Goal: Complete application form: Complete application form

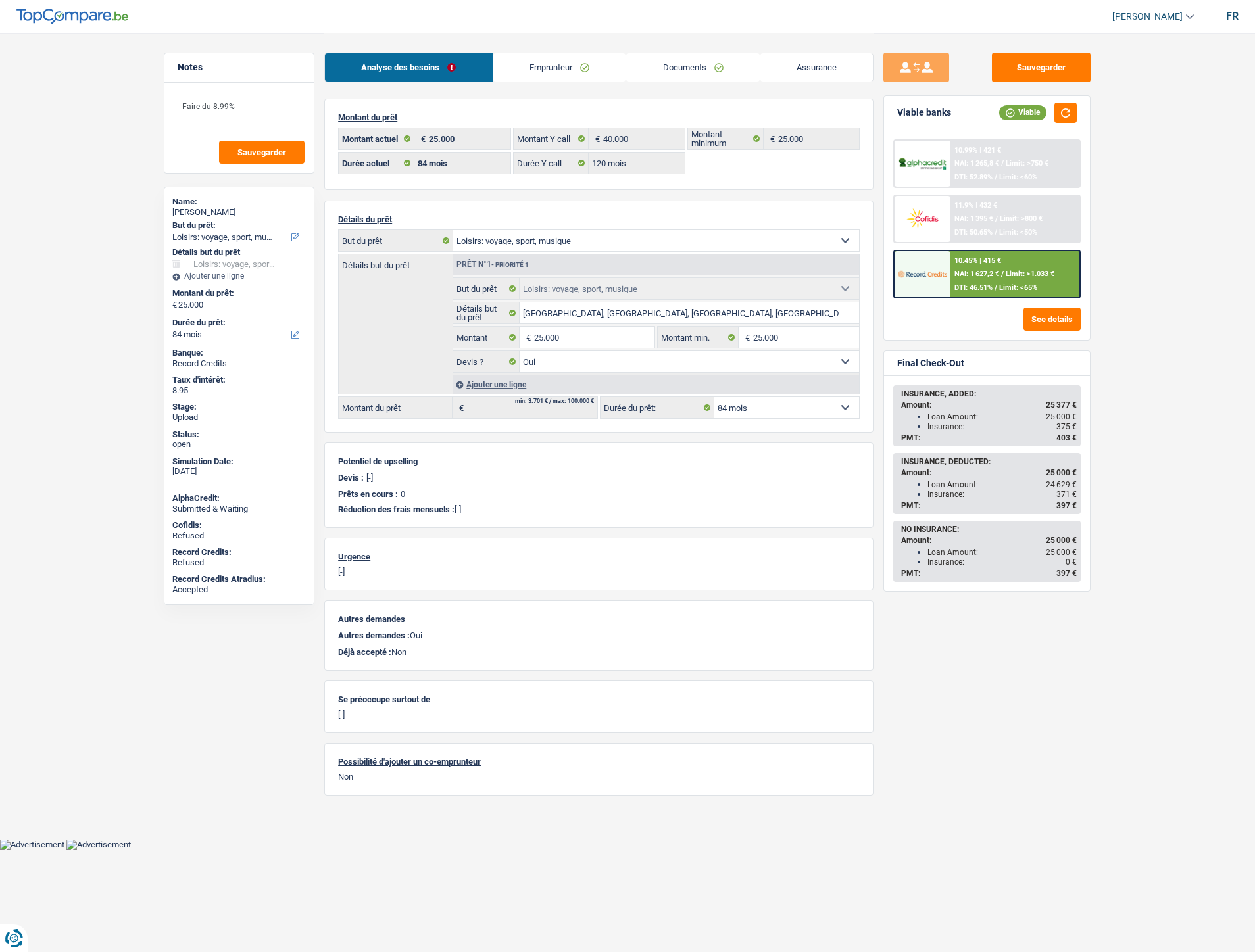
select select "hobbies"
select select "84"
select select "120"
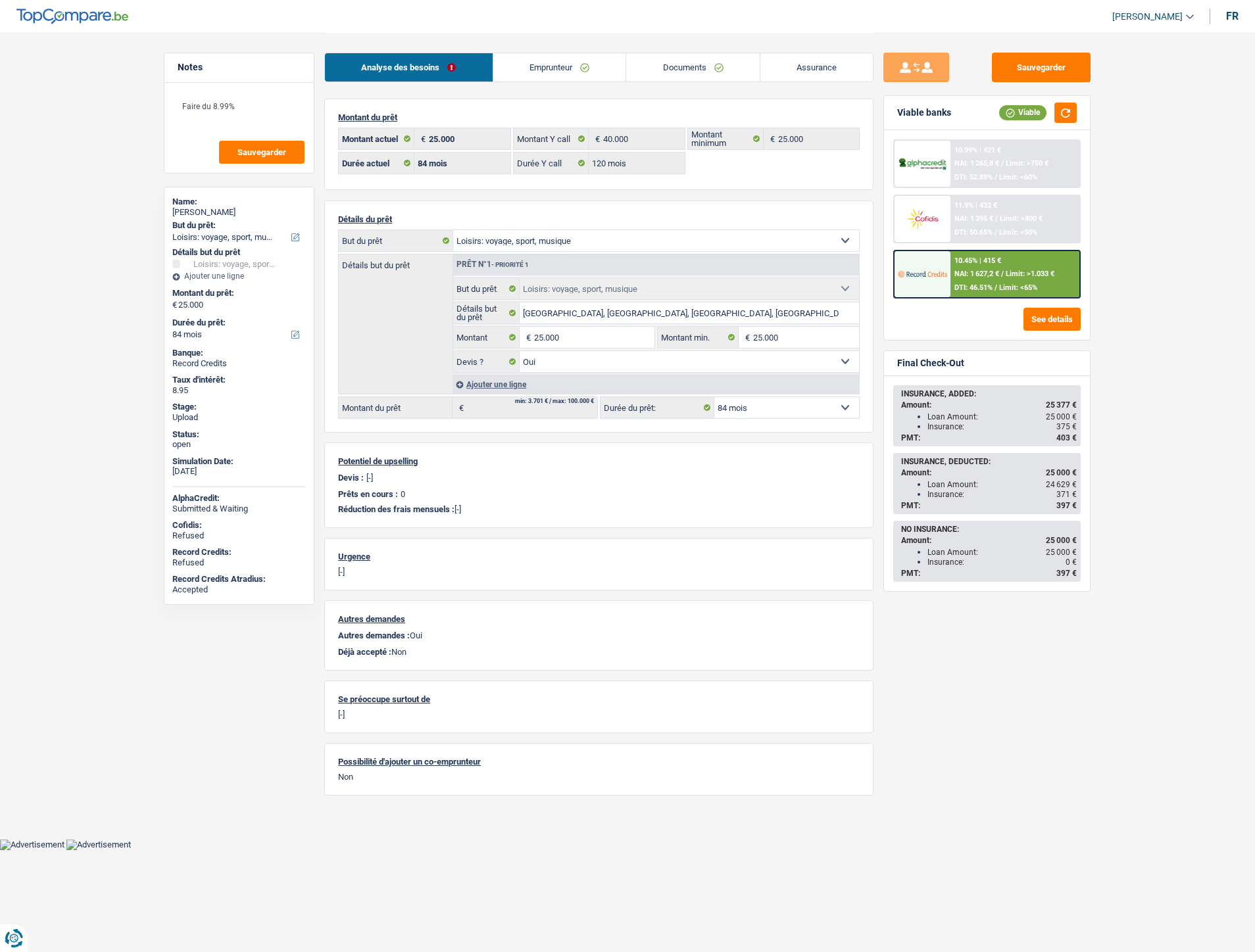
select select "hobbies"
select select "yes"
select select "84"
select select "rents"
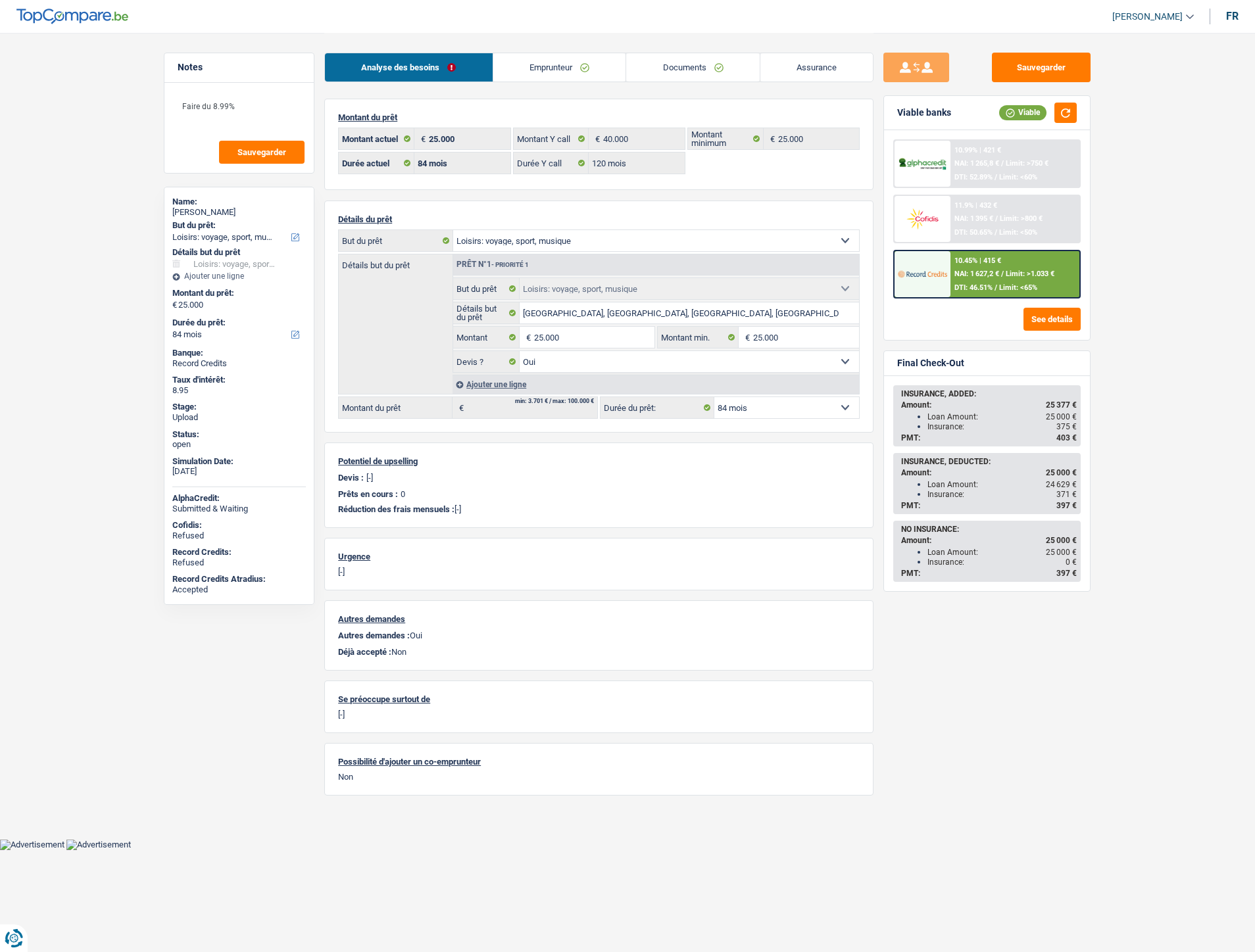
select select "BE"
click at [571, 75] on link "Emprunteur" at bounding box center [560, 67] width 133 height 28
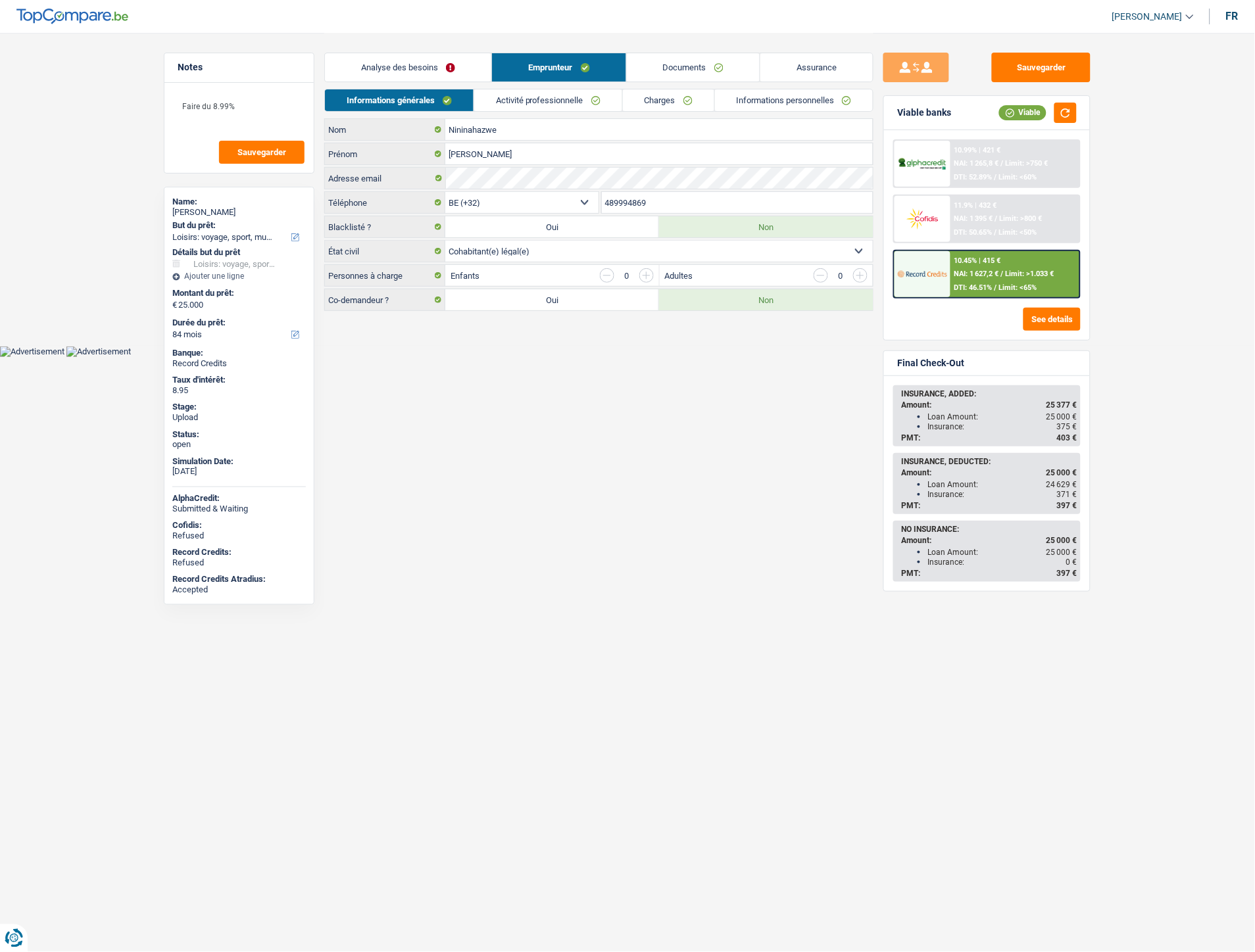
click at [645, 100] on link "Charges" at bounding box center [669, 100] width 91 height 22
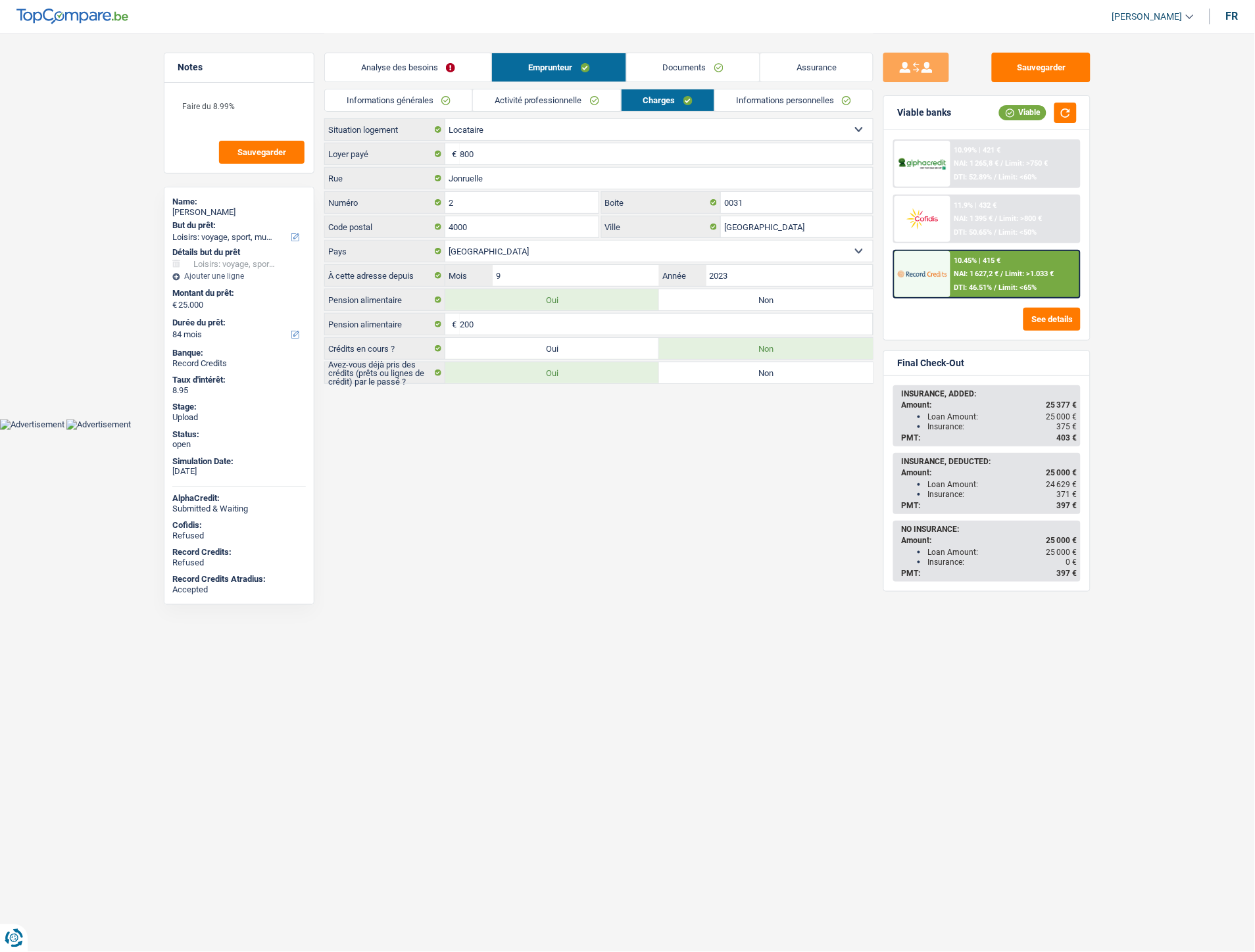
click at [535, 99] on link "Activité professionnelle" at bounding box center [547, 100] width 148 height 22
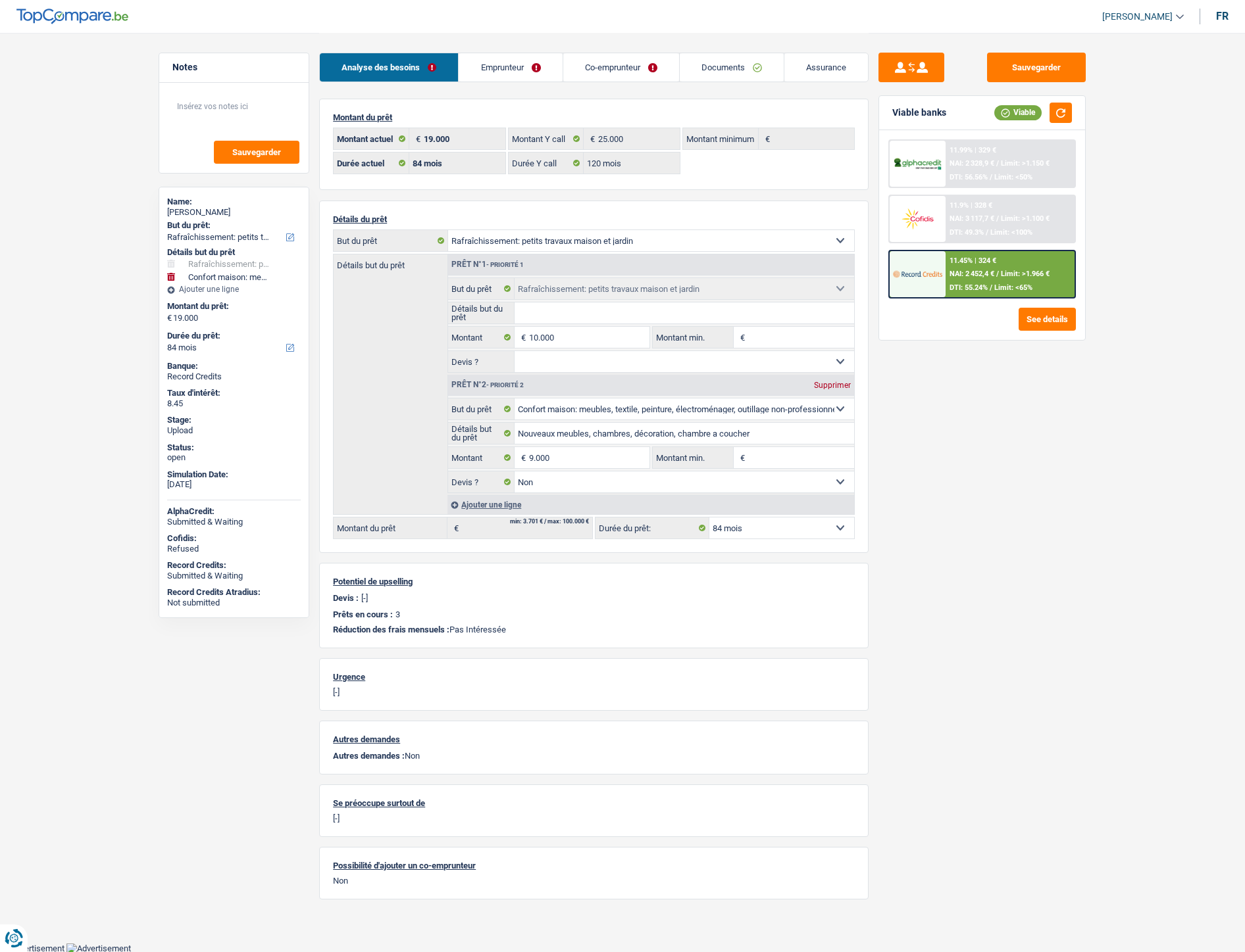
select select "houseOrGarden"
select select "household"
select select "84"
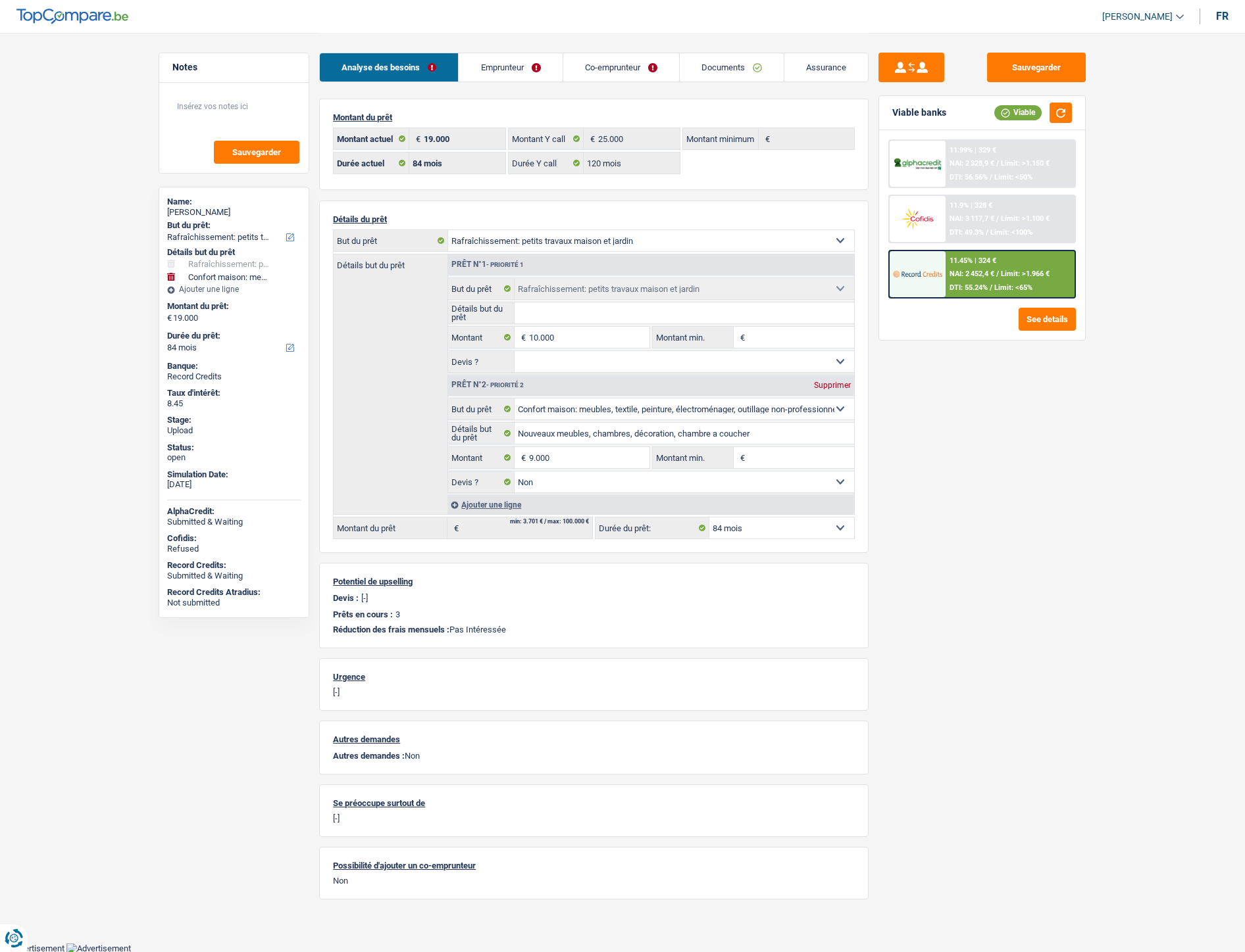
select select "120"
select select "houseOrGarden"
select select "household"
select select "false"
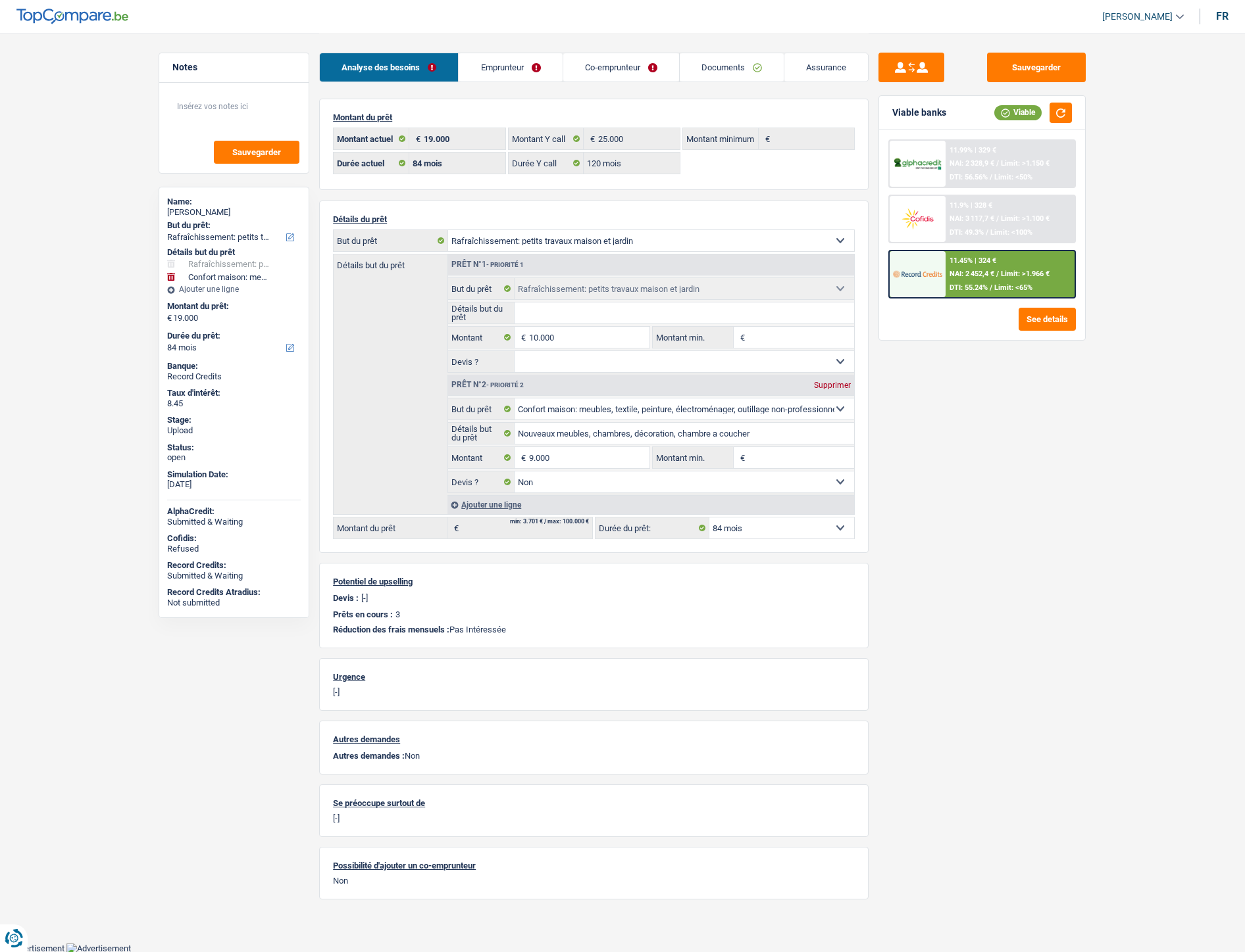
select select "84"
click at [712, 66] on link "Documents" at bounding box center [732, 67] width 104 height 28
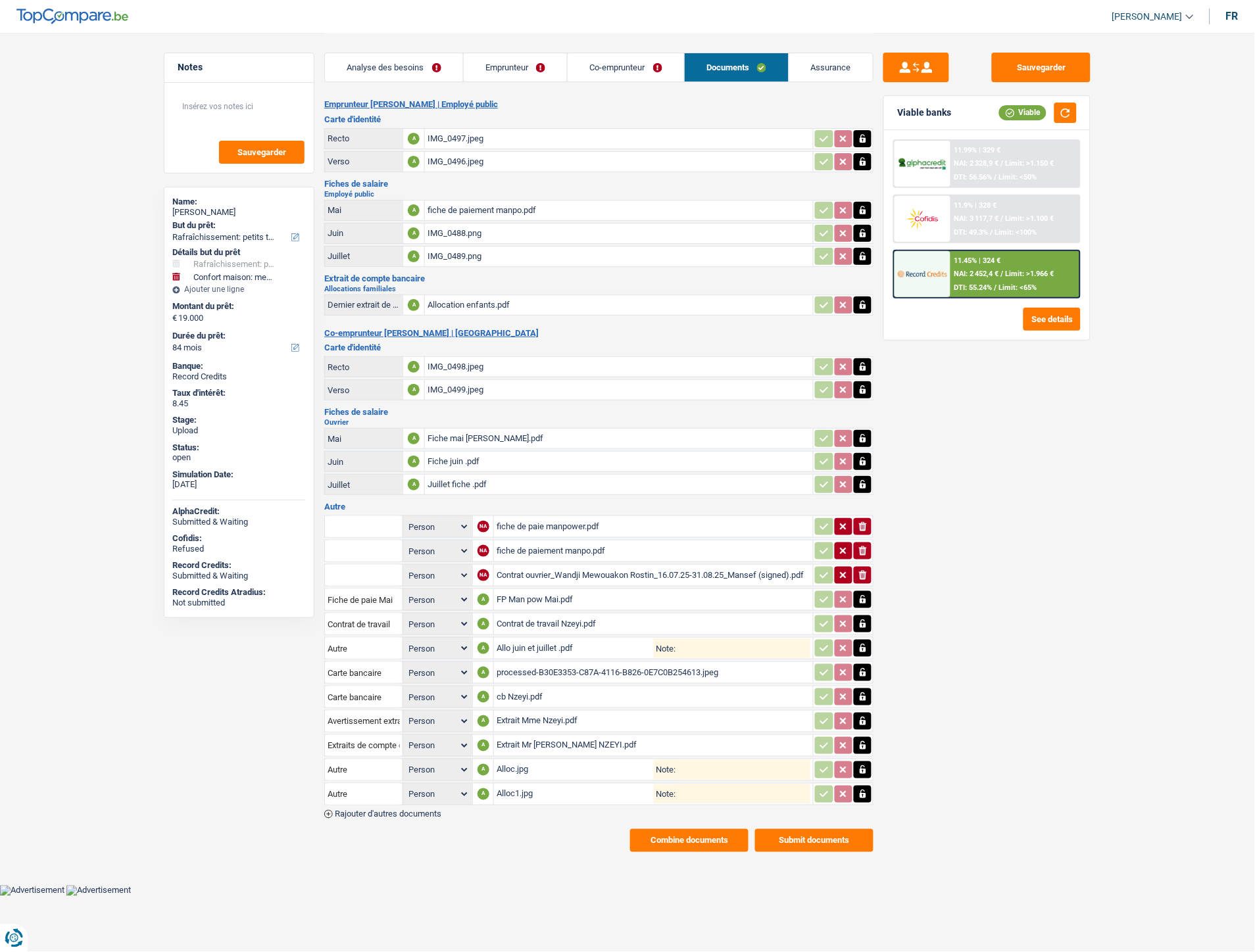
click at [440, 232] on div "IMG_0488.png" at bounding box center [619, 233] width 383 height 20
click at [465, 257] on div "IMG_0489.png" at bounding box center [619, 256] width 383 height 20
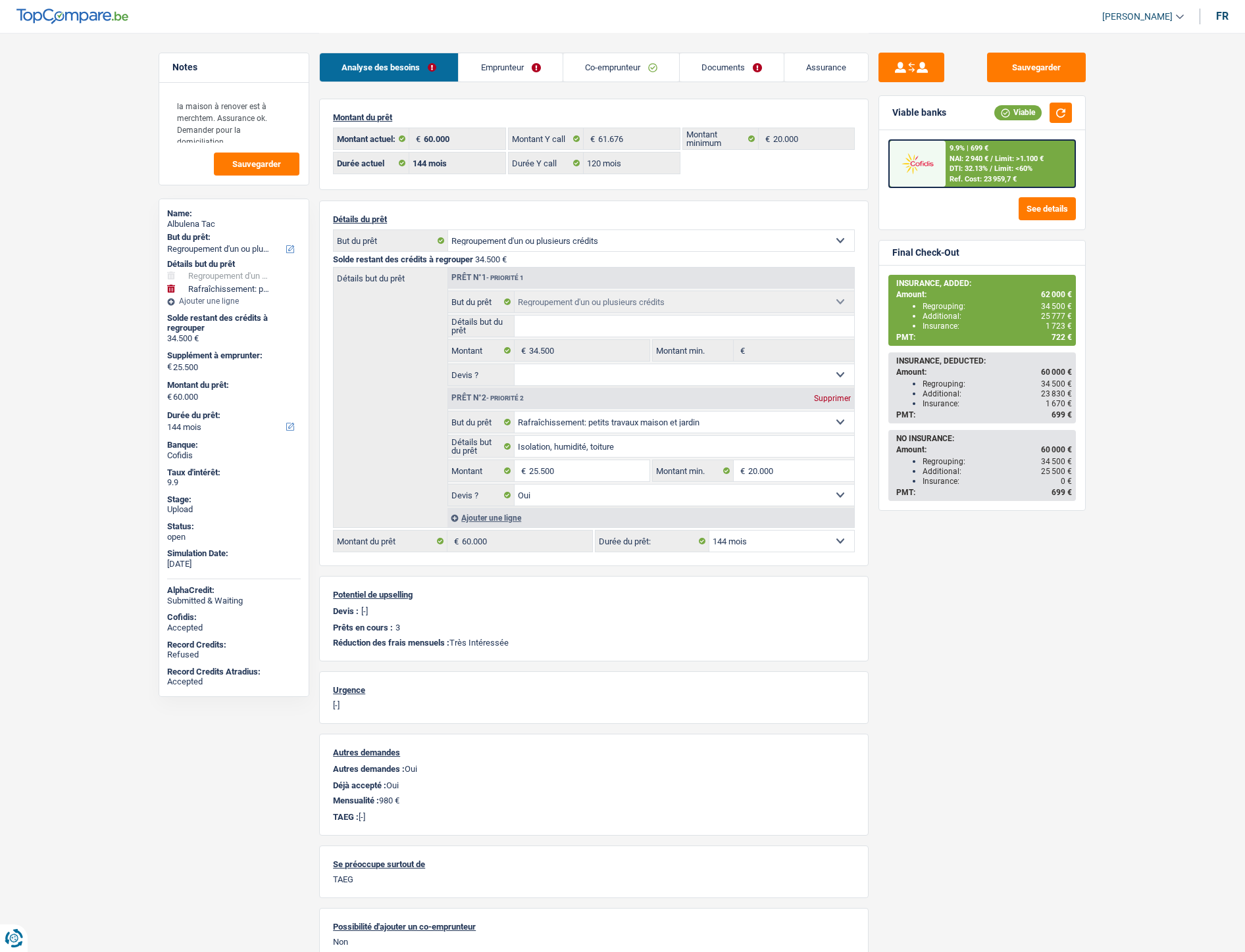
select select "refinancing"
select select "houseOrGarden"
select select "144"
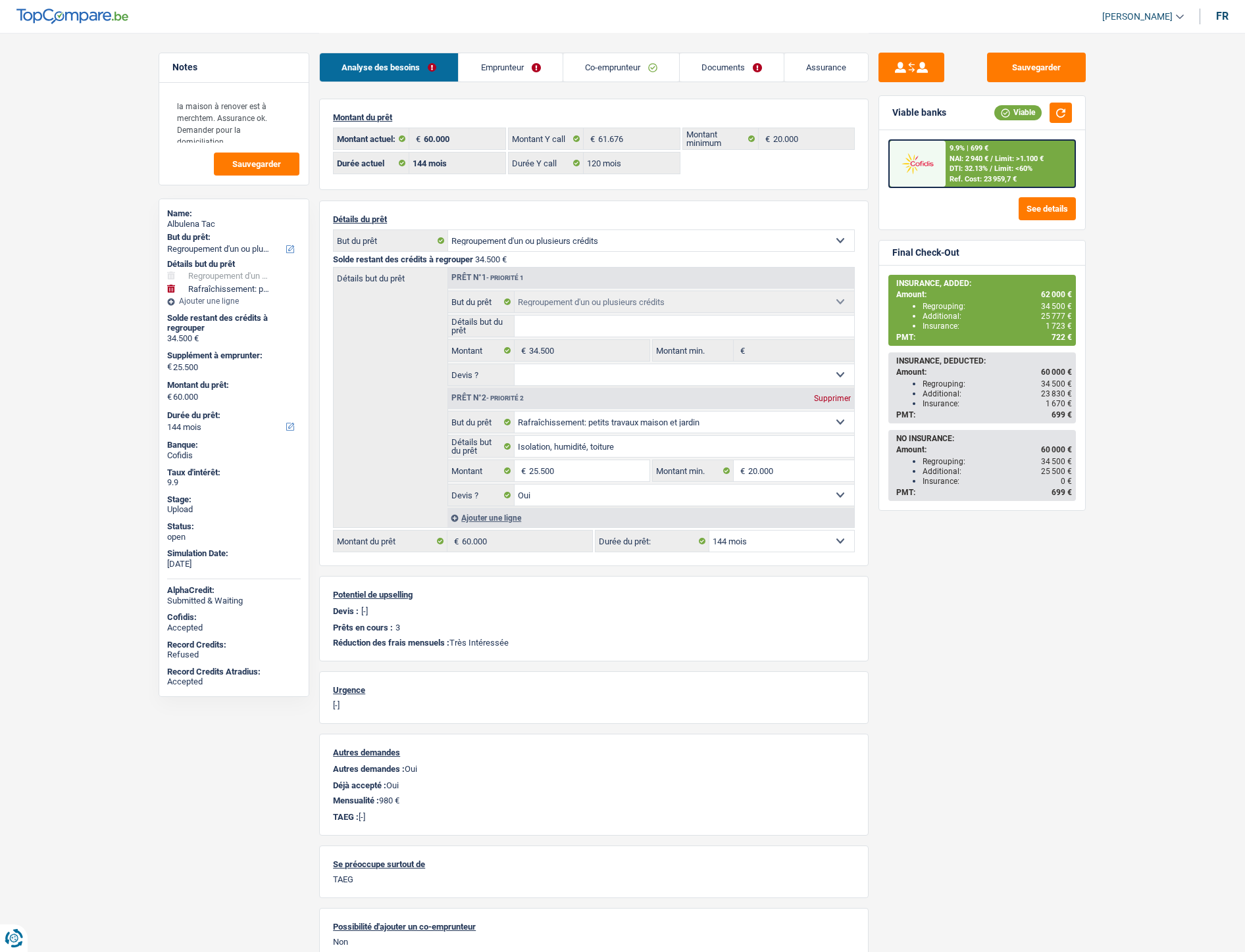
select select "120"
select select "refinancing"
select select "houseOrGarden"
select select "yes"
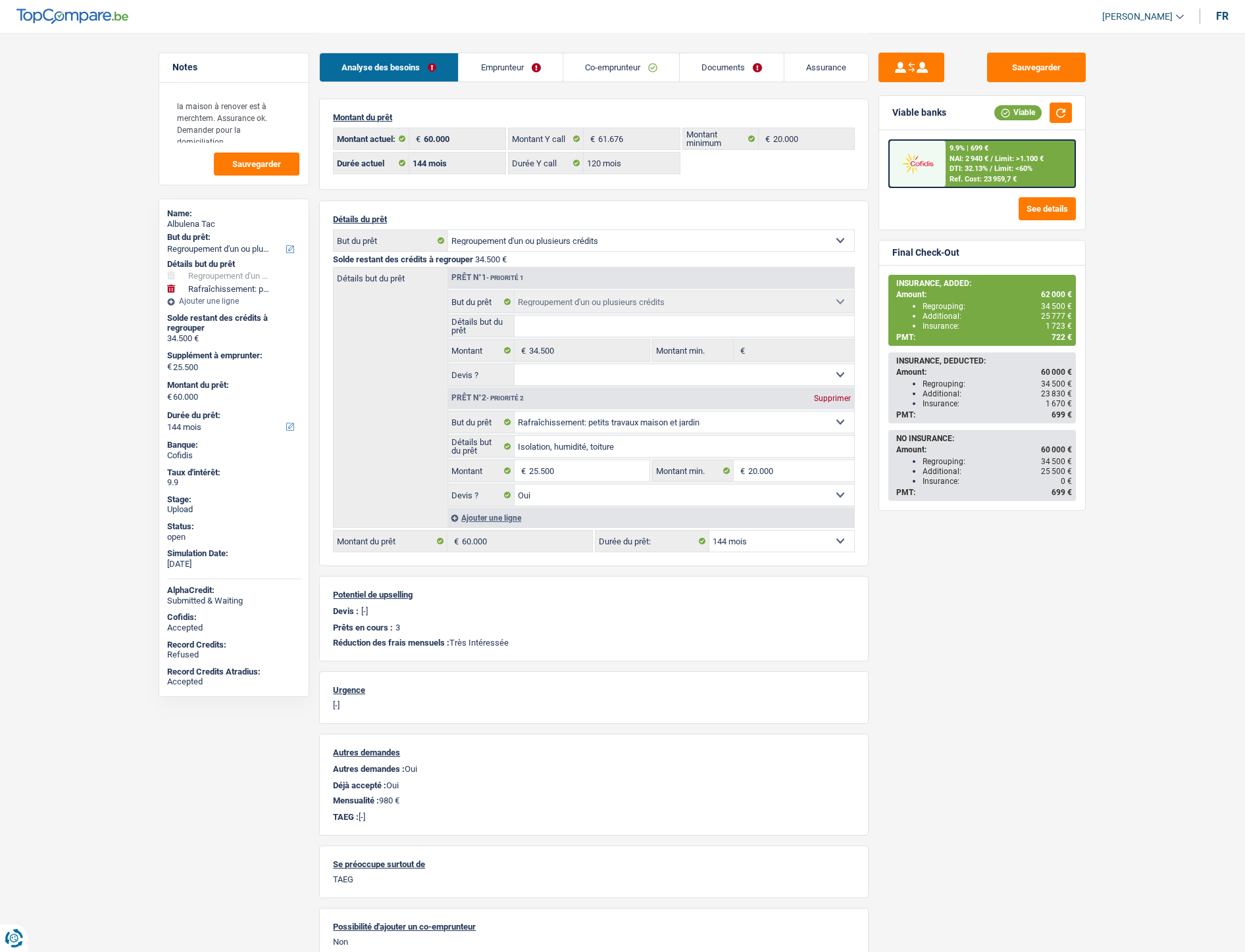
select select "144"
click at [725, 67] on link "Documents" at bounding box center [732, 67] width 104 height 28
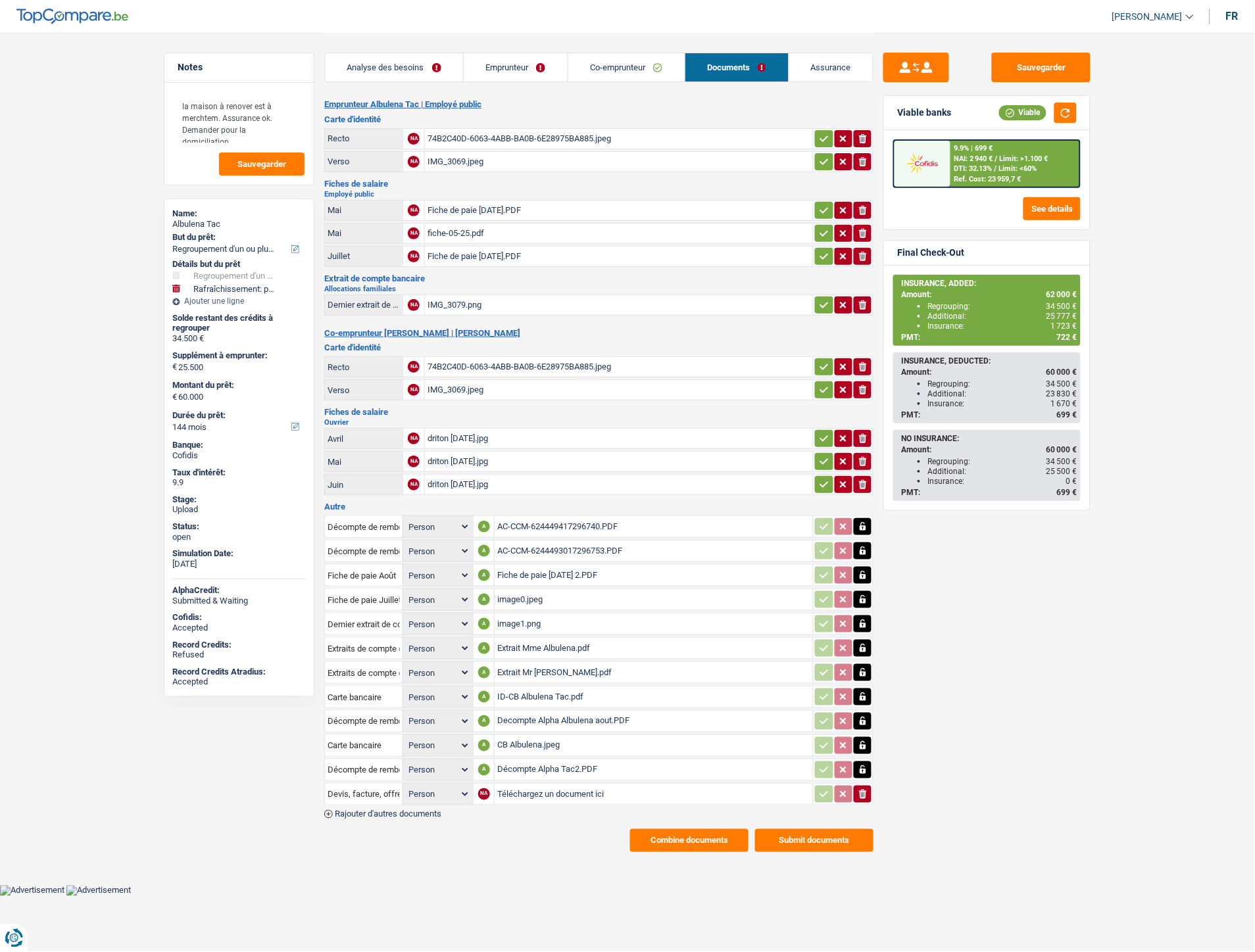
click at [537, 517] on div "AC-CCM-624449417296740.PDF" at bounding box center [654, 527] width 313 height 20
click at [863, 520] on icon "button" at bounding box center [863, 527] width 10 height 13
click at [859, 522] on icon "ionicons-v5-e" at bounding box center [863, 527] width 10 height 13
click at [575, 542] on div "AC-CCM-6244493017296753.PDF" at bounding box center [654, 551] width 313 height 20
click at [866, 549] on icon "button" at bounding box center [863, 551] width 10 height 13
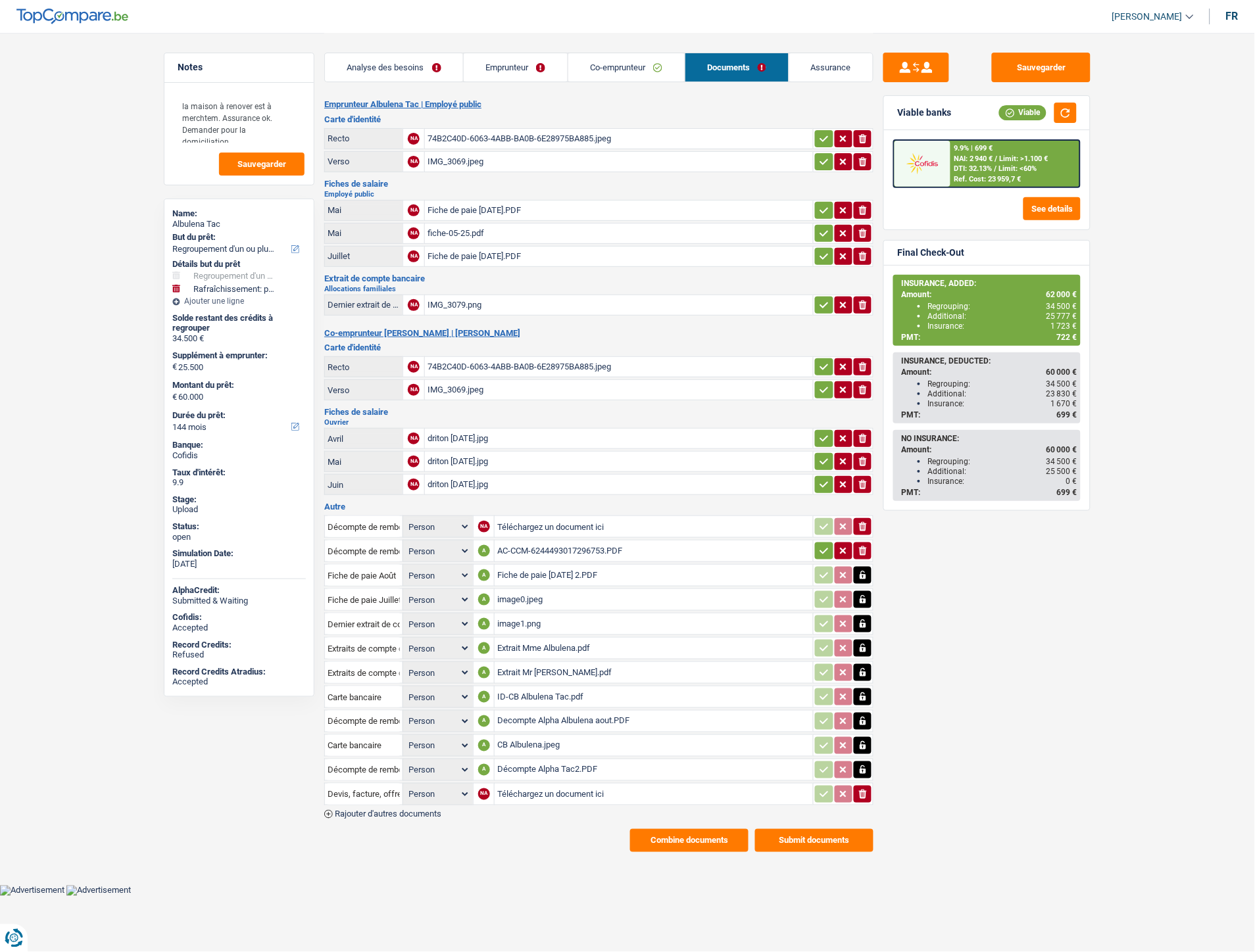
click at [859, 545] on icon "ionicons-v5-e" at bounding box center [863, 551] width 10 height 13
click at [575, 570] on div "Fiche de paie Août 2025 2.PDF" at bounding box center [654, 575] width 313 height 20
click at [523, 595] on div "image0.jpeg" at bounding box center [654, 600] width 313 height 20
click at [522, 640] on div "Extrait Mme Albulena.pdf" at bounding box center [654, 648] width 313 height 20
click at [520, 688] on div "ID-CB Albulena Tac.pdf" at bounding box center [654, 697] width 313 height 20
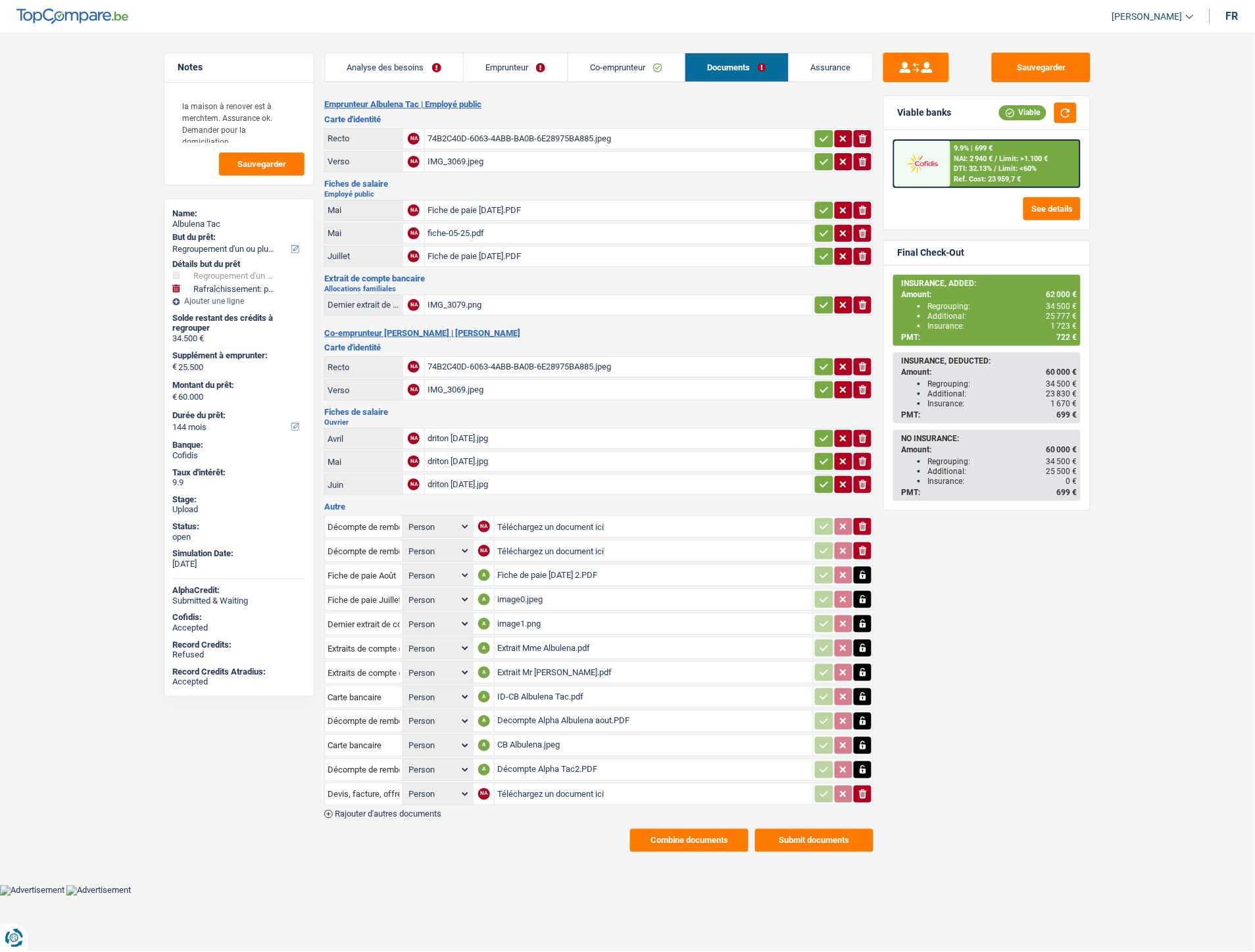
click at [518, 736] on div "CB Albulena.jpeg" at bounding box center [654, 746] width 313 height 20
click at [541, 761] on div "Décompte Alpha Tac2.PDF" at bounding box center [654, 770] width 313 height 20
click at [555, 785] on input "Téléchargez un document ici" at bounding box center [654, 794] width 313 height 20
type input "C:\fakepath\Decompte Alpha Albulena aout.PDF"
click at [1027, 60] on button "Sauvegarder" at bounding box center [1042, 67] width 99 height 30
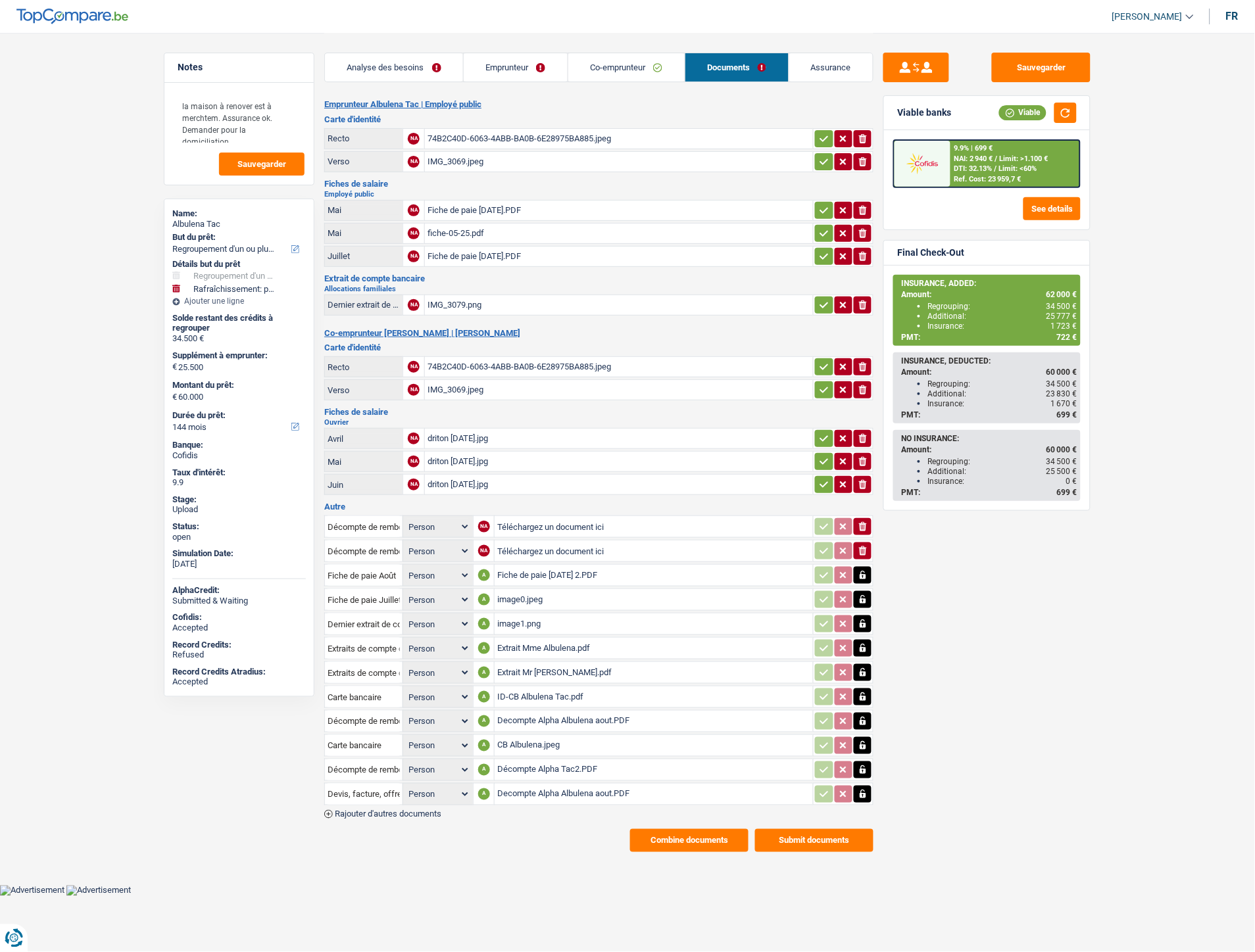
click at [527, 594] on div "image0.jpeg" at bounding box center [654, 600] width 313 height 20
click at [535, 645] on div "Extrait Mme Albulena.pdf" at bounding box center [654, 648] width 313 height 20
click at [470, 306] on div "IMG_3079.png" at bounding box center [619, 305] width 383 height 20
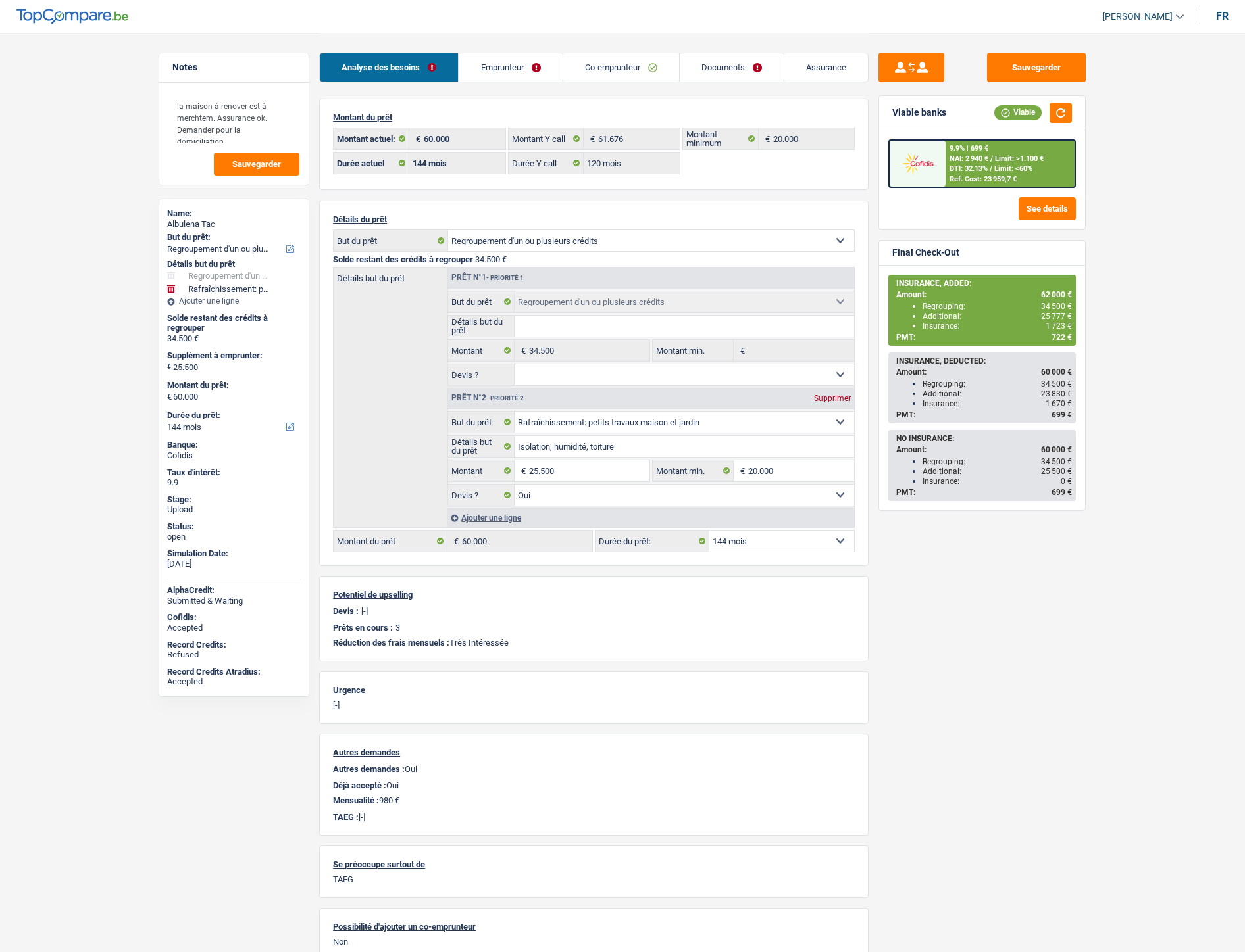
select select "refinancing"
select select "houseOrGarden"
select select "144"
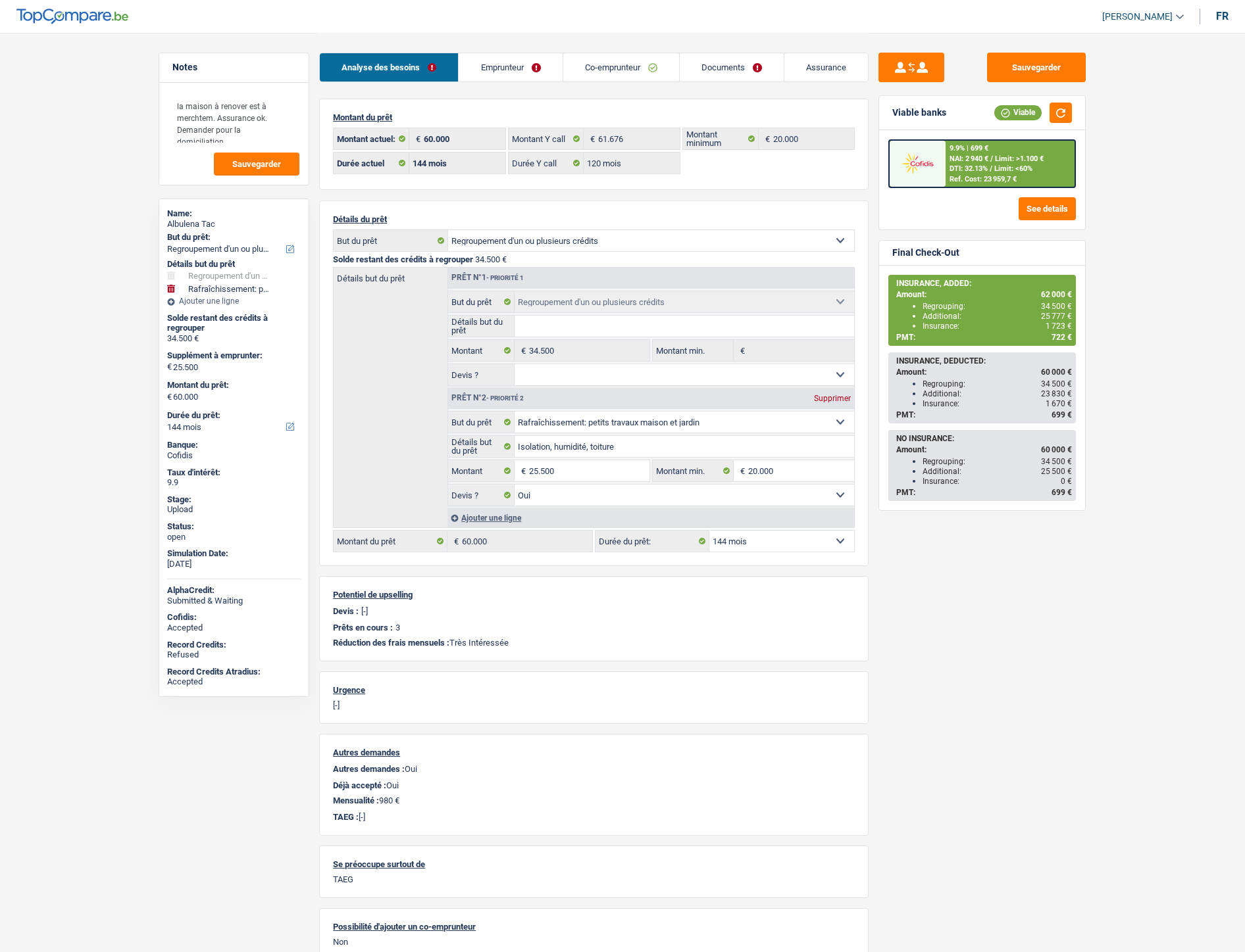
select select "120"
select select "refinancing"
select select "houseOrGarden"
select select "yes"
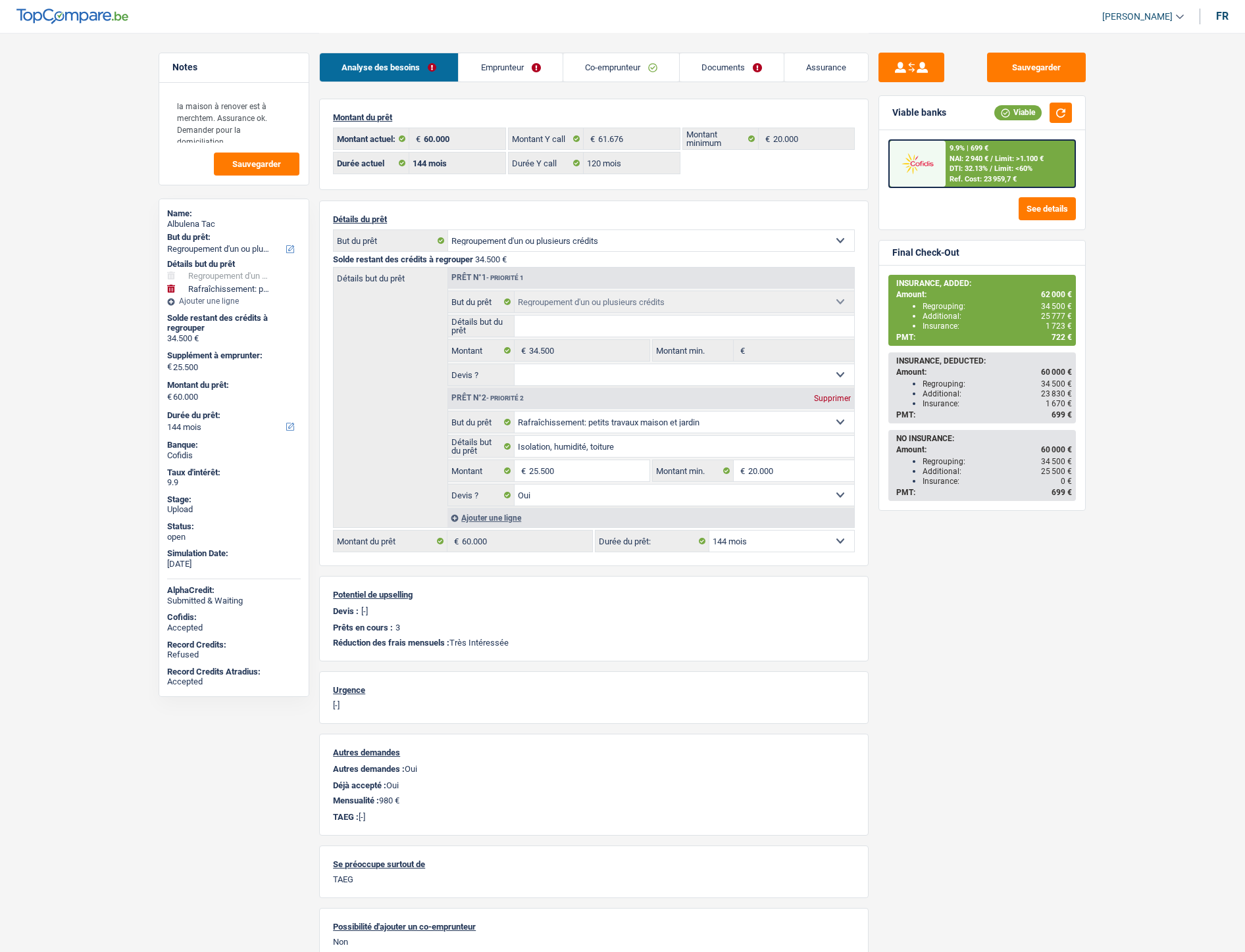
select select "144"
click at [730, 73] on link "Documents" at bounding box center [732, 67] width 104 height 28
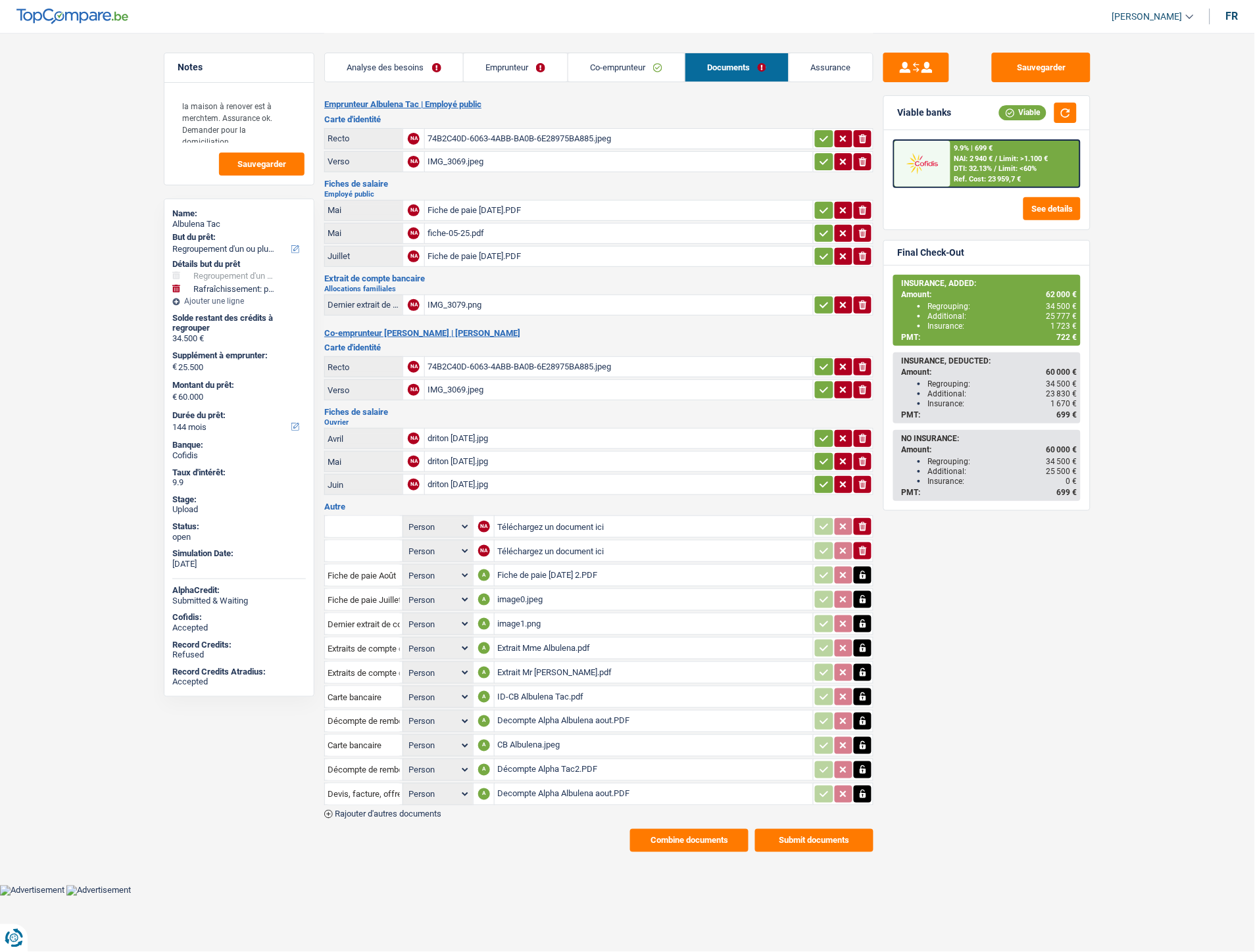
click at [680, 830] on button "Combine documents" at bounding box center [689, 841] width 119 height 23
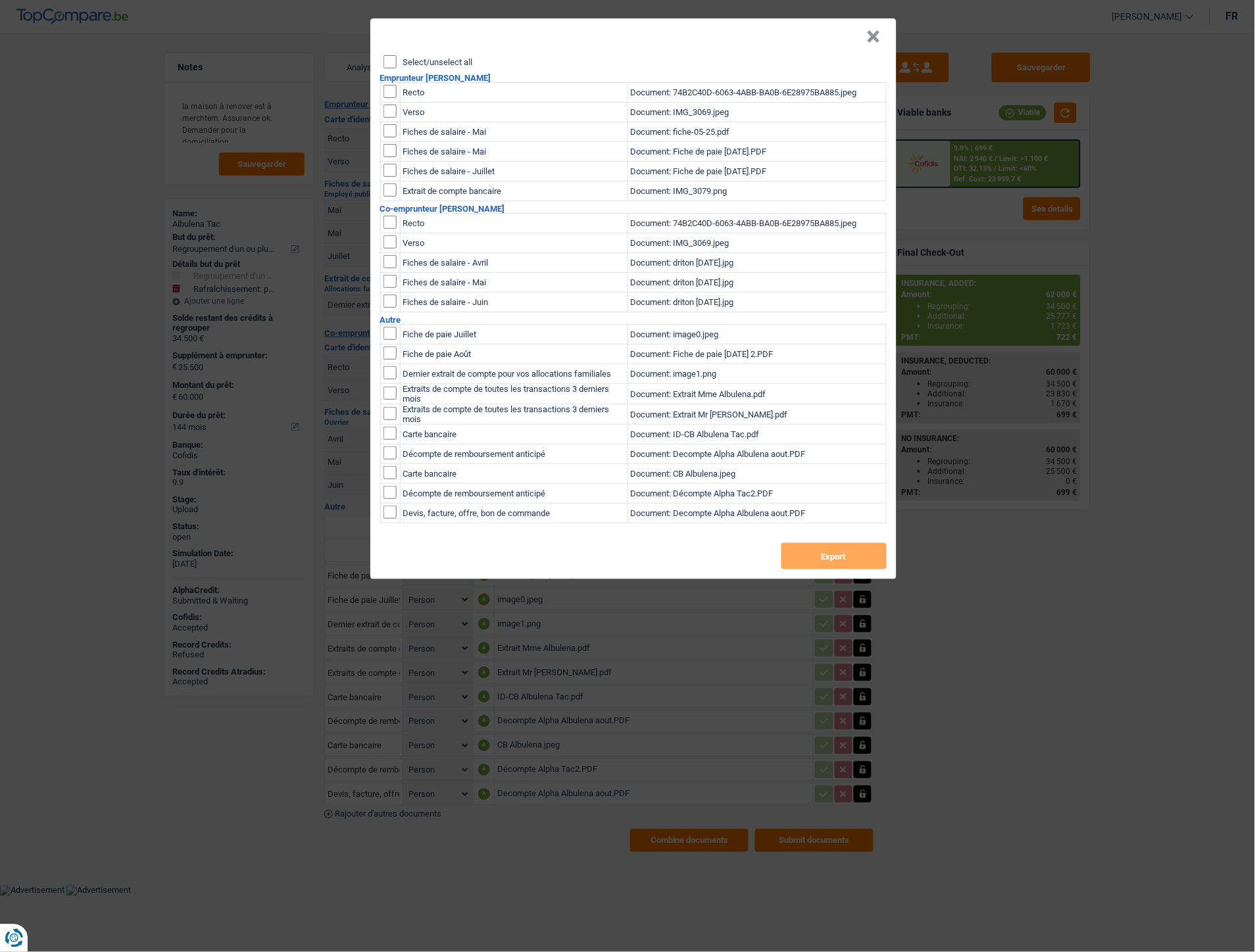
click at [385, 55] on input "Select/unselect all" at bounding box center [390, 61] width 13 height 13
checkbox input "true"
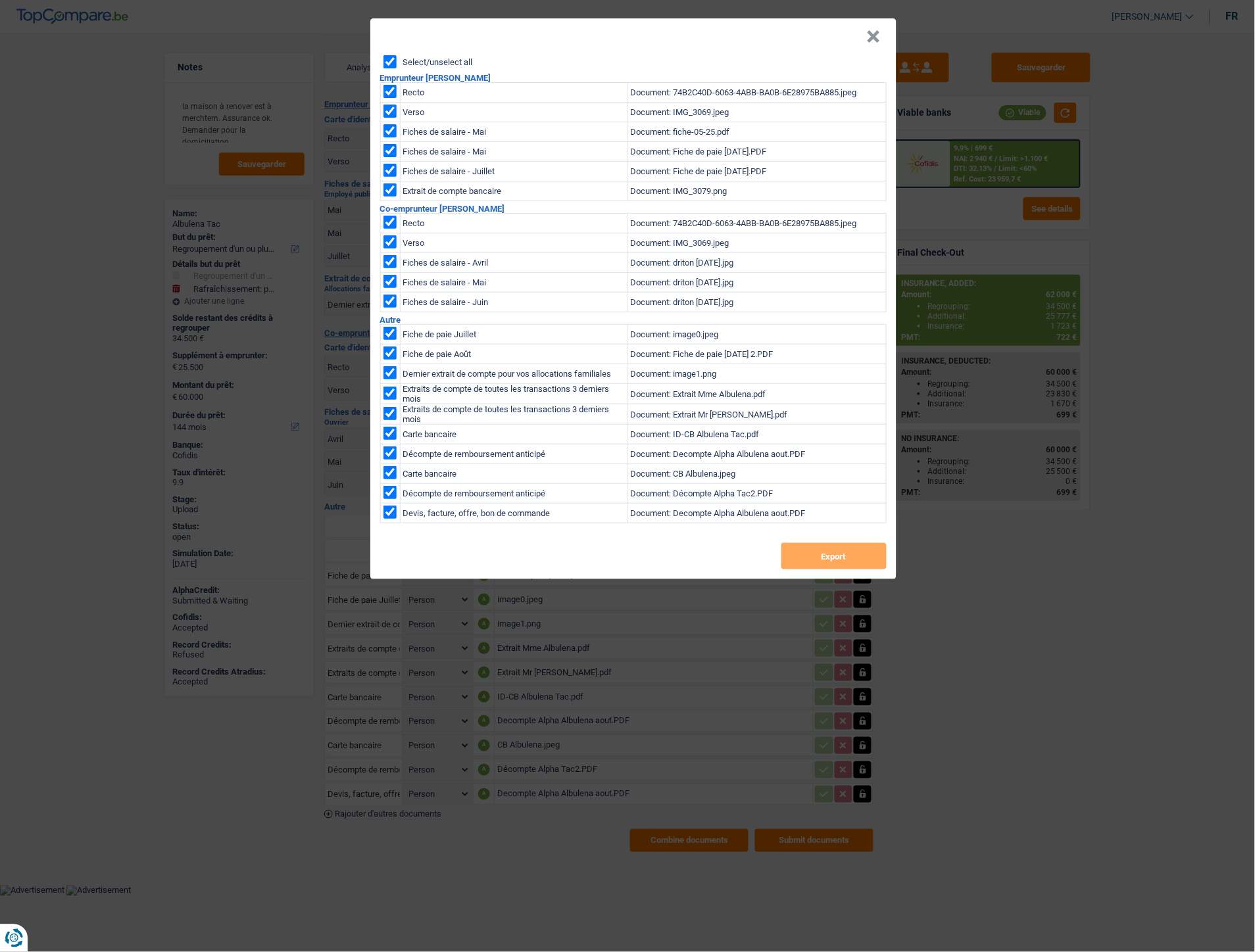
checkbox input "true"
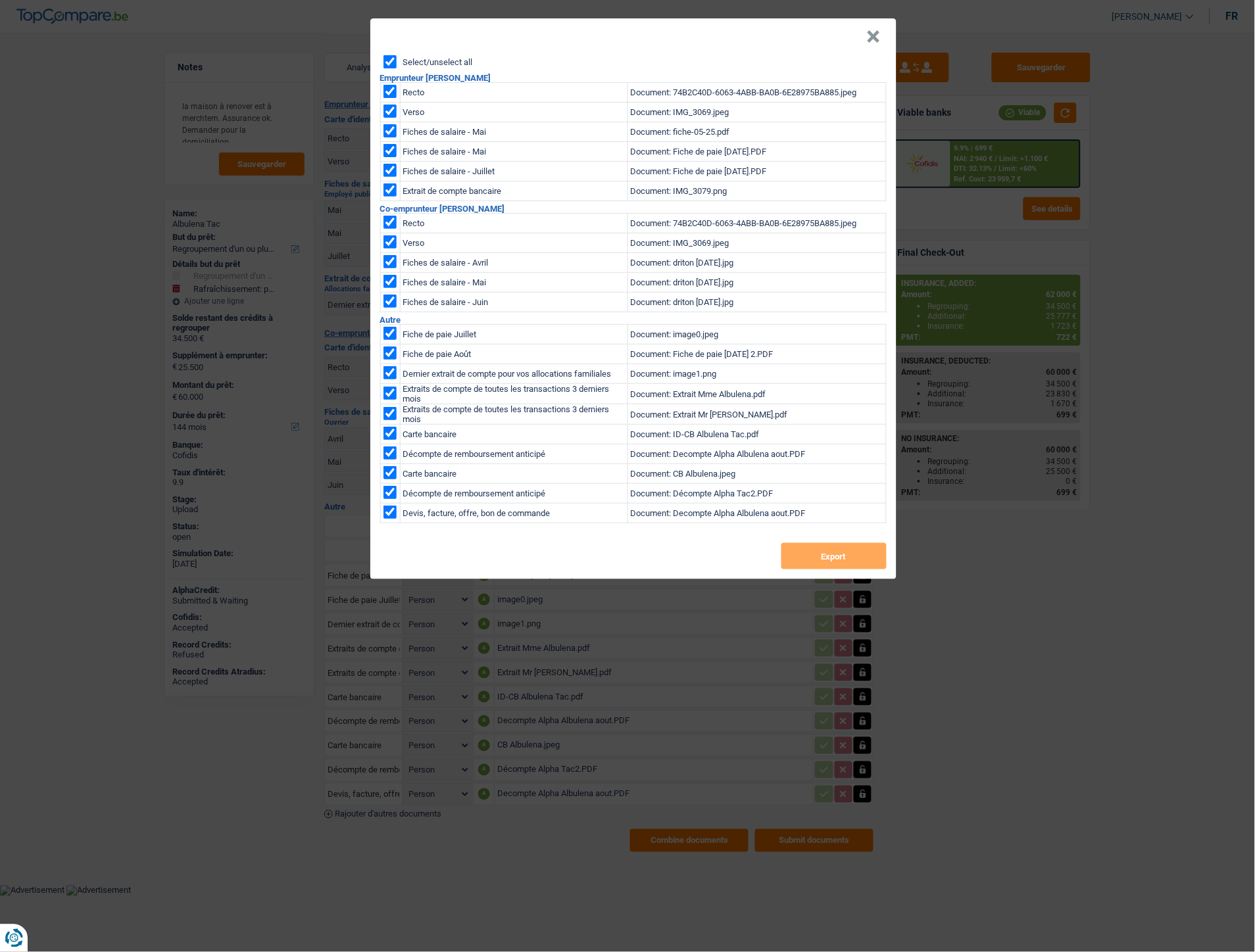
checkbox input "true"
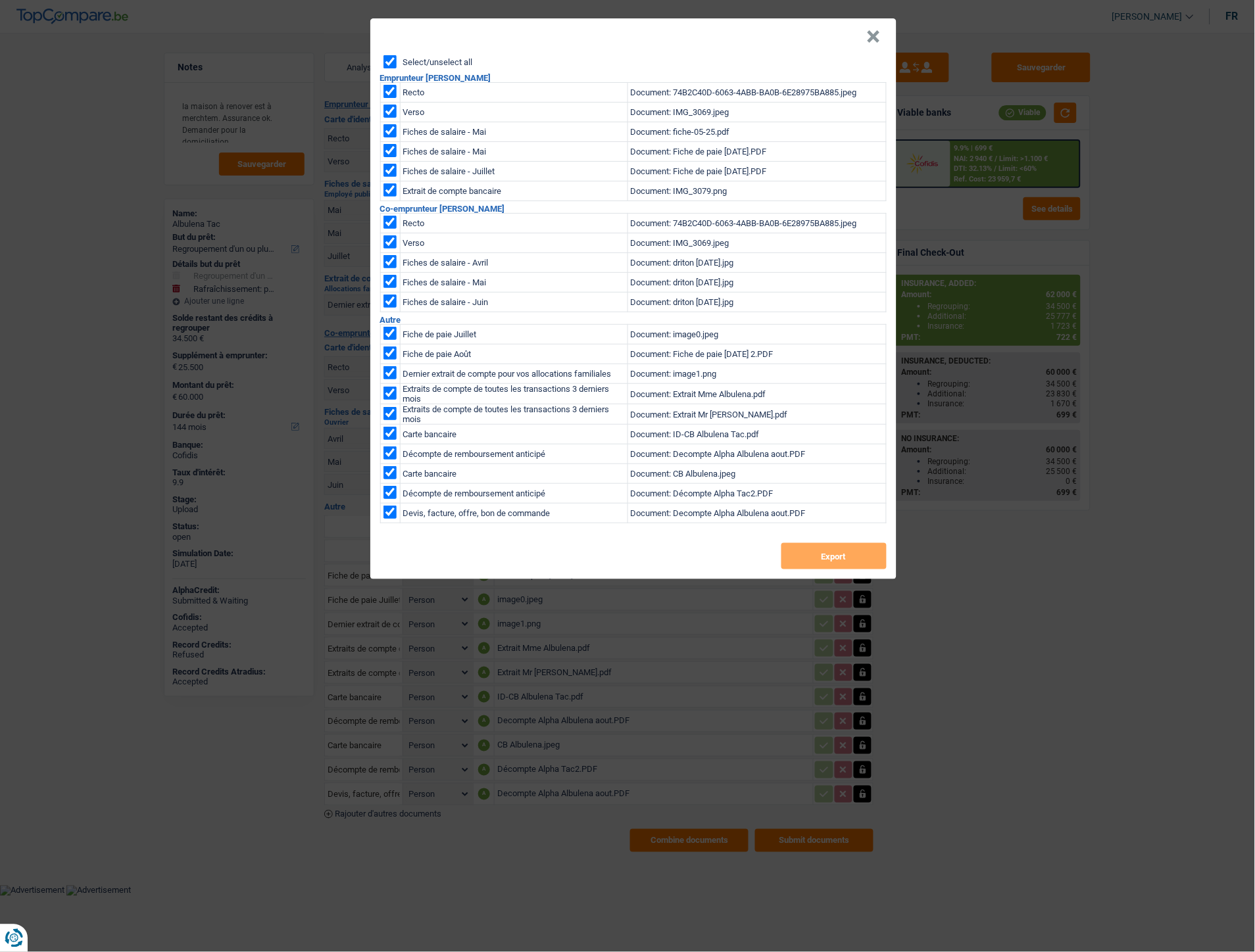
checkbox input "true"
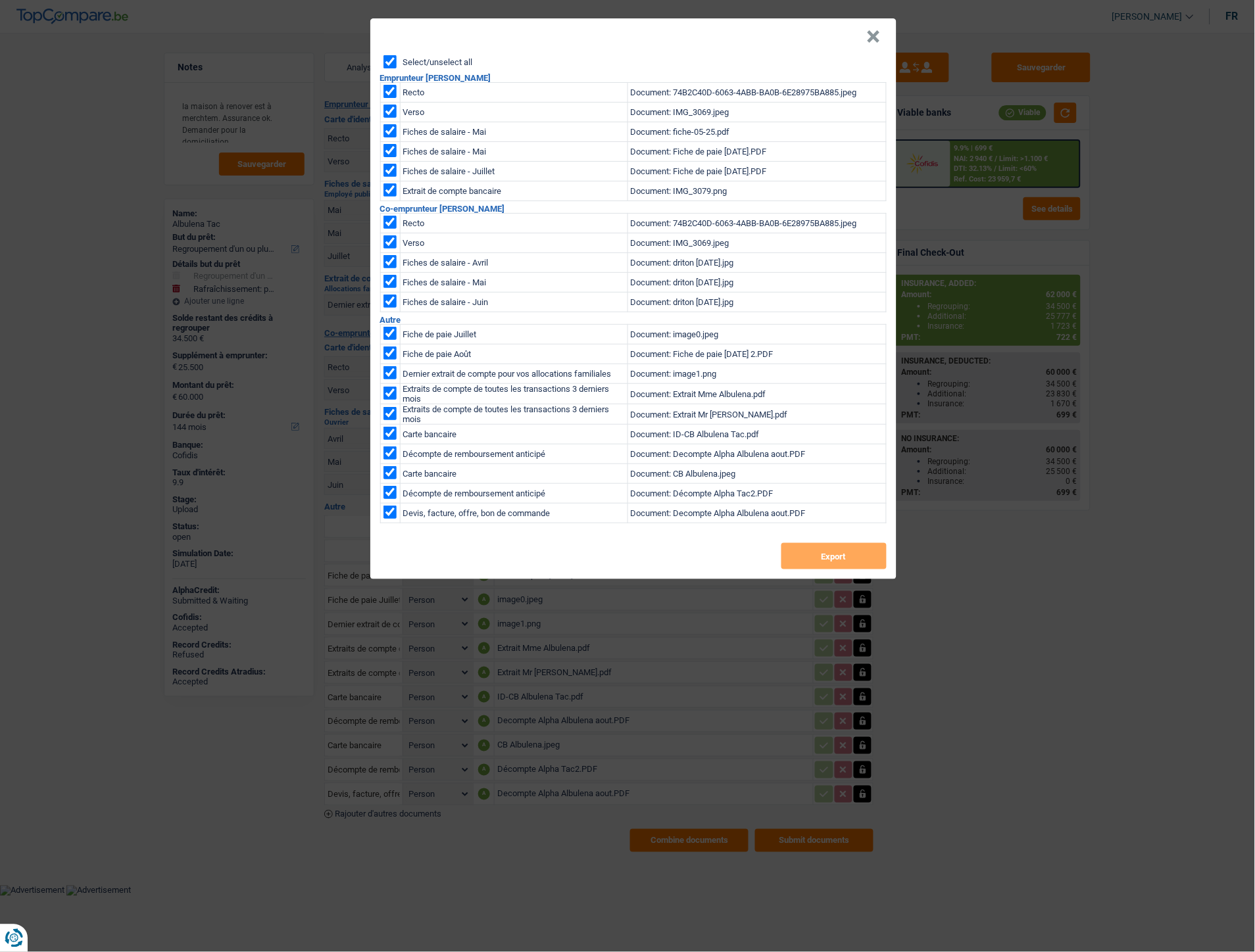
checkbox input "true"
click at [386, 188] on input "checkbox" at bounding box center [390, 190] width 13 height 13
checkbox input "false"
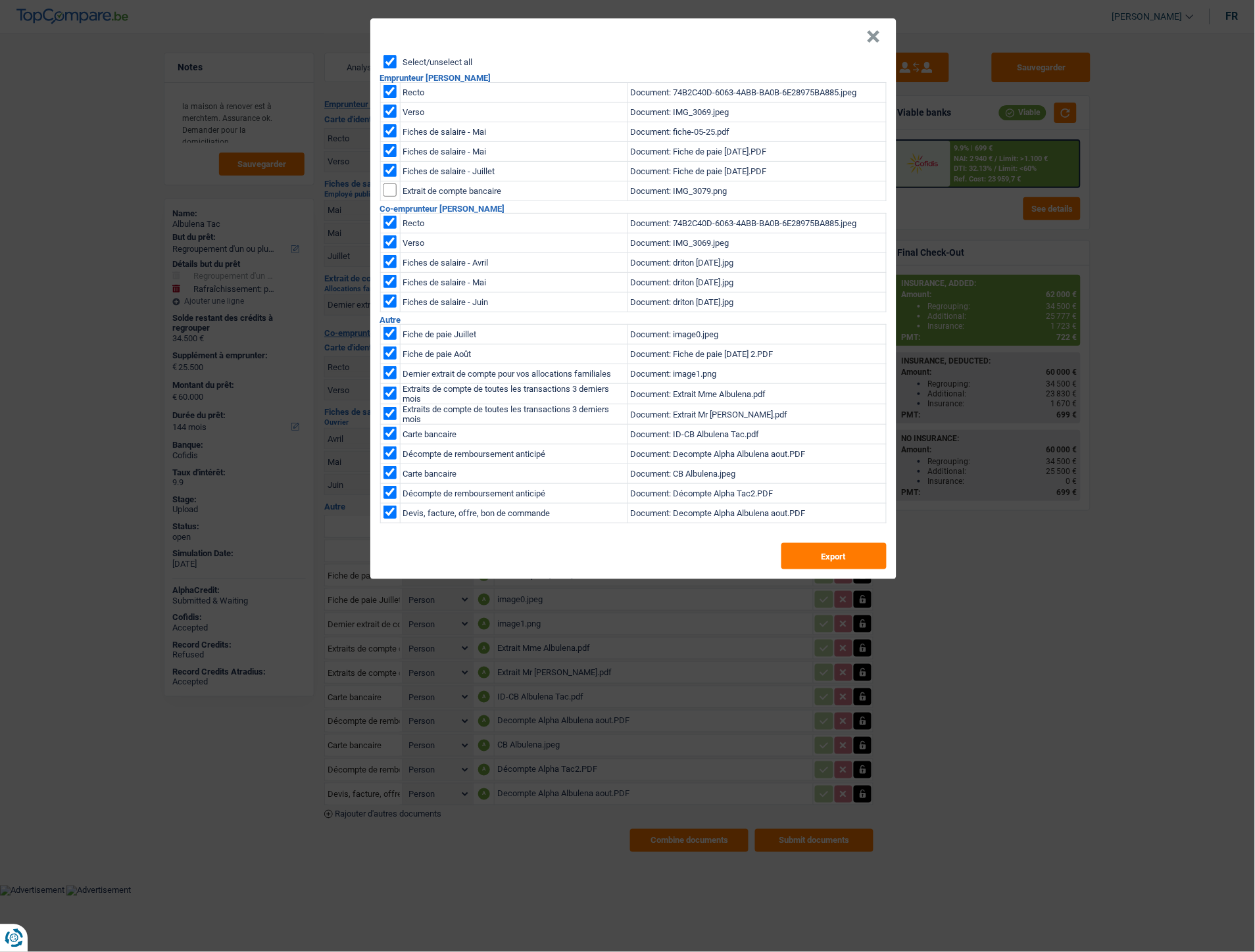
click at [859, 38] on header "×" at bounding box center [633, 36] width 526 height 37
click at [873, 39] on button "×" at bounding box center [874, 37] width 14 height 13
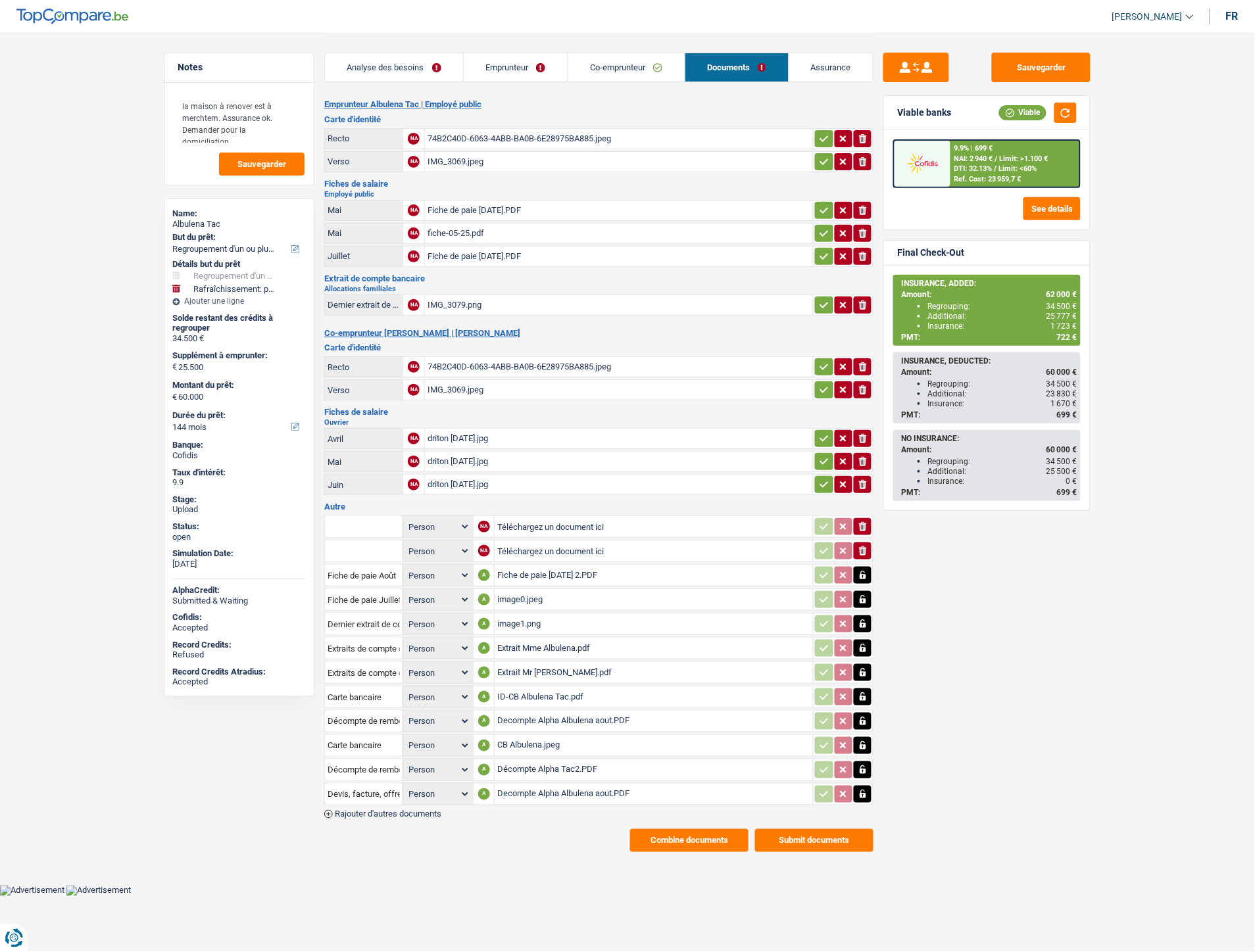
click at [522, 615] on div "image1.png" at bounding box center [654, 624] width 313 height 20
click at [540, 663] on div "Extrait Mr Albulena.pdf" at bounding box center [654, 673] width 313 height 20
click at [534, 640] on div "Extrait Mme Albulena.pdf" at bounding box center [654, 648] width 313 height 20
click at [684, 830] on button "Combine documents" at bounding box center [689, 841] width 119 height 23
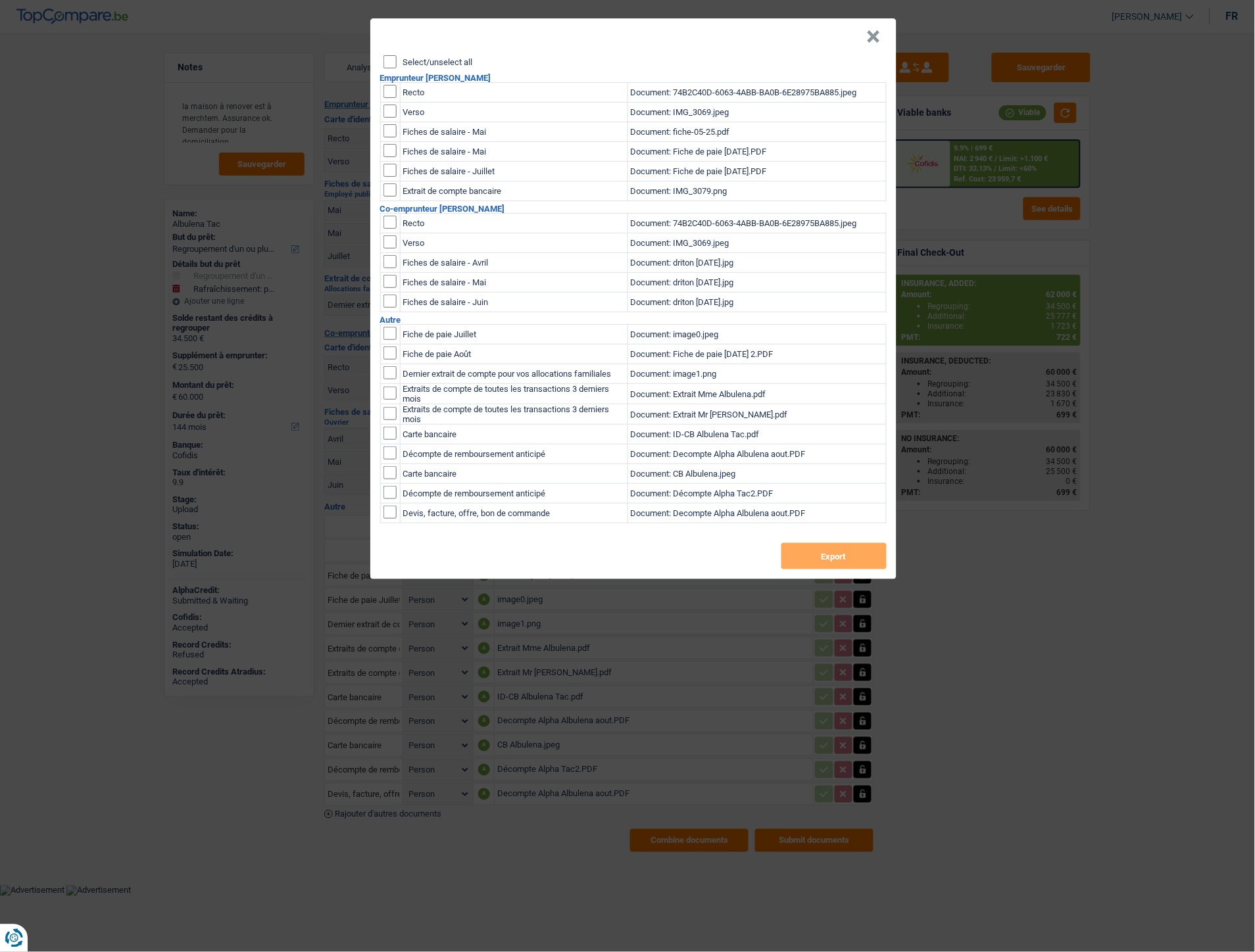
click at [388, 63] on input "Select/unselect all" at bounding box center [390, 61] width 13 height 13
checkbox input "true"
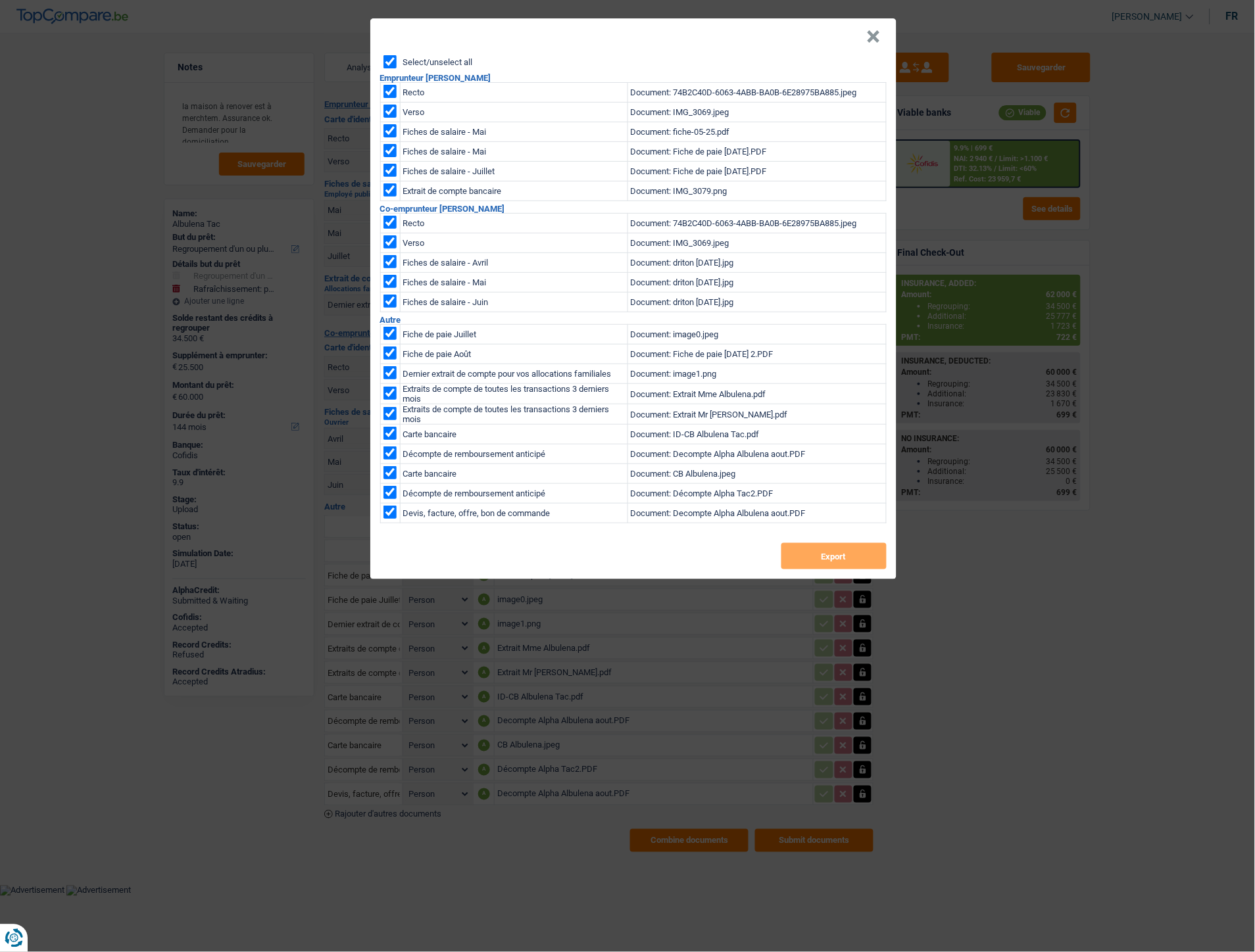
checkbox input "true"
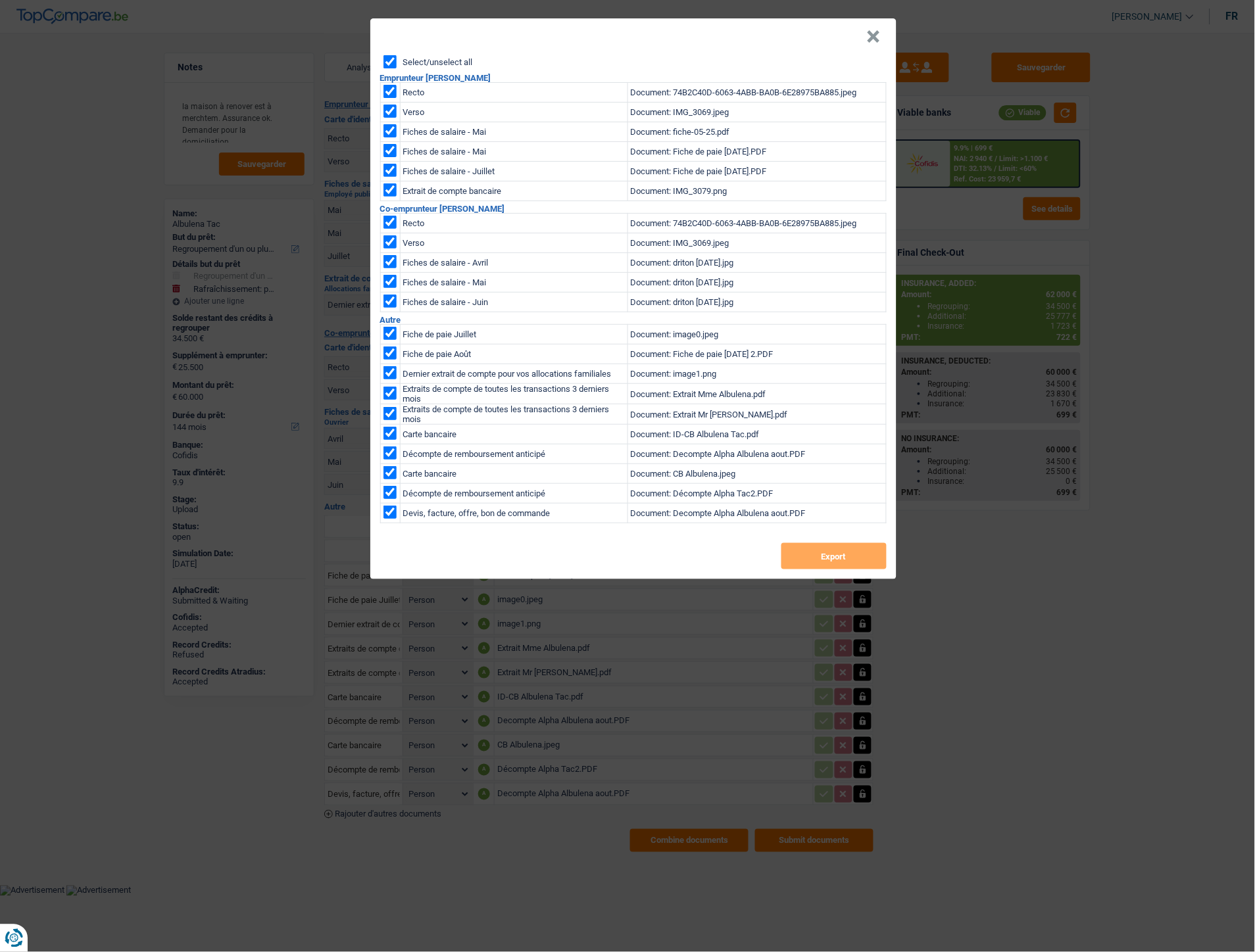
checkbox input "true"
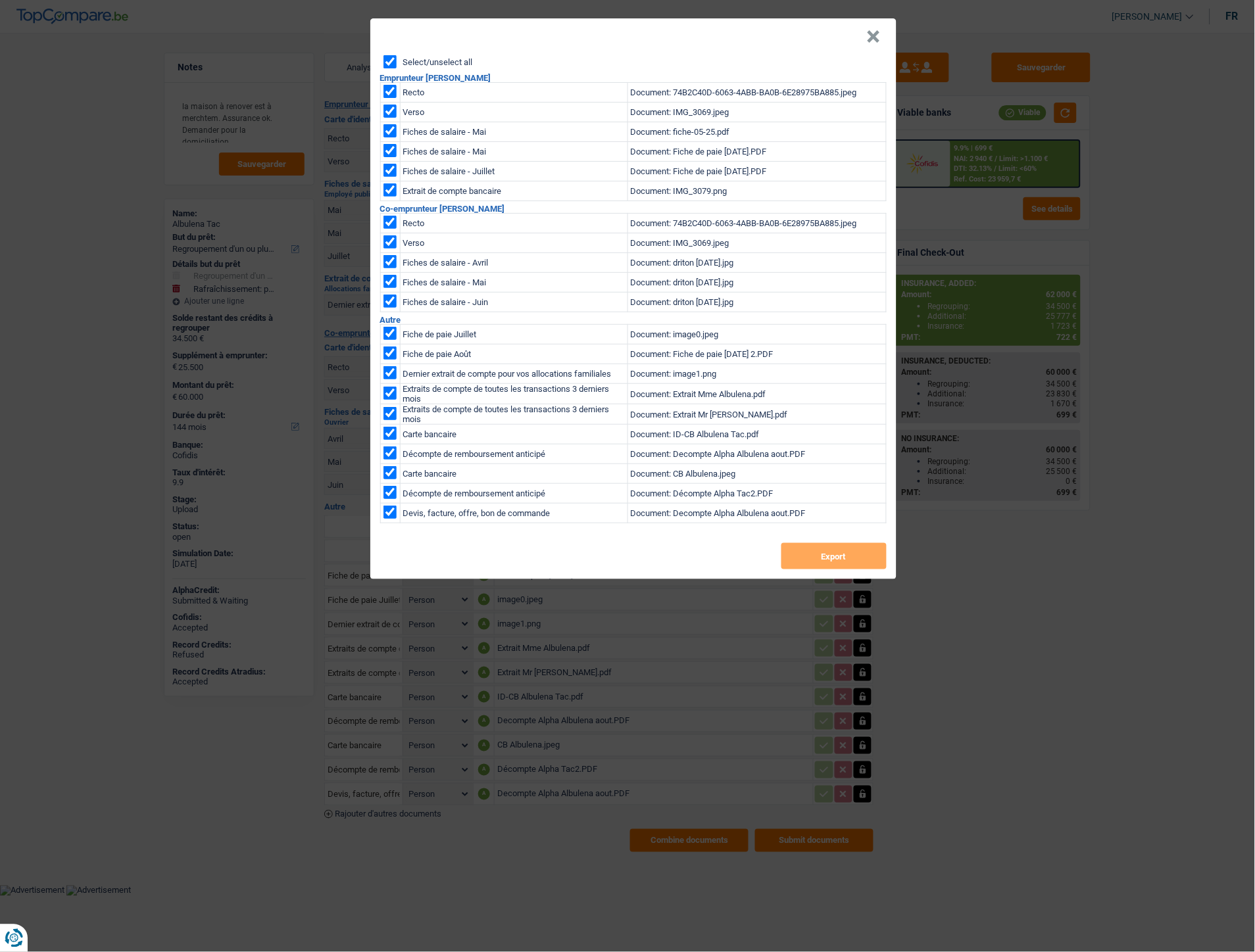
checkbox input "true"
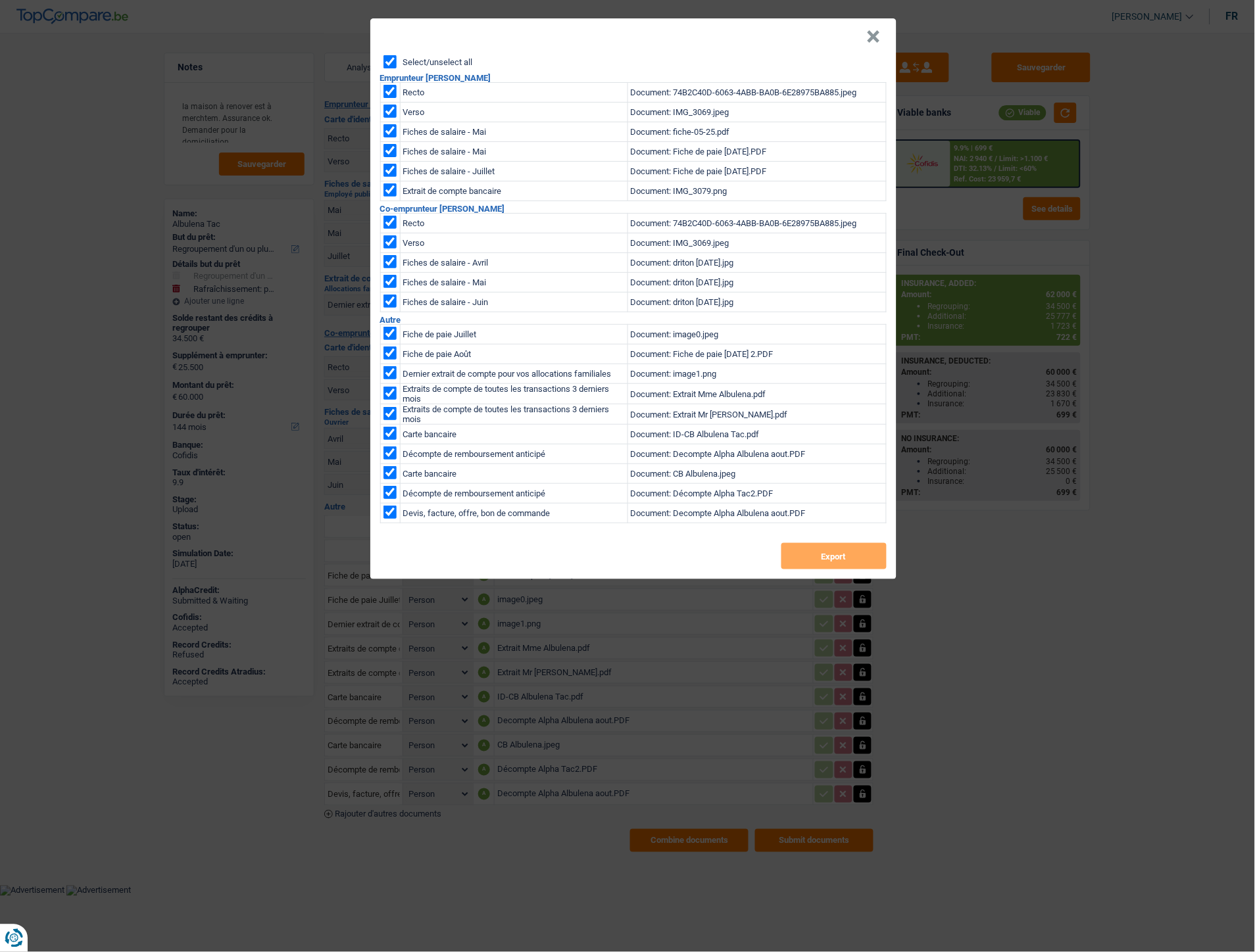
checkbox input "true"
click at [392, 187] on input "checkbox" at bounding box center [390, 190] width 13 height 13
checkbox input "false"
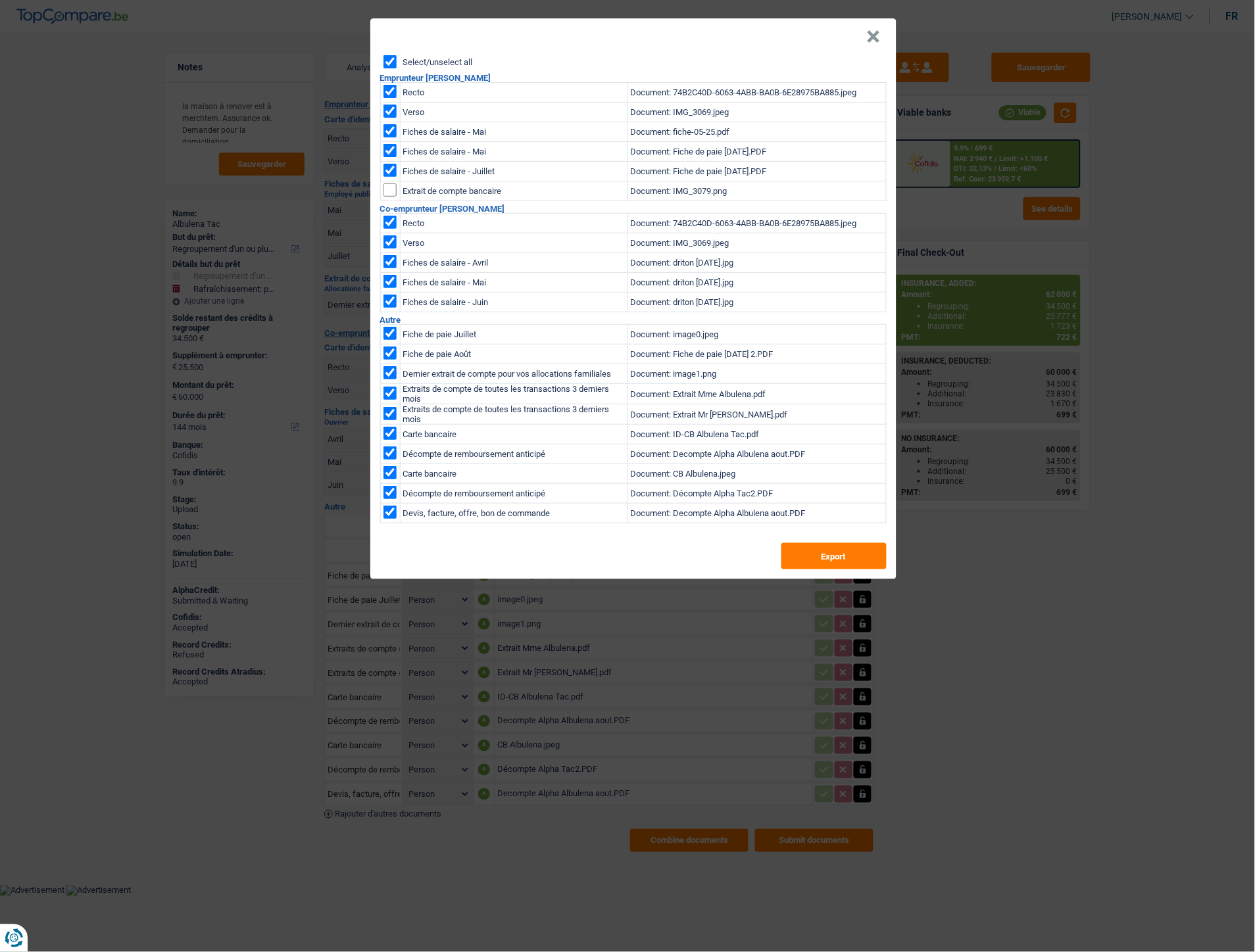
click at [393, 372] on input "checkbox" at bounding box center [390, 373] width 13 height 13
checkbox input "false"
click at [386, 513] on input "checkbox" at bounding box center [390, 512] width 13 height 13
checkbox input "false"
click at [877, 37] on button "×" at bounding box center [874, 37] width 14 height 13
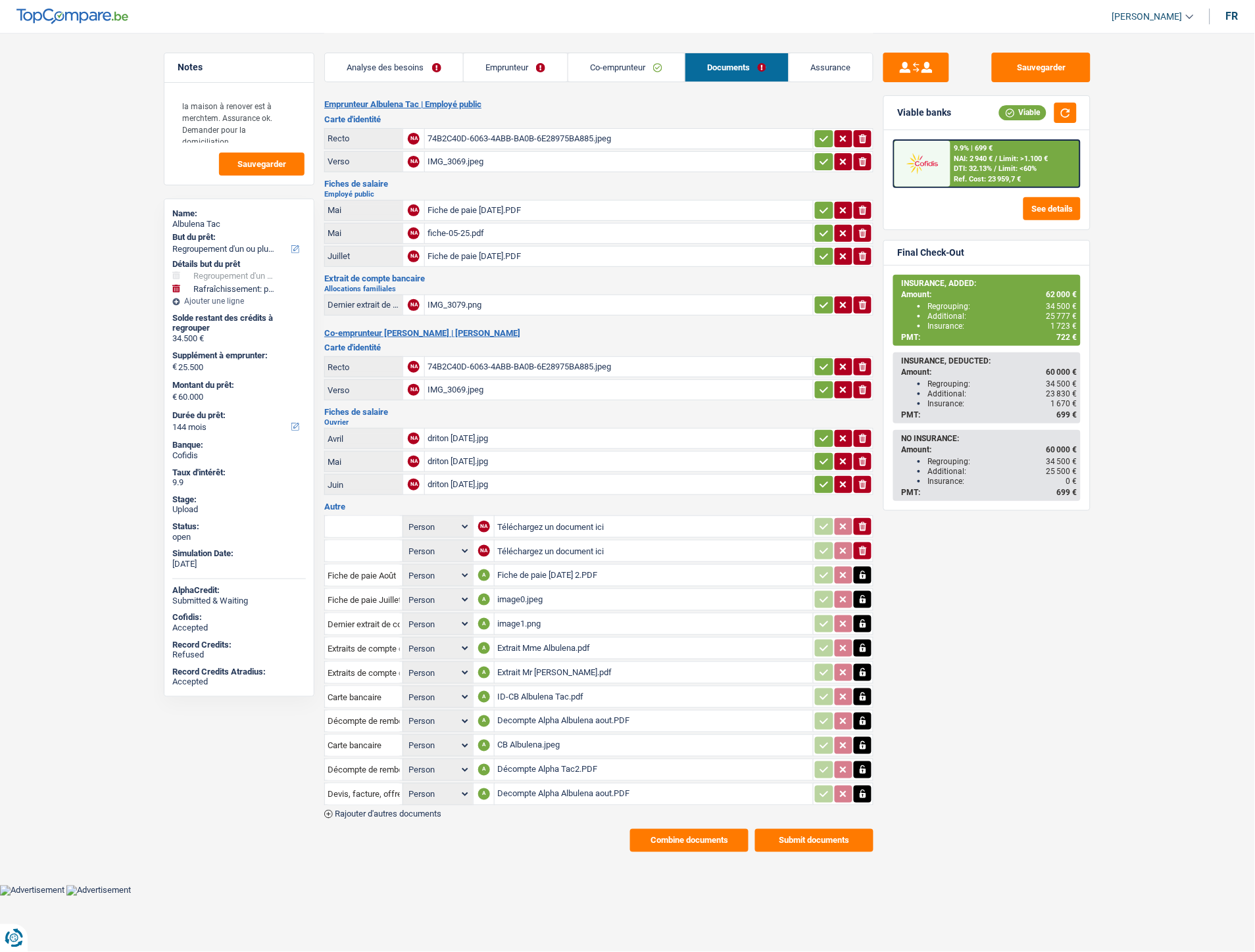
click at [580, 712] on div "Decompte Alpha Albulena aout.PDF" at bounding box center [654, 721] width 313 height 20
click at [554, 785] on div "Decompte Alpha Albulena aout.PDF" at bounding box center [654, 794] width 313 height 20
click at [660, 830] on button "Combine documents" at bounding box center [689, 841] width 119 height 23
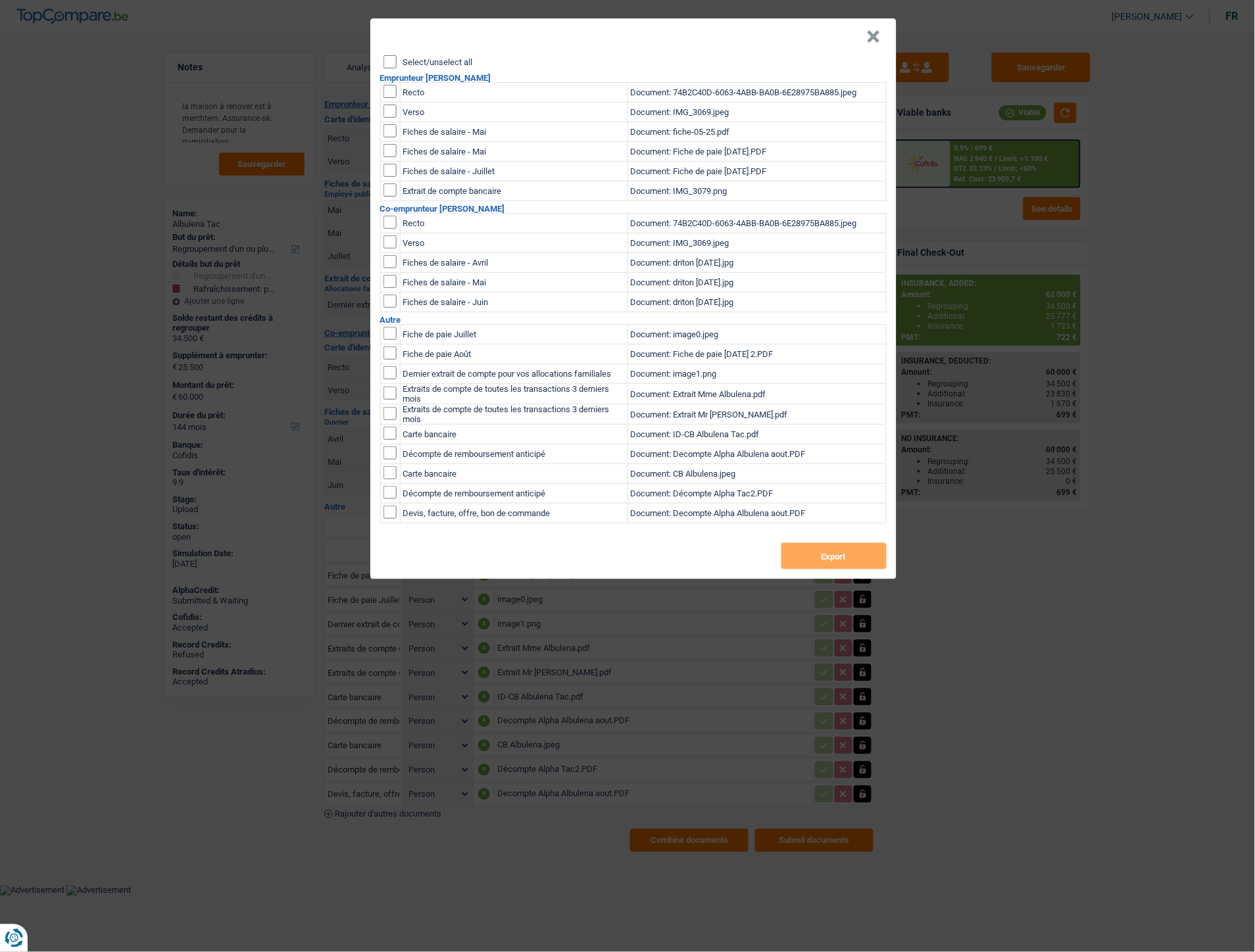
click at [389, 60] on input "Select/unselect all" at bounding box center [390, 61] width 13 height 13
checkbox input "true"
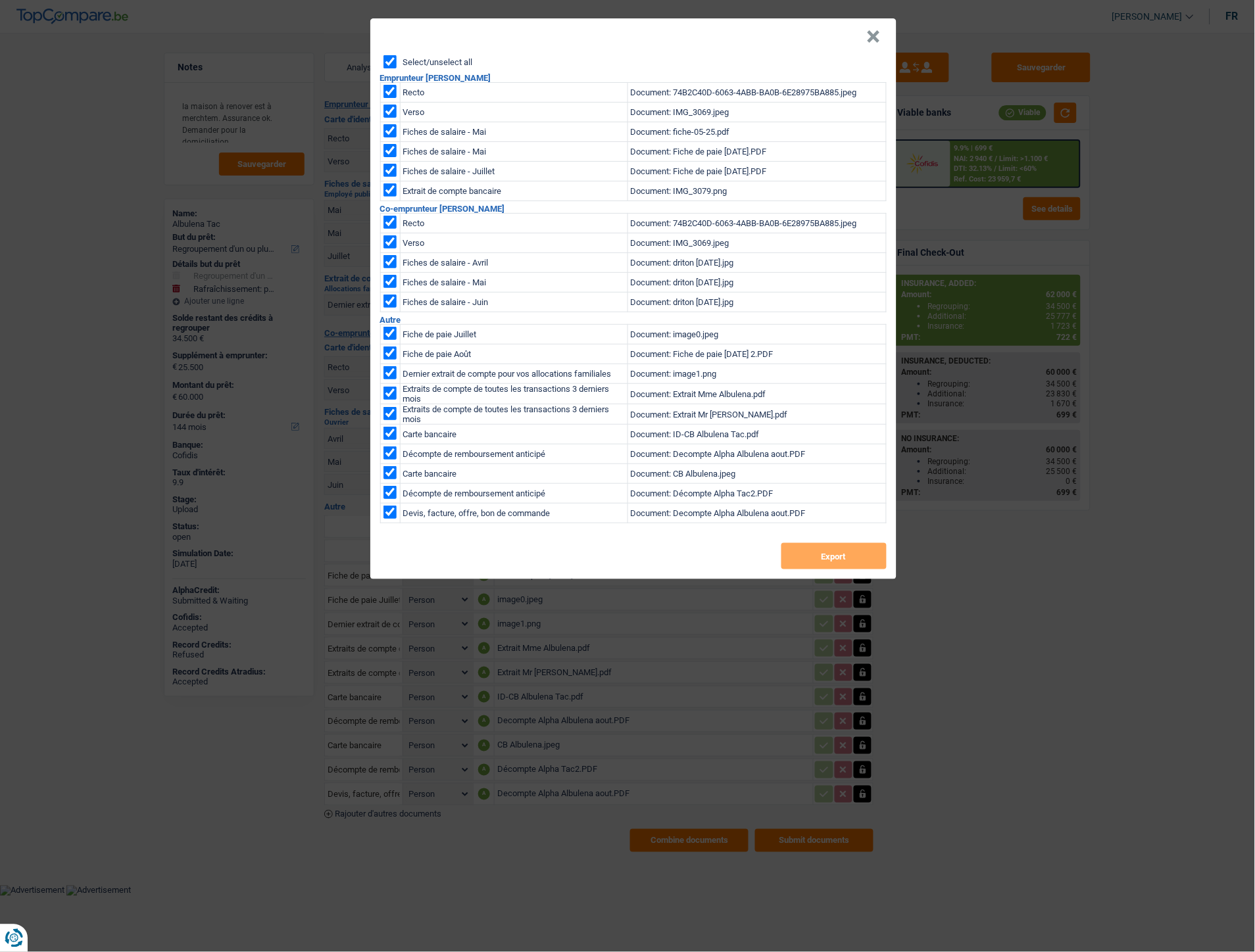
checkbox input "true"
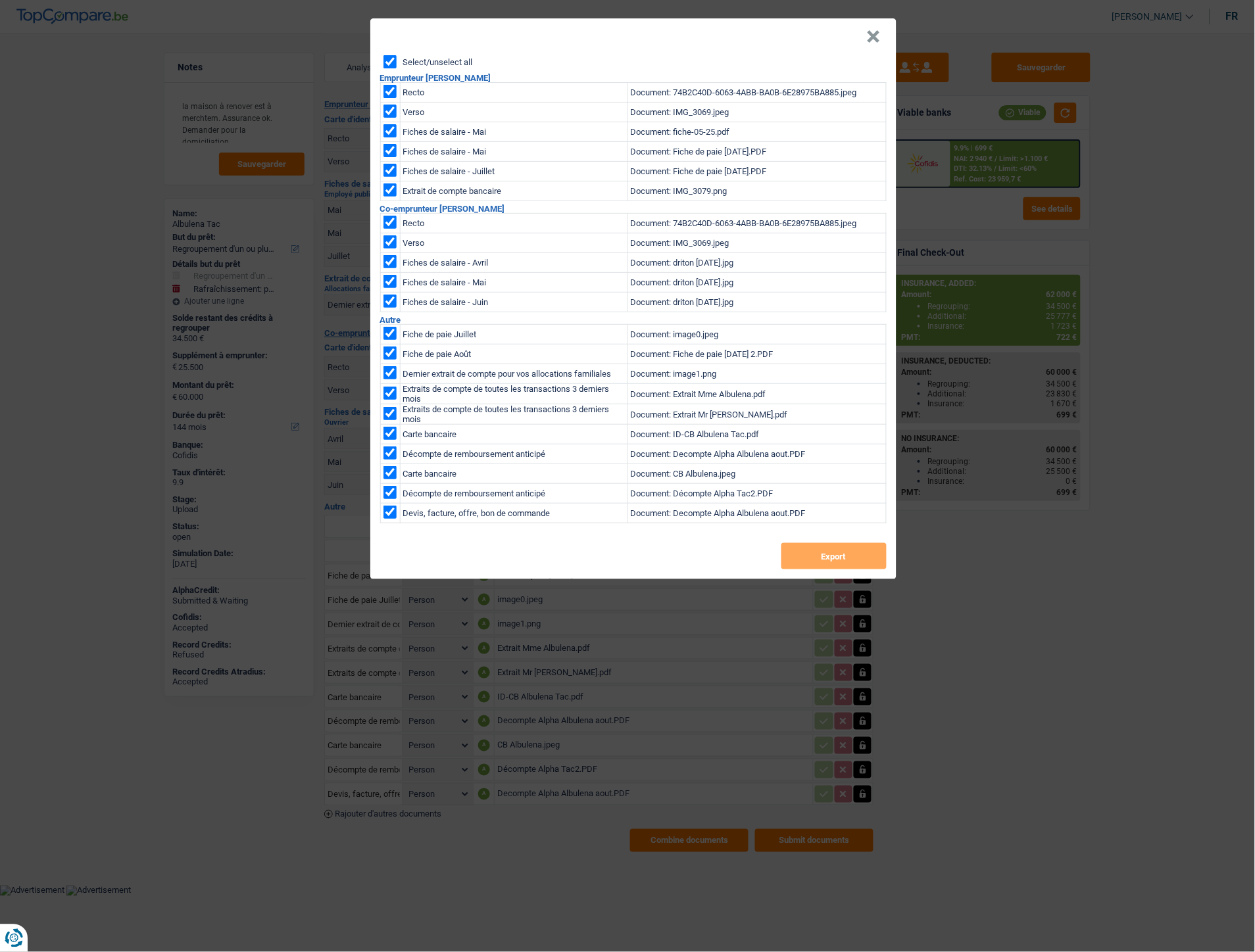
checkbox input "true"
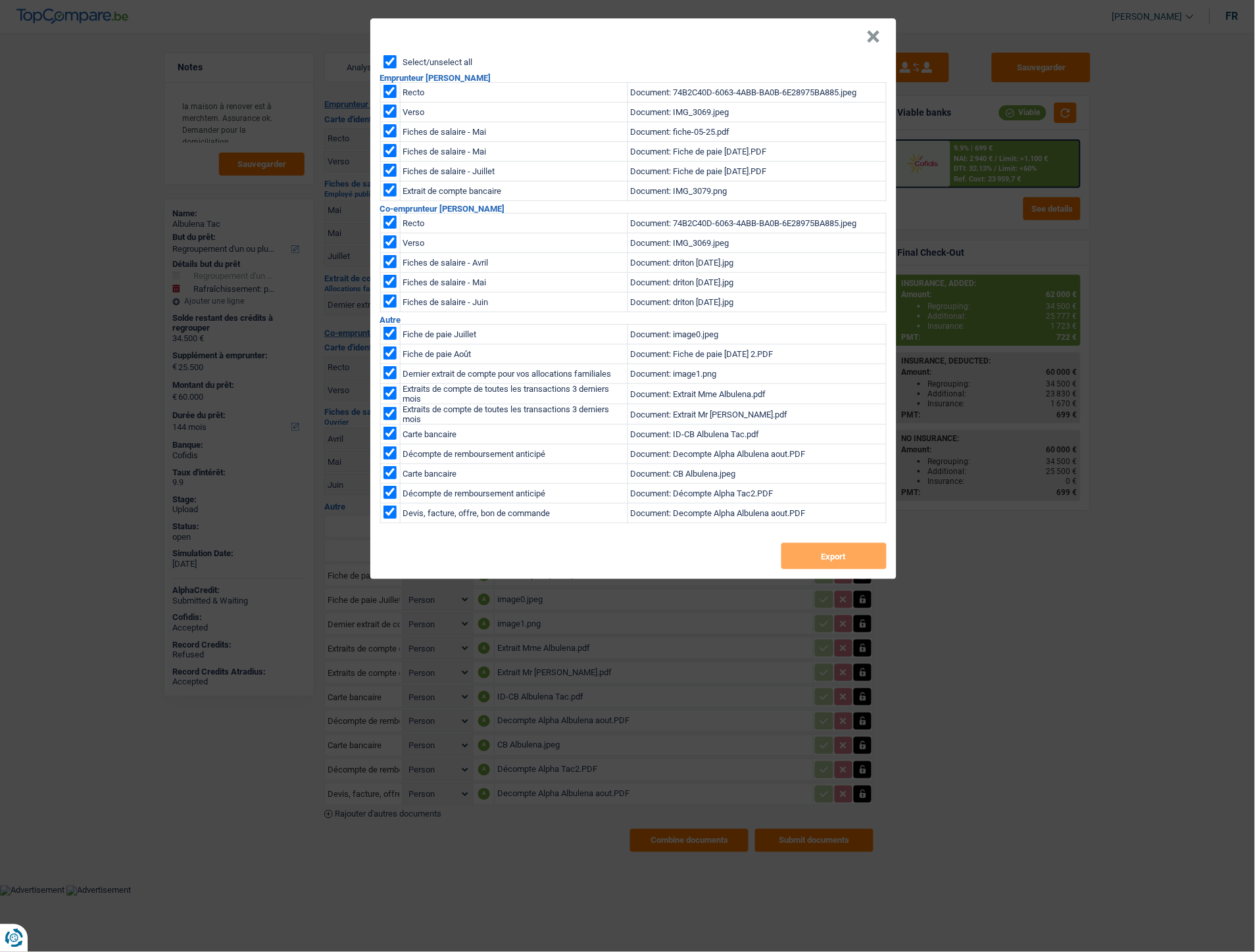
checkbox input "true"
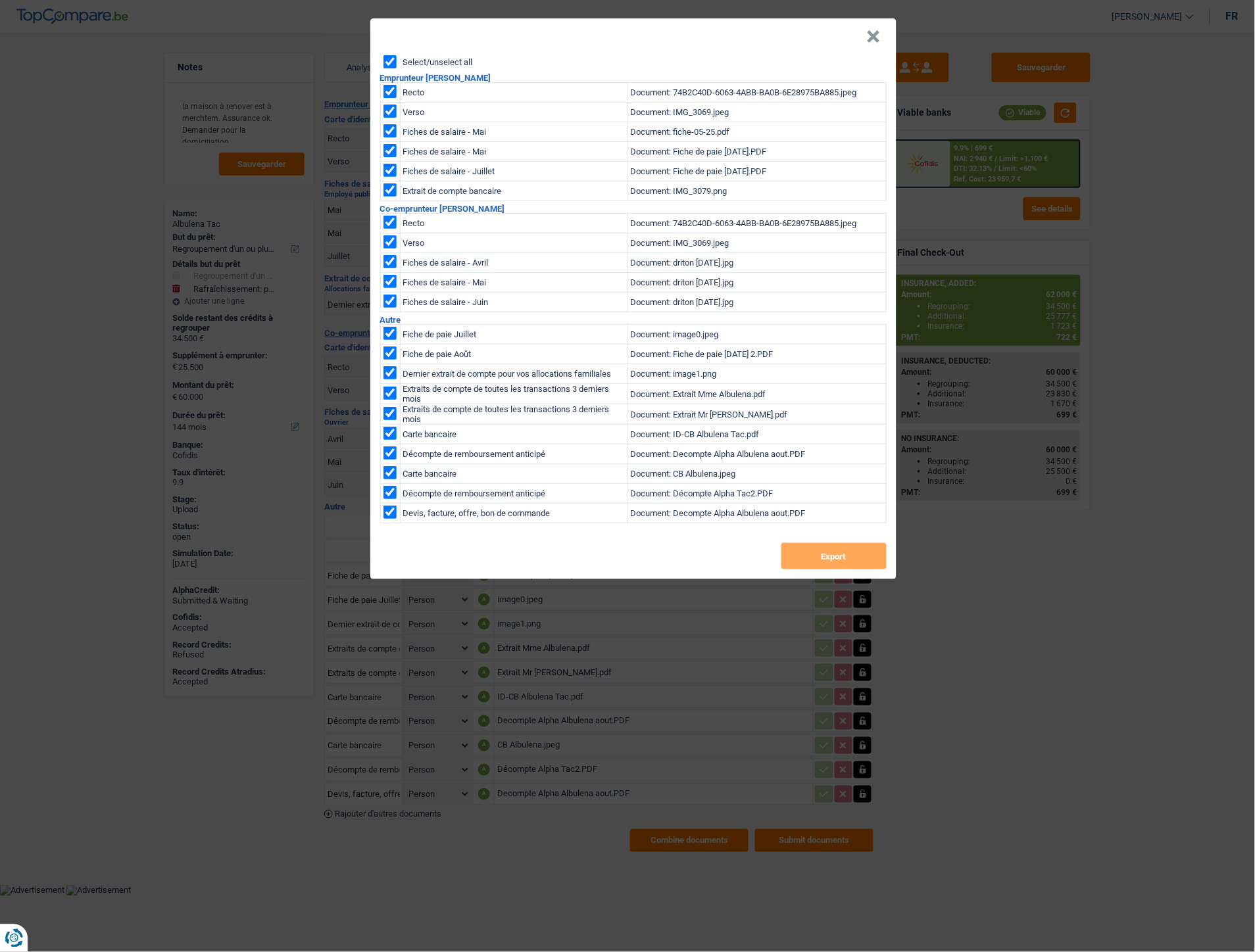
checkbox input "true"
click at [388, 188] on input "checkbox" at bounding box center [390, 190] width 13 height 13
checkbox input "false"
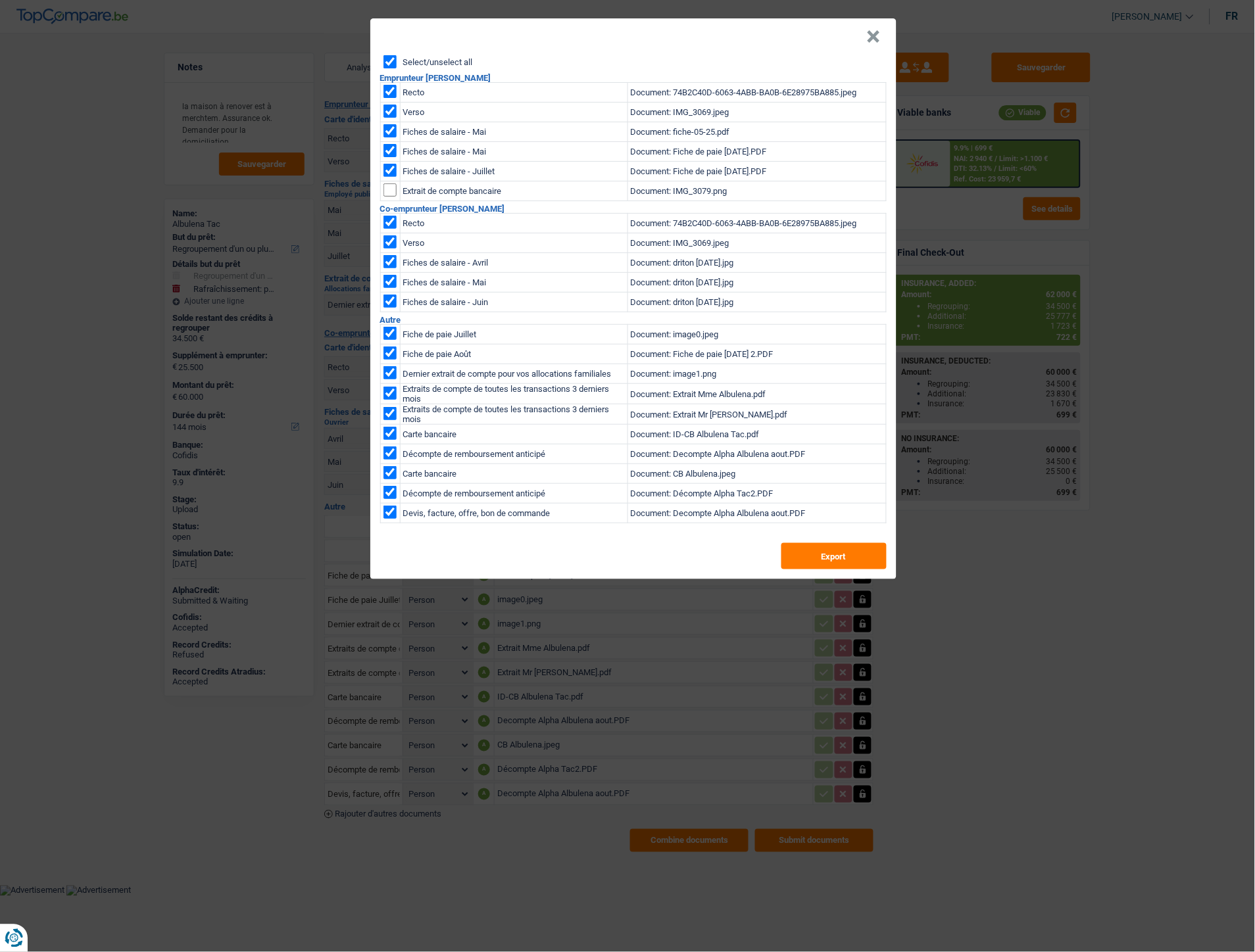
click at [392, 371] on input "checkbox" at bounding box center [390, 373] width 13 height 13
checkbox input "false"
click at [390, 515] on input "checkbox" at bounding box center [390, 512] width 13 height 13
checkbox input "false"
click at [820, 560] on button "Export" at bounding box center [834, 556] width 105 height 27
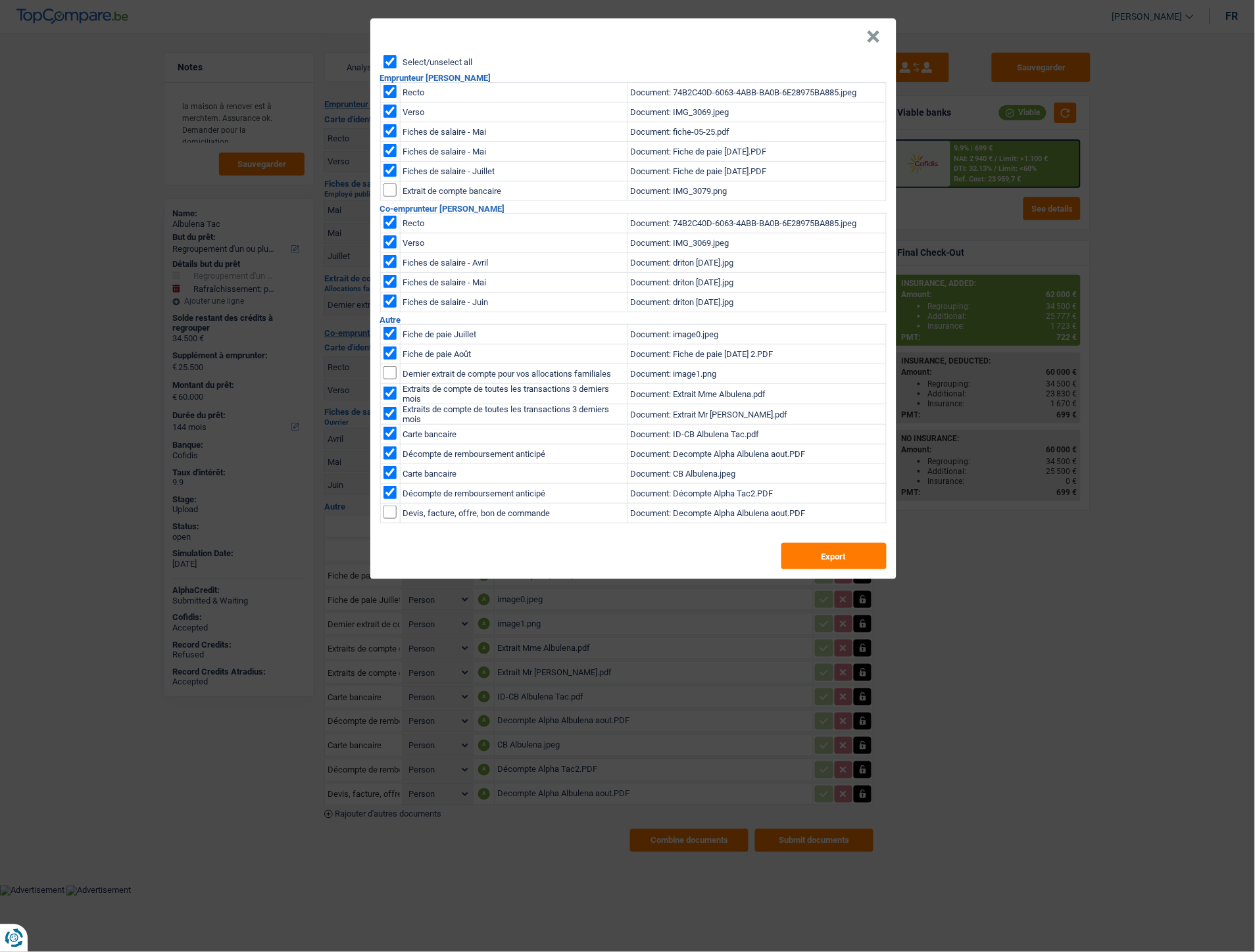
click at [879, 31] on button "×" at bounding box center [874, 37] width 14 height 13
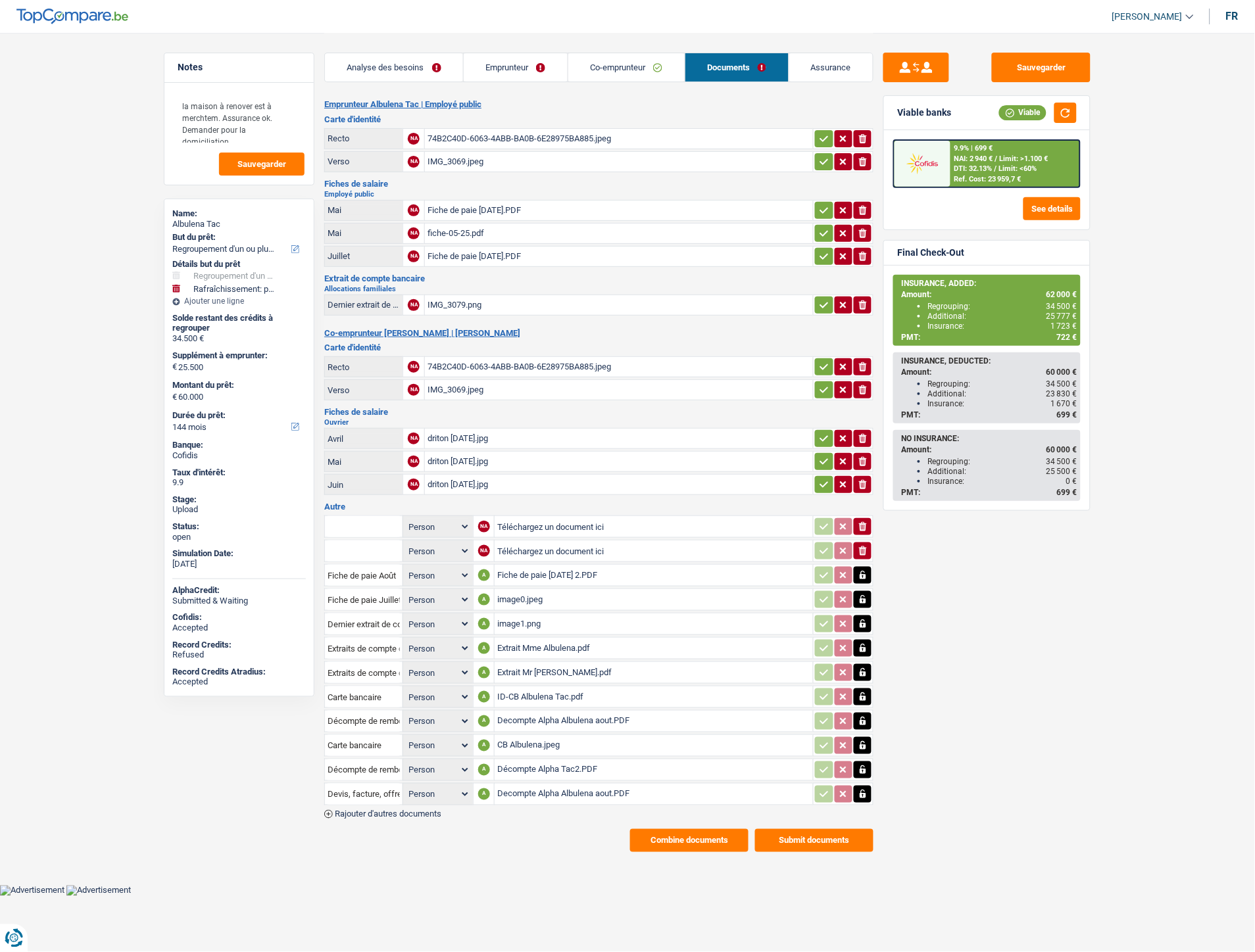
click at [985, 155] on span "NAI: 2 940 €" at bounding box center [973, 159] width 38 height 9
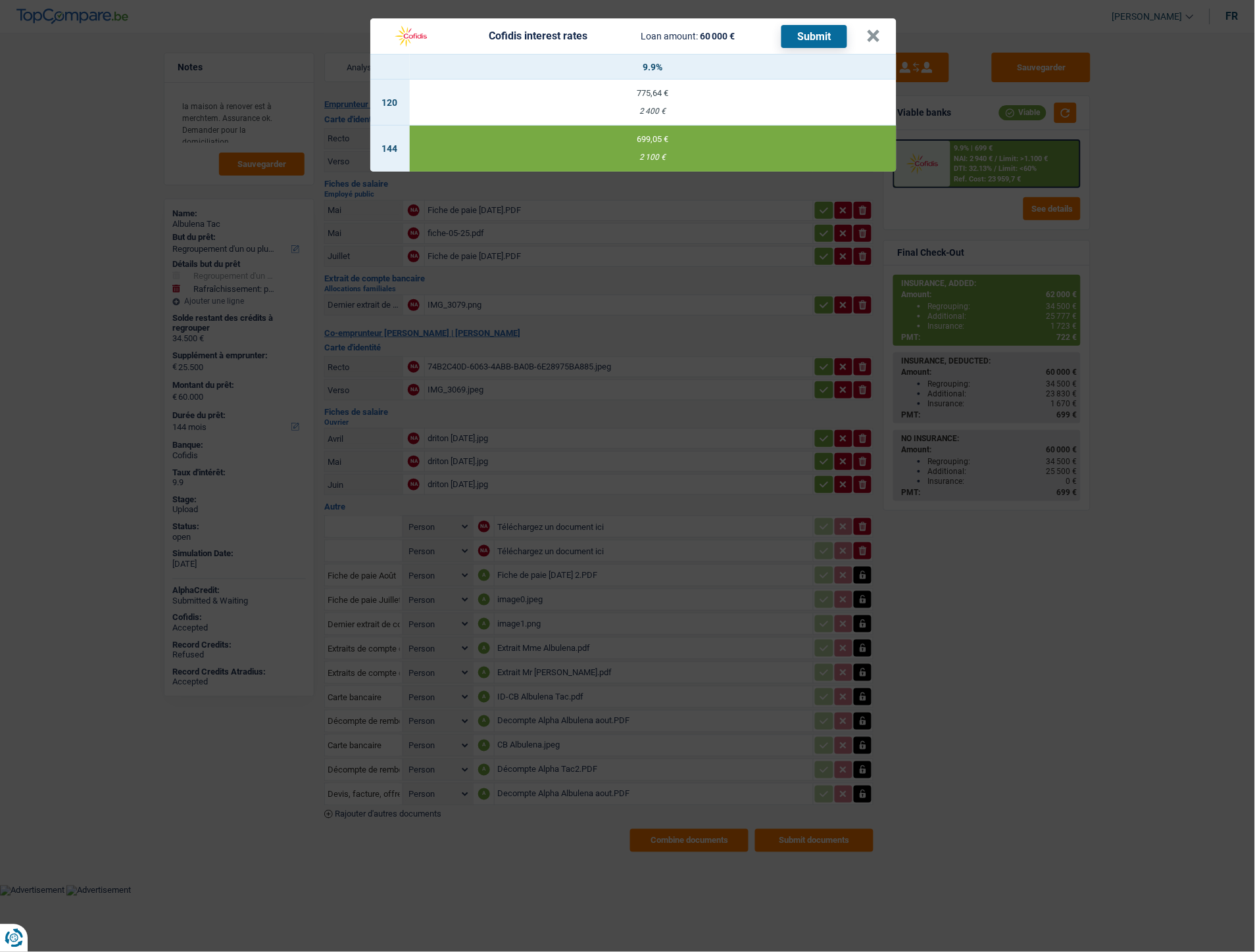
click at [517, 99] on td "775,64 € 2 400 €" at bounding box center [653, 102] width 487 height 46
select select "120"
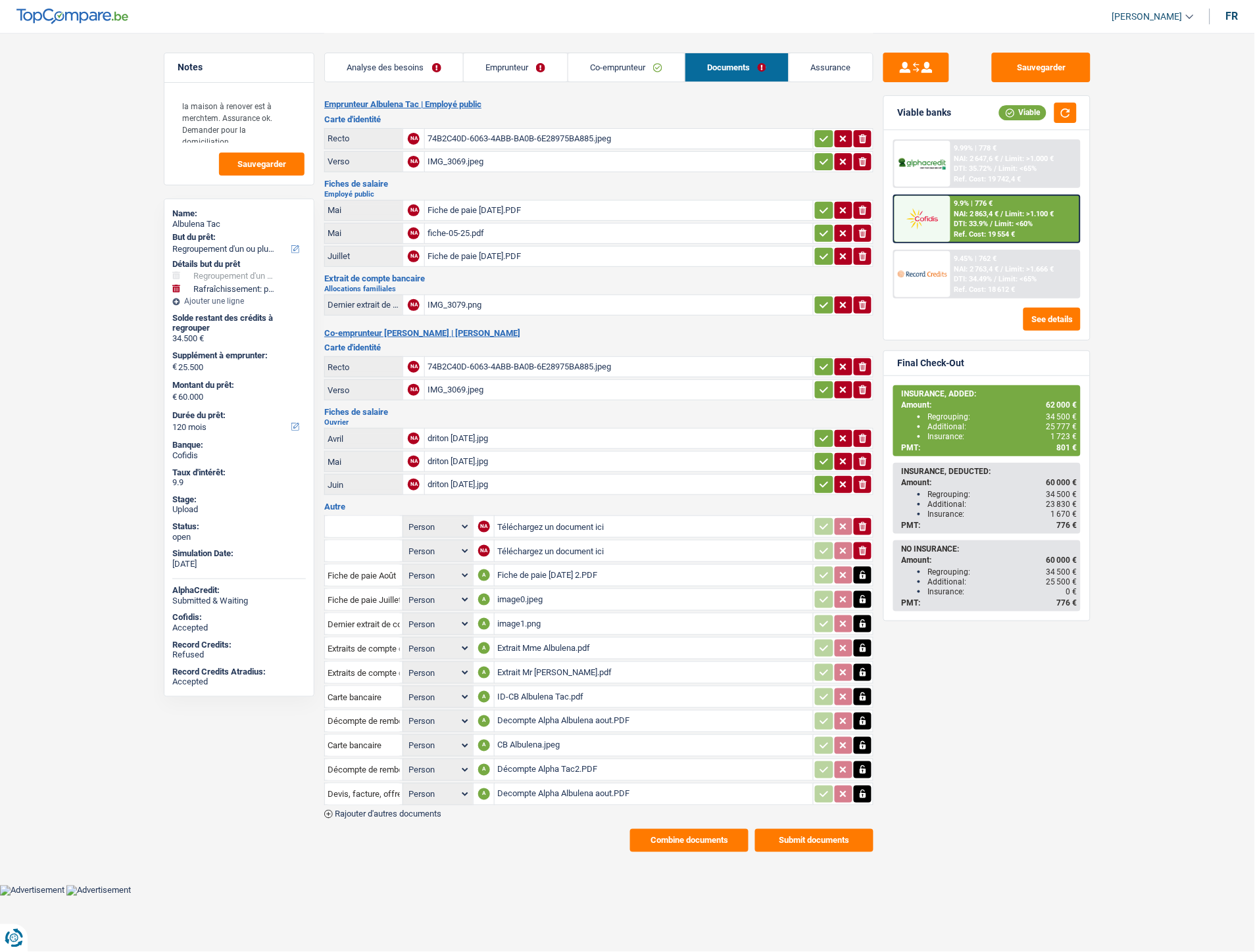
click at [976, 216] on div "9.9% | 776 € NAI: 2 863,4 € / Limit: >1.100 € DTI: 33.9% / Limit: <60% Ref. Cos…" at bounding box center [1015, 219] width 130 height 46
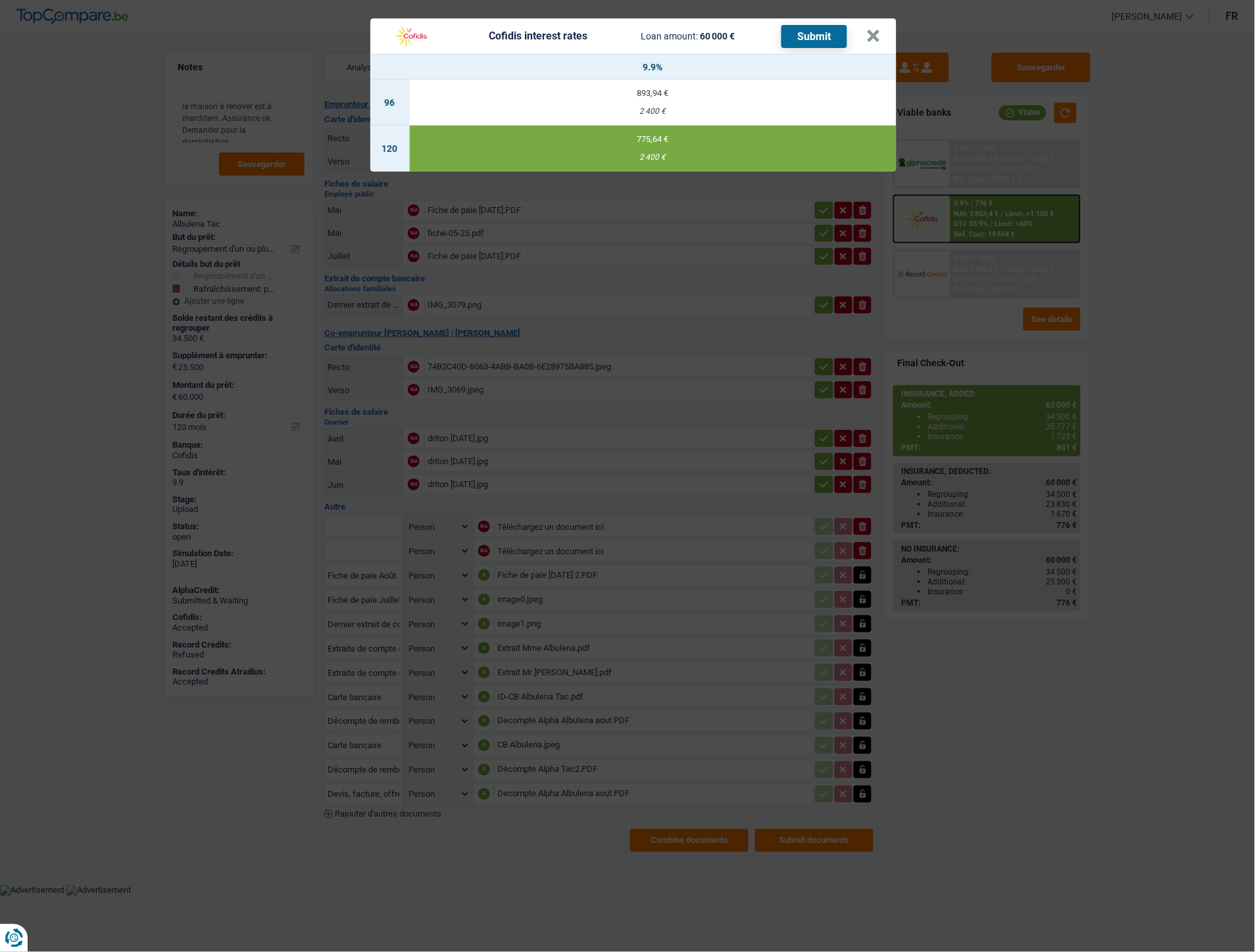
drag, startPoint x: 636, startPoint y: 158, endPoint x: 658, endPoint y: 158, distance: 22.0
click at [658, 158] on div "2 400 €" at bounding box center [653, 157] width 487 height 9
copy div "2 400"
click at [879, 35] on button "×" at bounding box center [874, 36] width 14 height 13
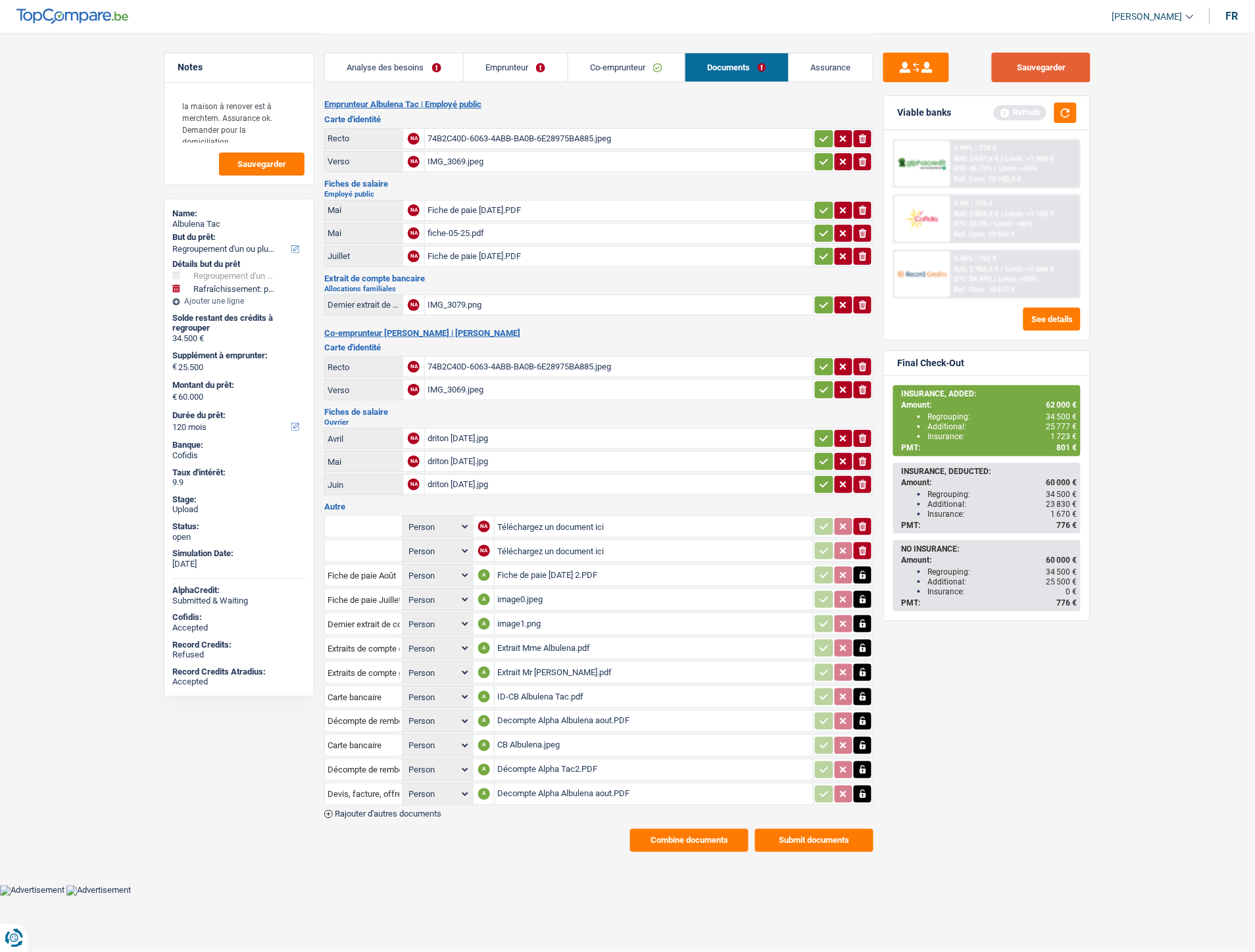
click at [1017, 67] on button "Sauvegarder" at bounding box center [1042, 67] width 99 height 30
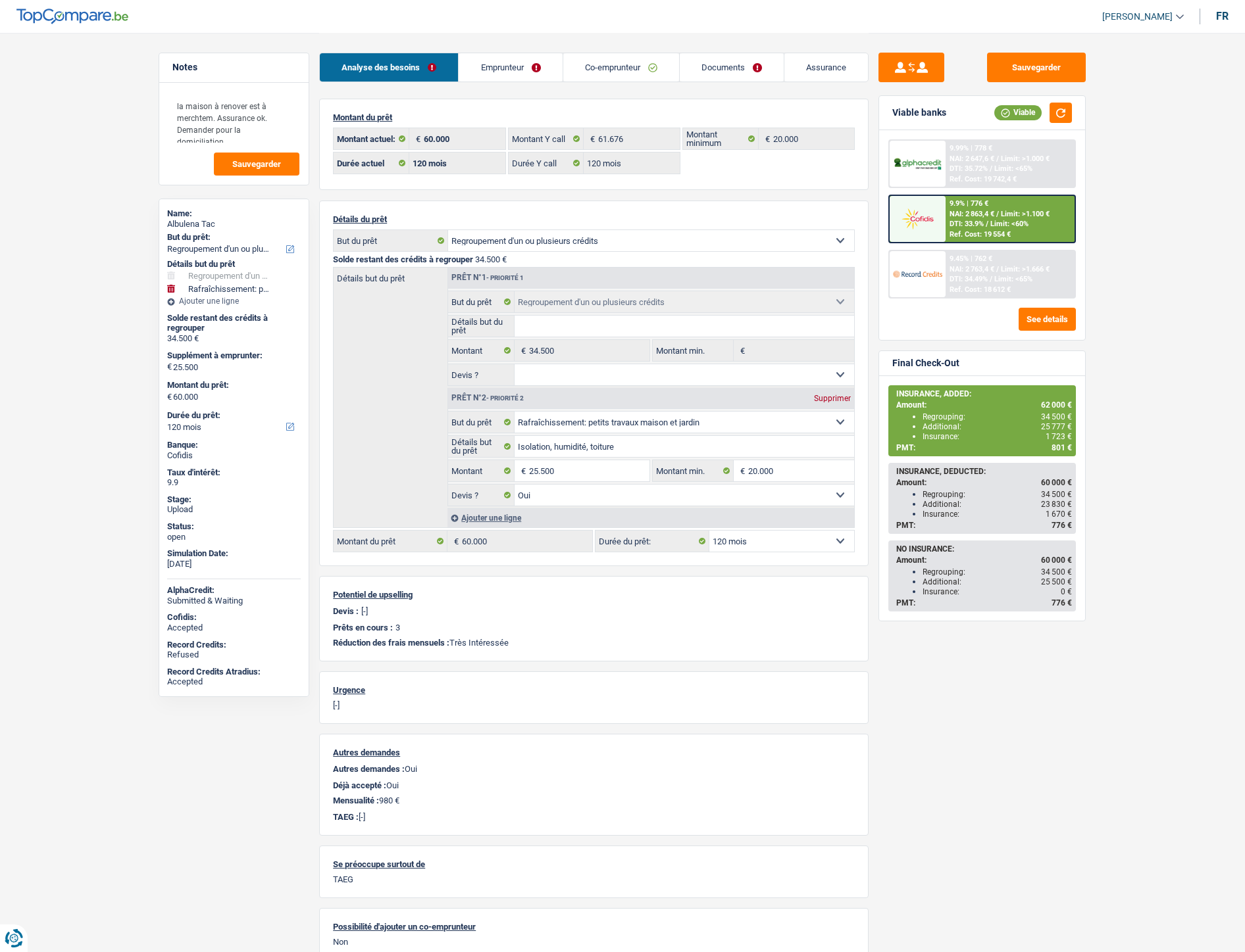
select select "refinancing"
select select "houseOrGarden"
select select "120"
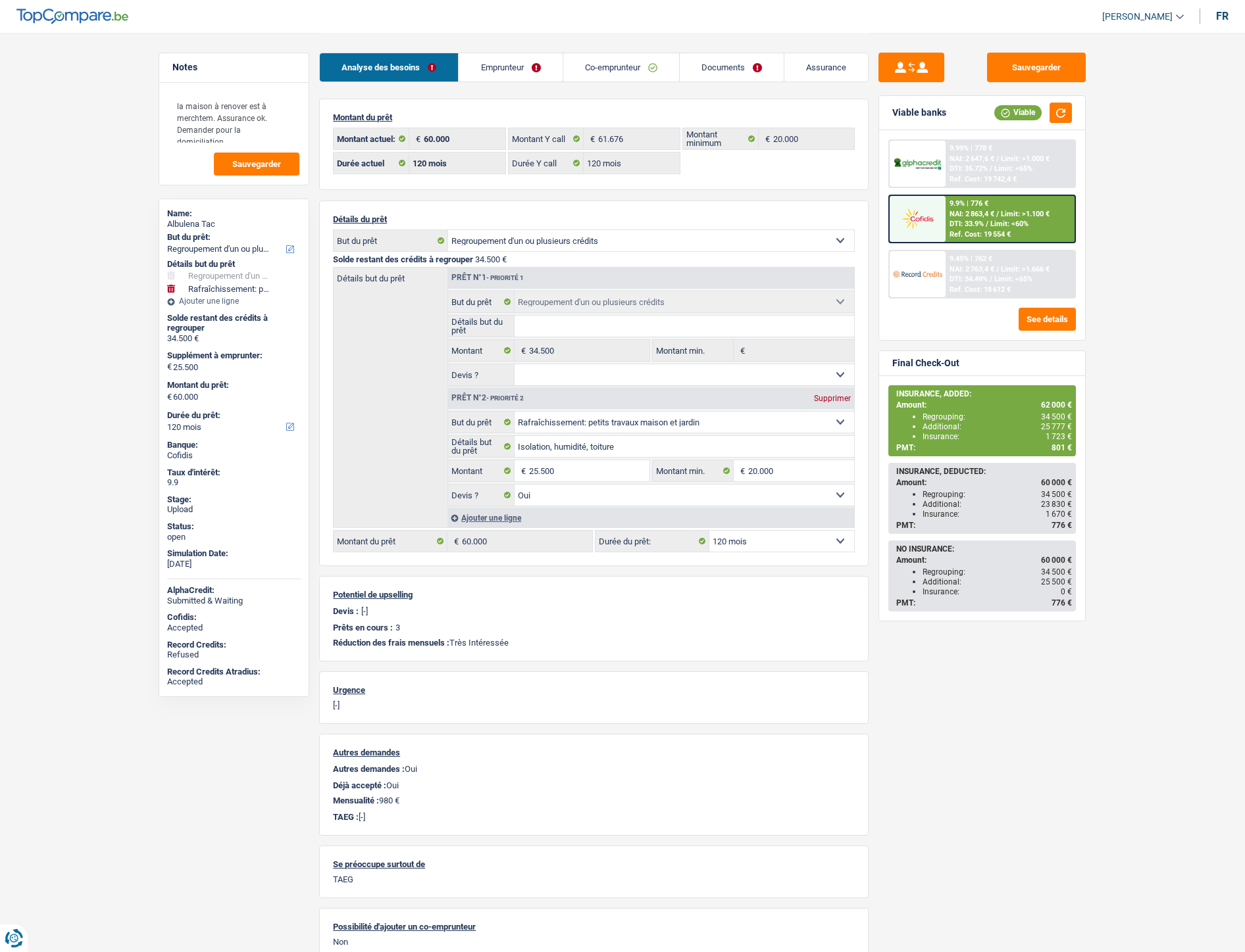
select select "120"
select select "refinancing"
select select "houseOrGarden"
select select "yes"
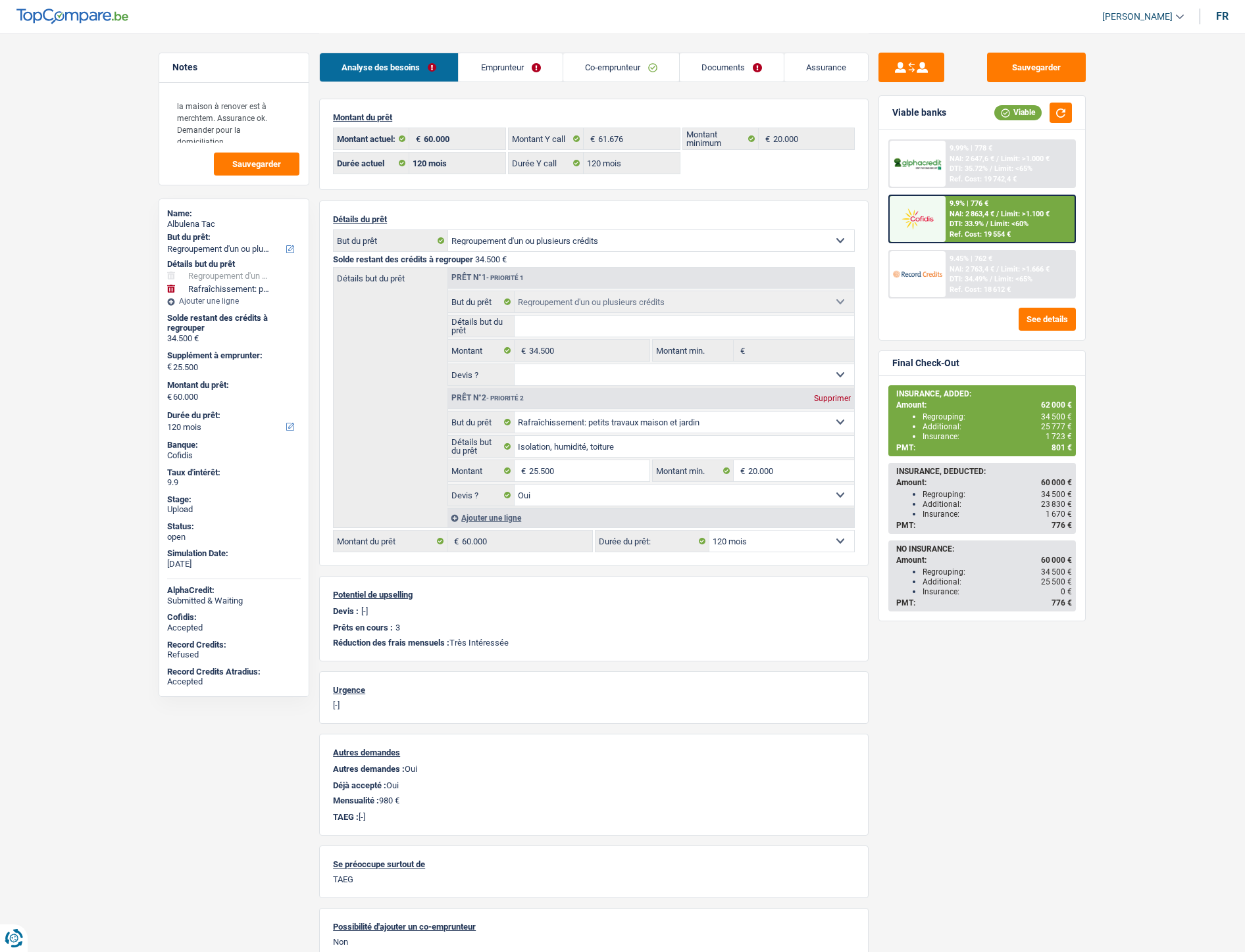
select select "120"
click at [485, 70] on link "Emprunteur" at bounding box center [510, 67] width 104 height 28
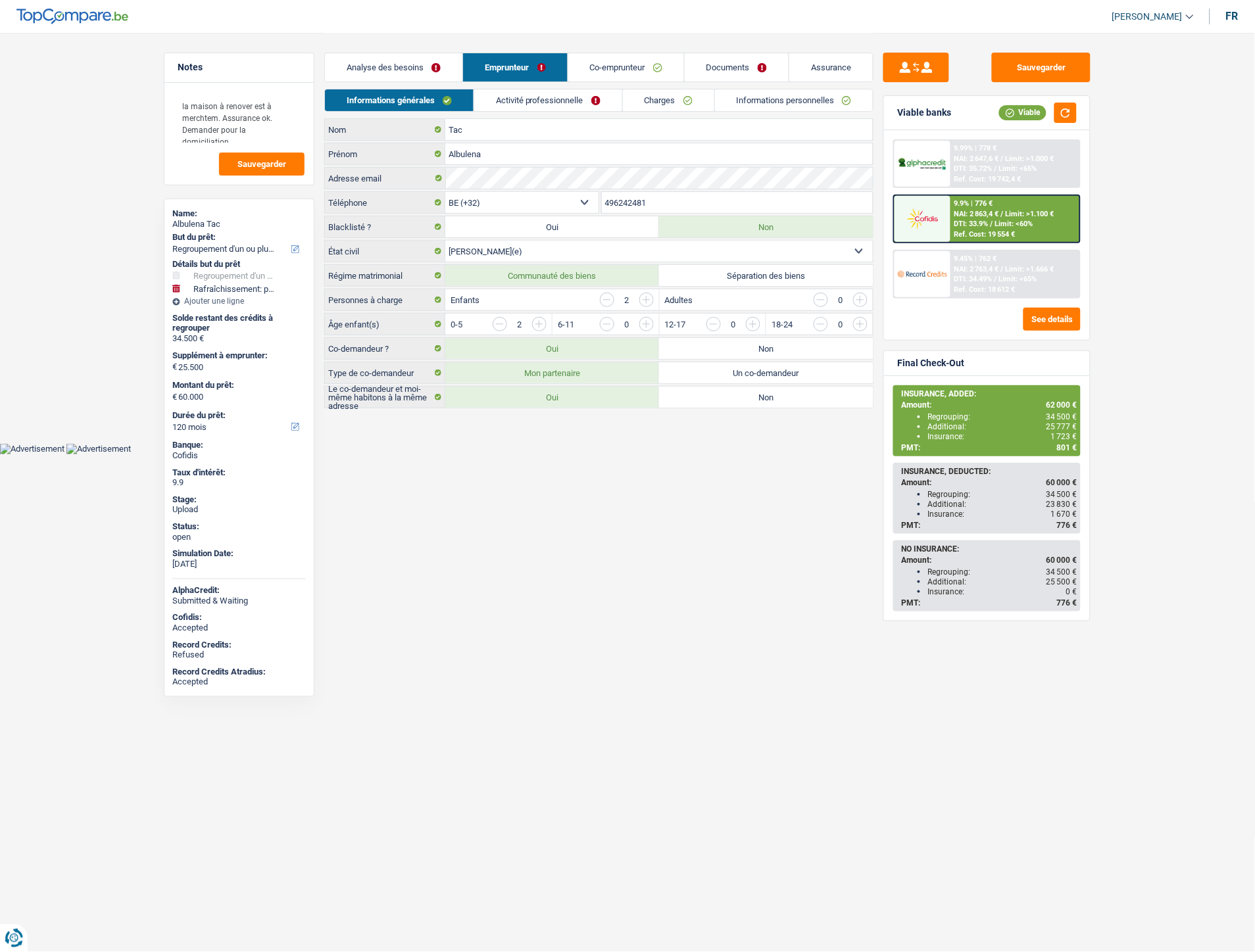
click at [764, 99] on link "Informations personnelles" at bounding box center [794, 100] width 159 height 22
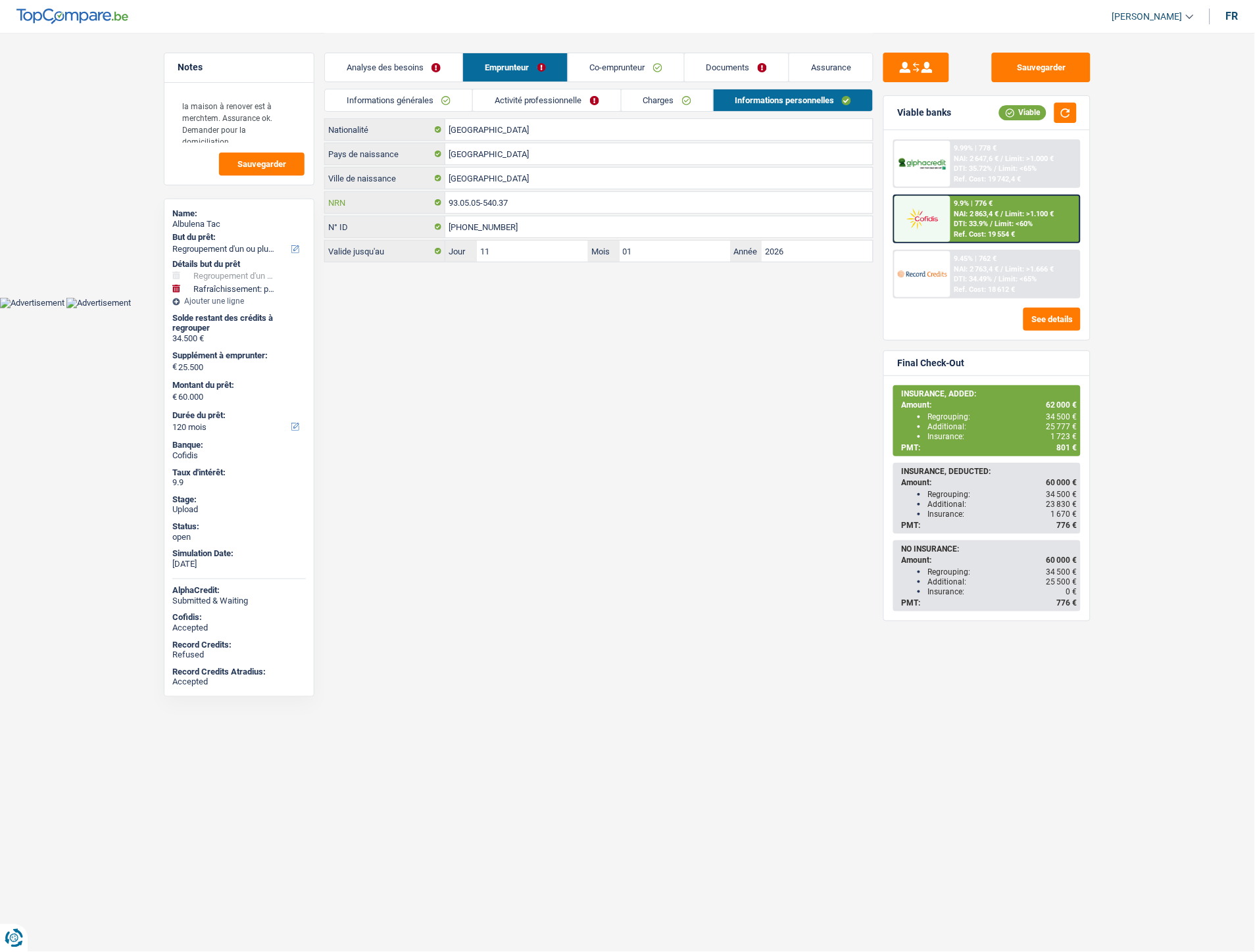
drag, startPoint x: 530, startPoint y: 205, endPoint x: 463, endPoint y: 202, distance: 67.1
click at [434, 202] on div "93.05.05-540.37 NRN" at bounding box center [599, 202] width 548 height 21
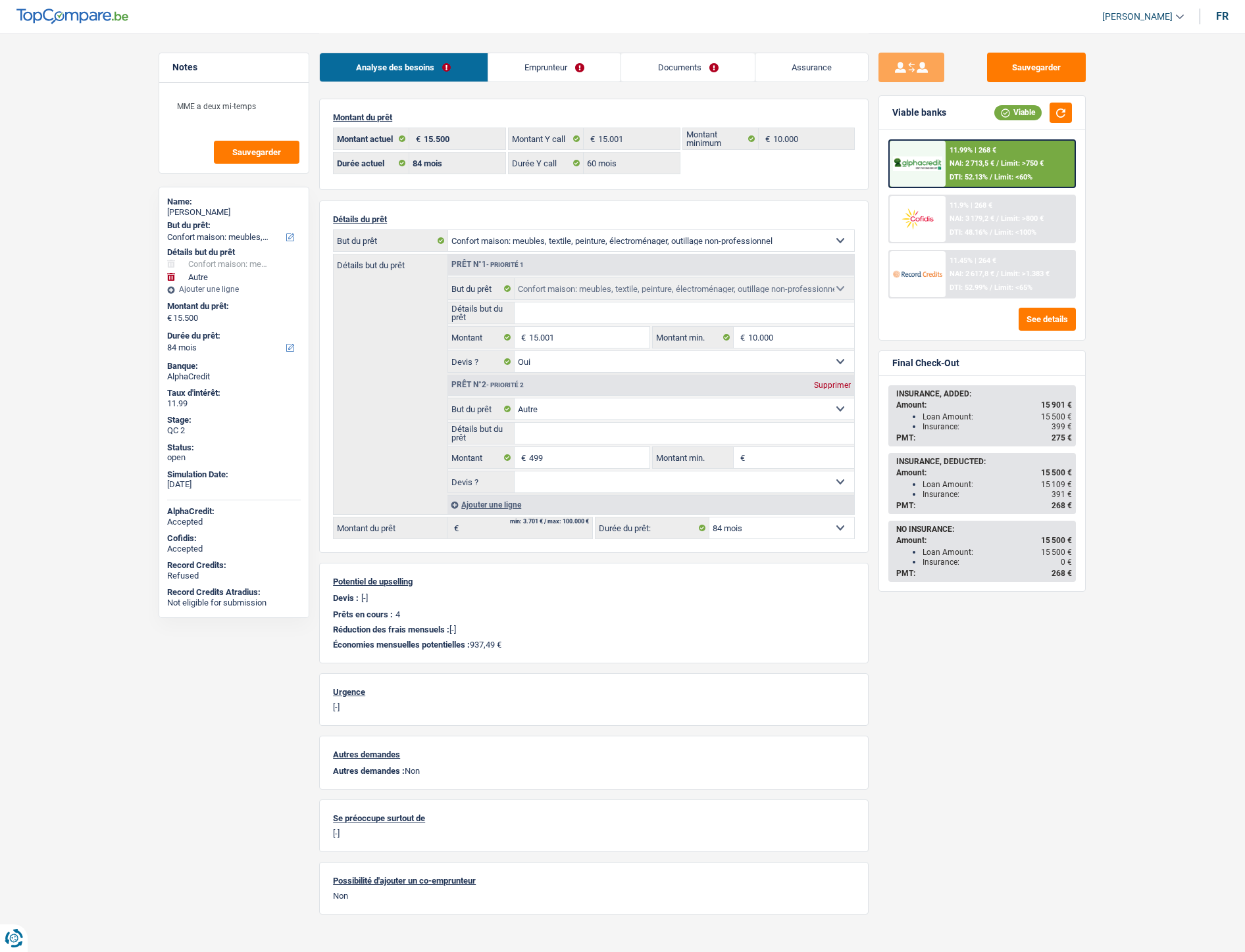
select select "household"
select select "other"
select select "84"
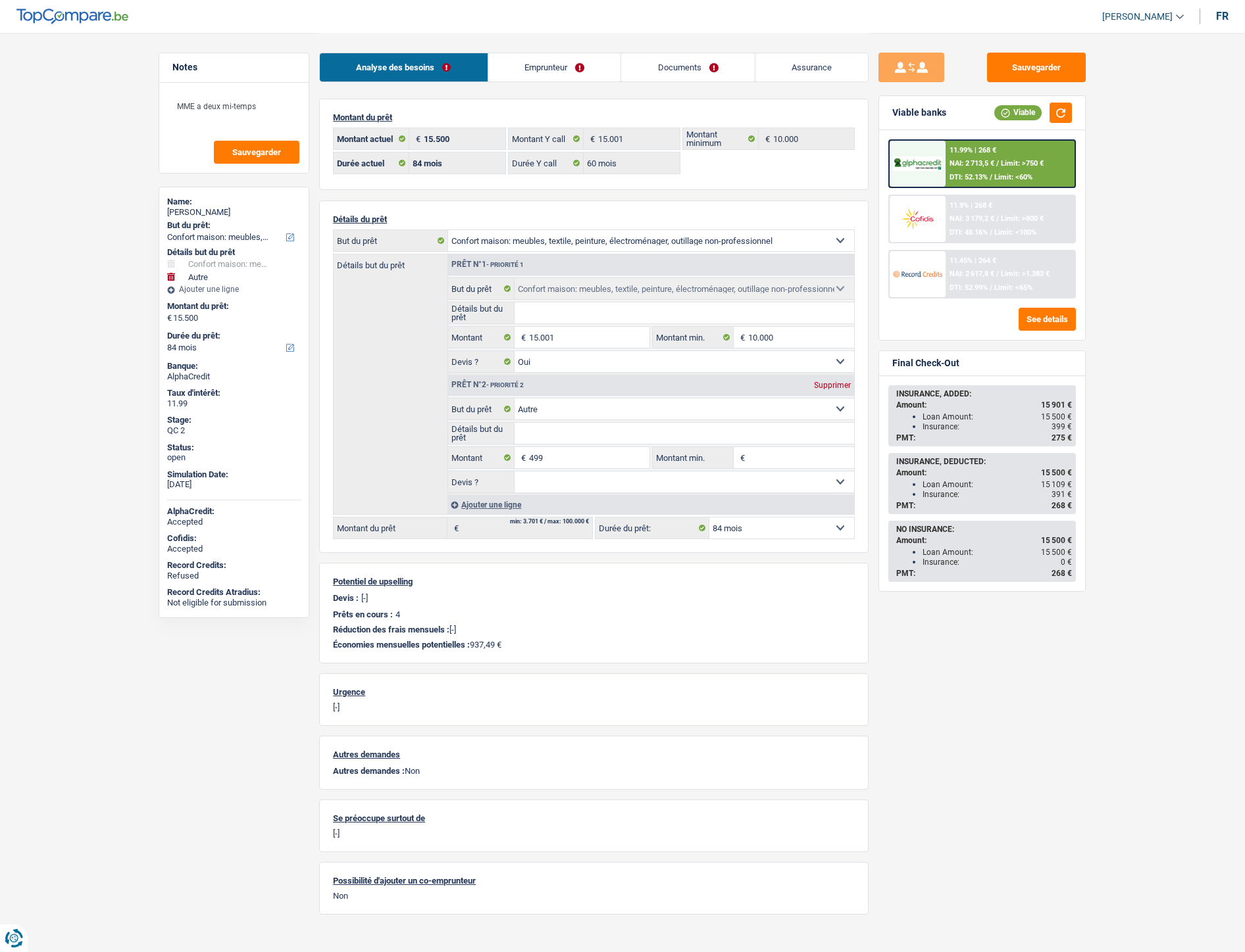
select select "60"
select select "household"
select select "yes"
select select "other"
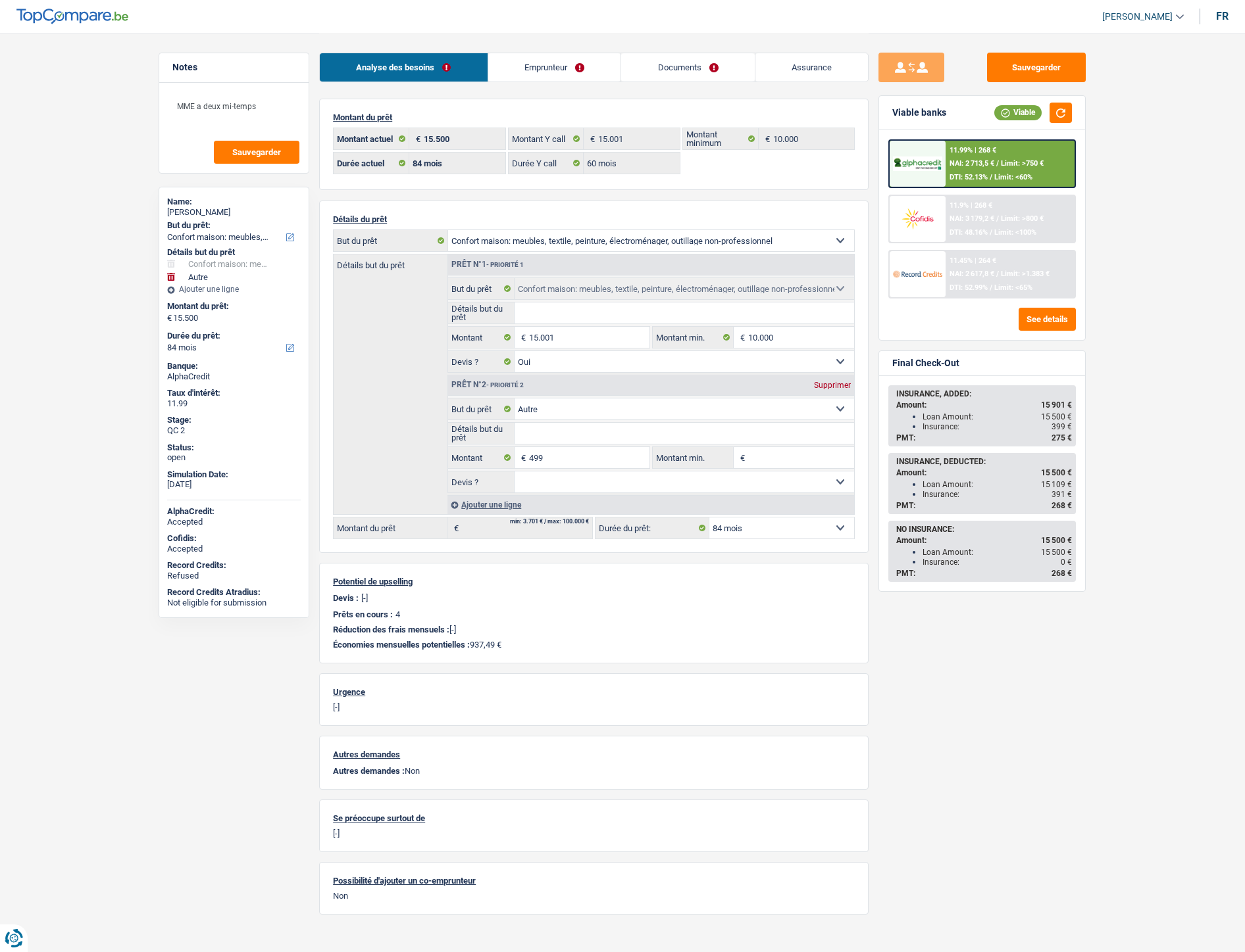
select select "84"
click at [664, 71] on link "Documents" at bounding box center [688, 67] width 133 height 28
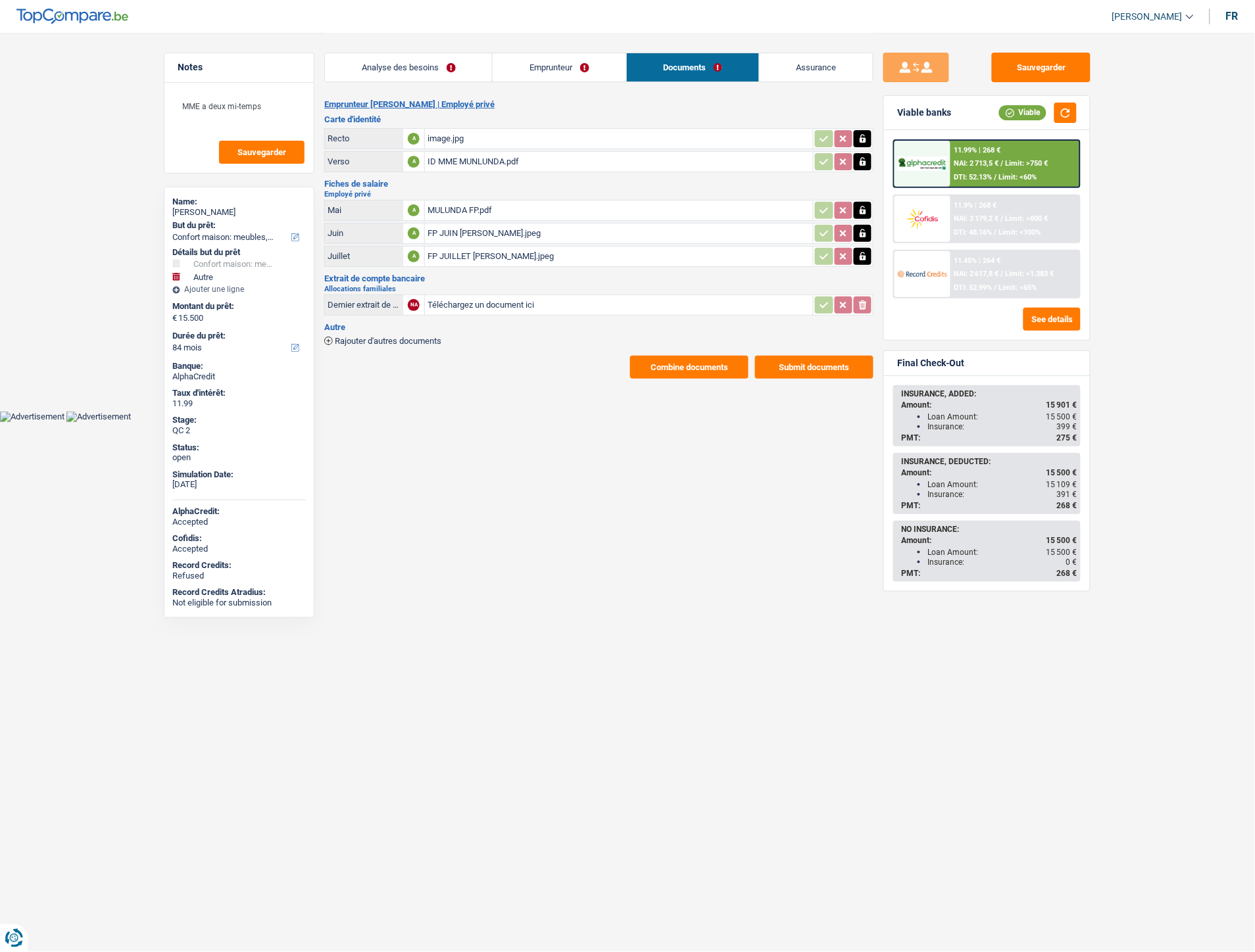
click at [467, 205] on div "MULUNDA FP.pdf" at bounding box center [619, 210] width 383 height 20
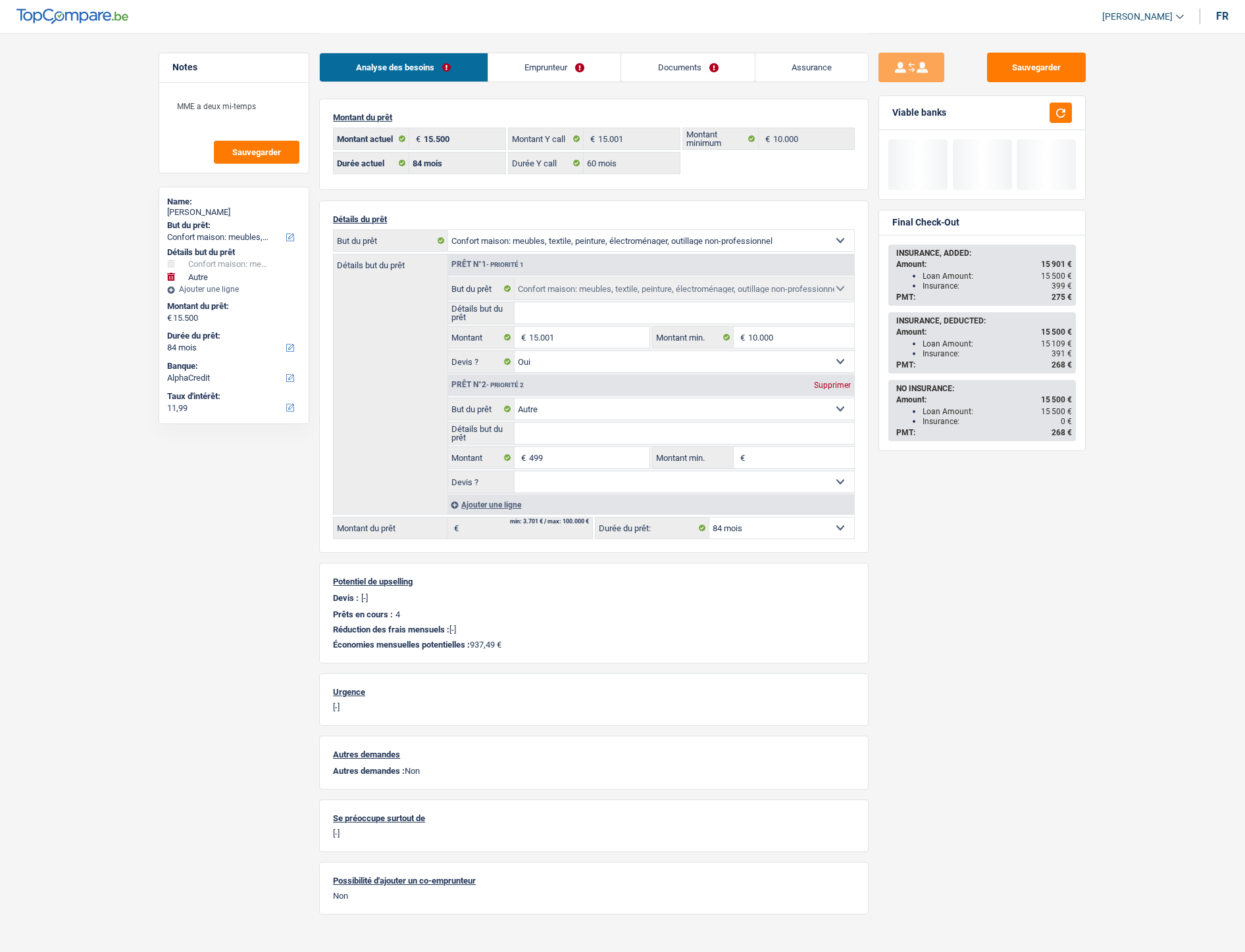
select select "household"
select select "other"
select select "84"
select select "alphacredit"
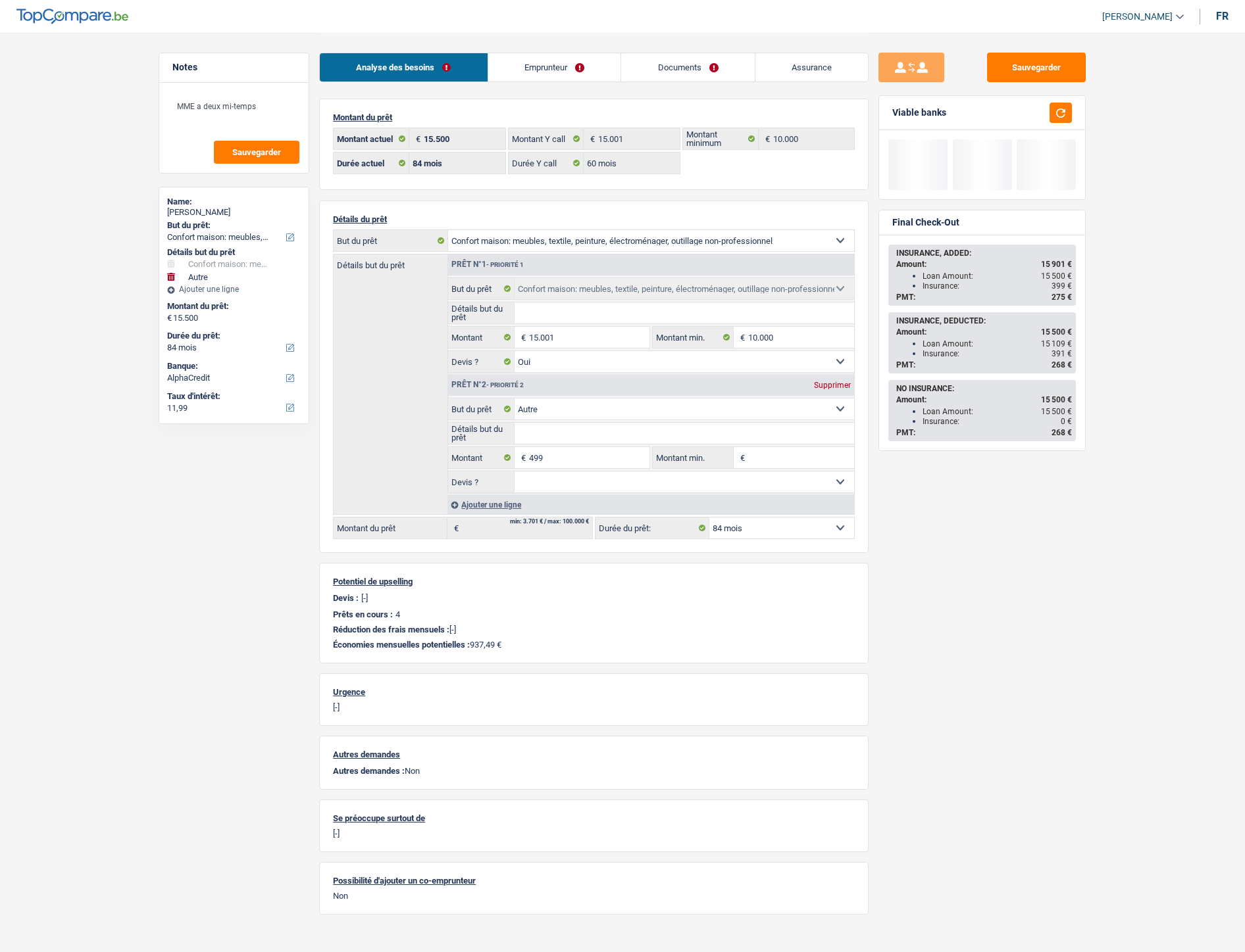
select select "84"
select select "60"
select select "household"
select select "yes"
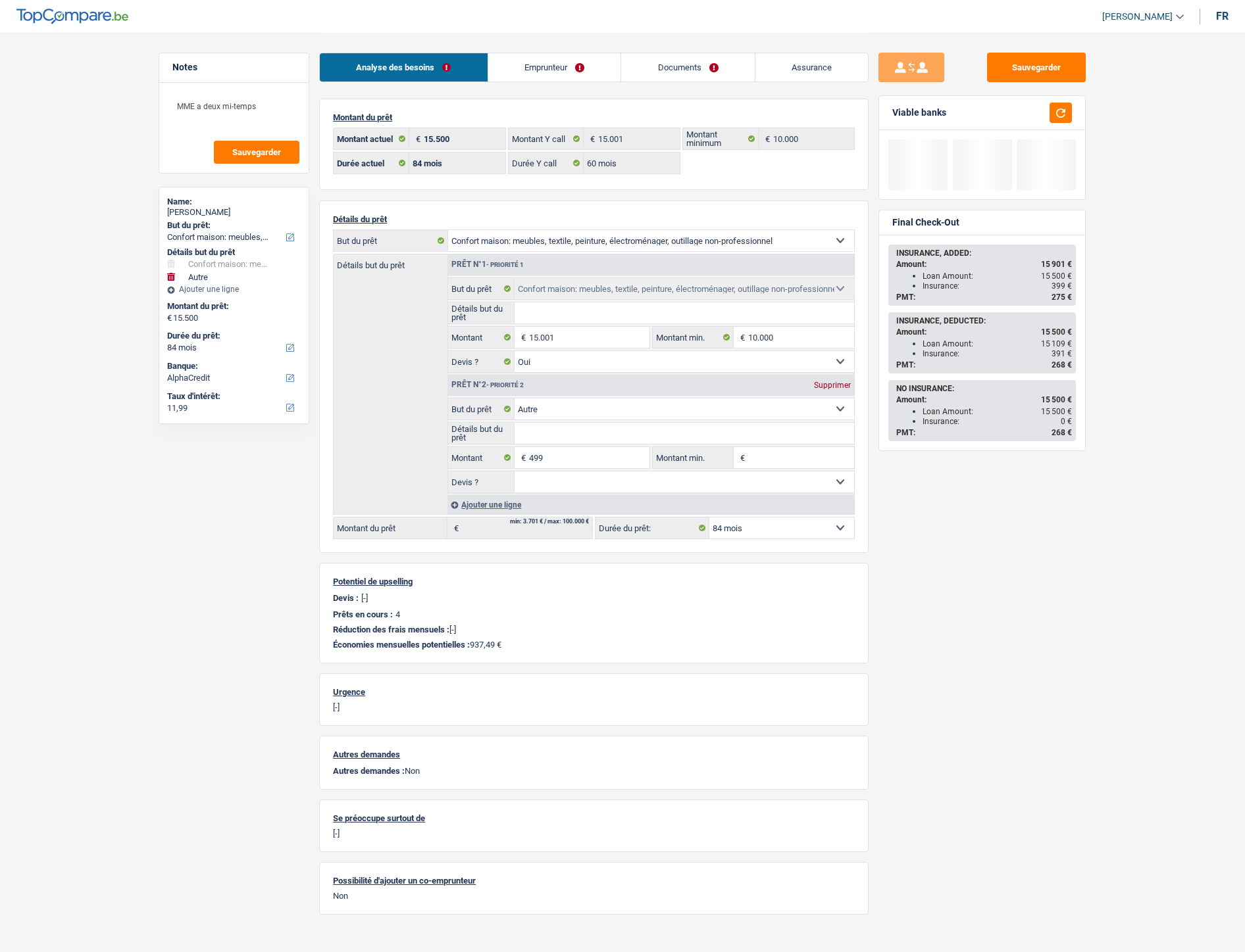
select select "other"
select select "84"
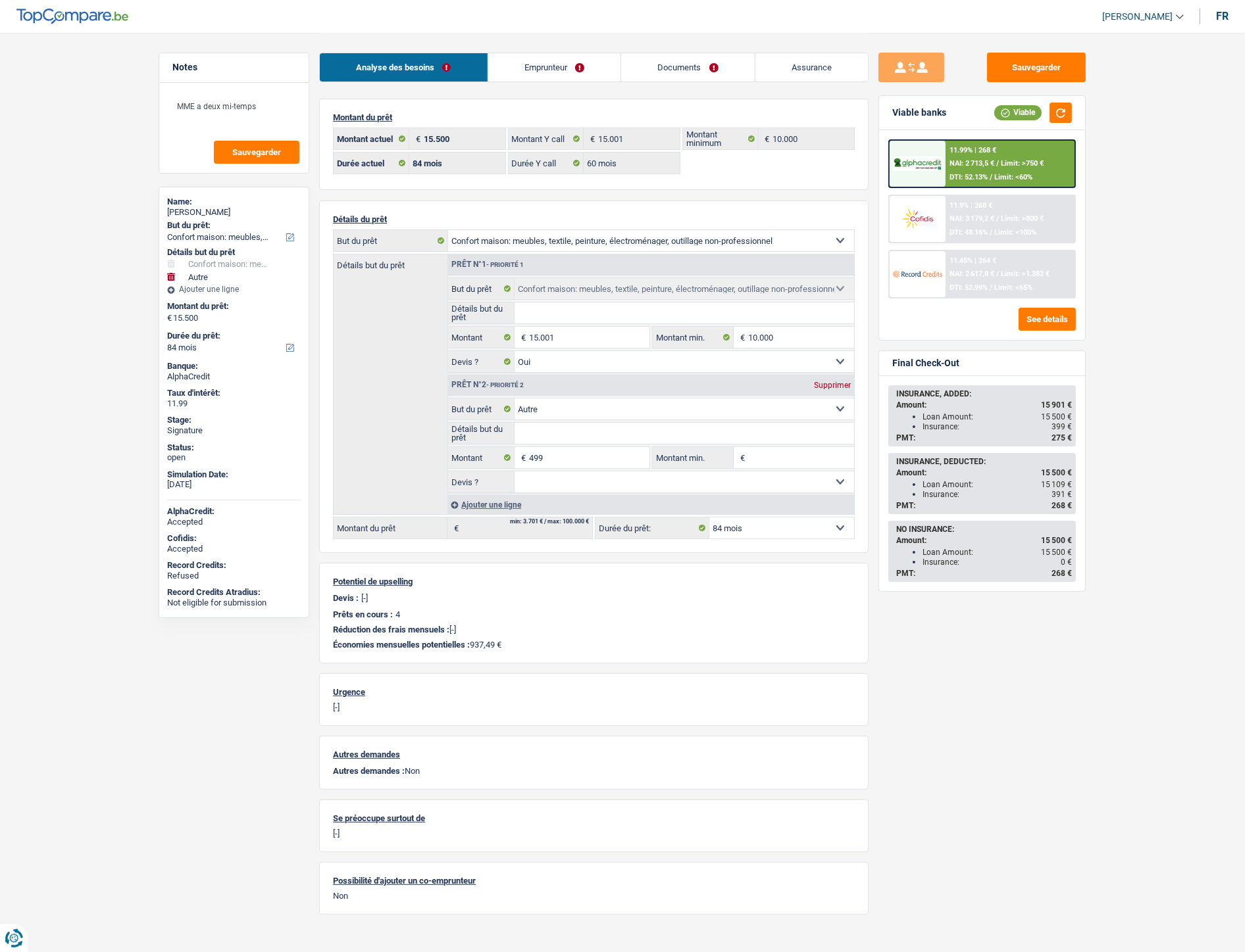
click at [969, 159] on span "NAI: 2 713,5 €" at bounding box center [971, 163] width 45 height 9
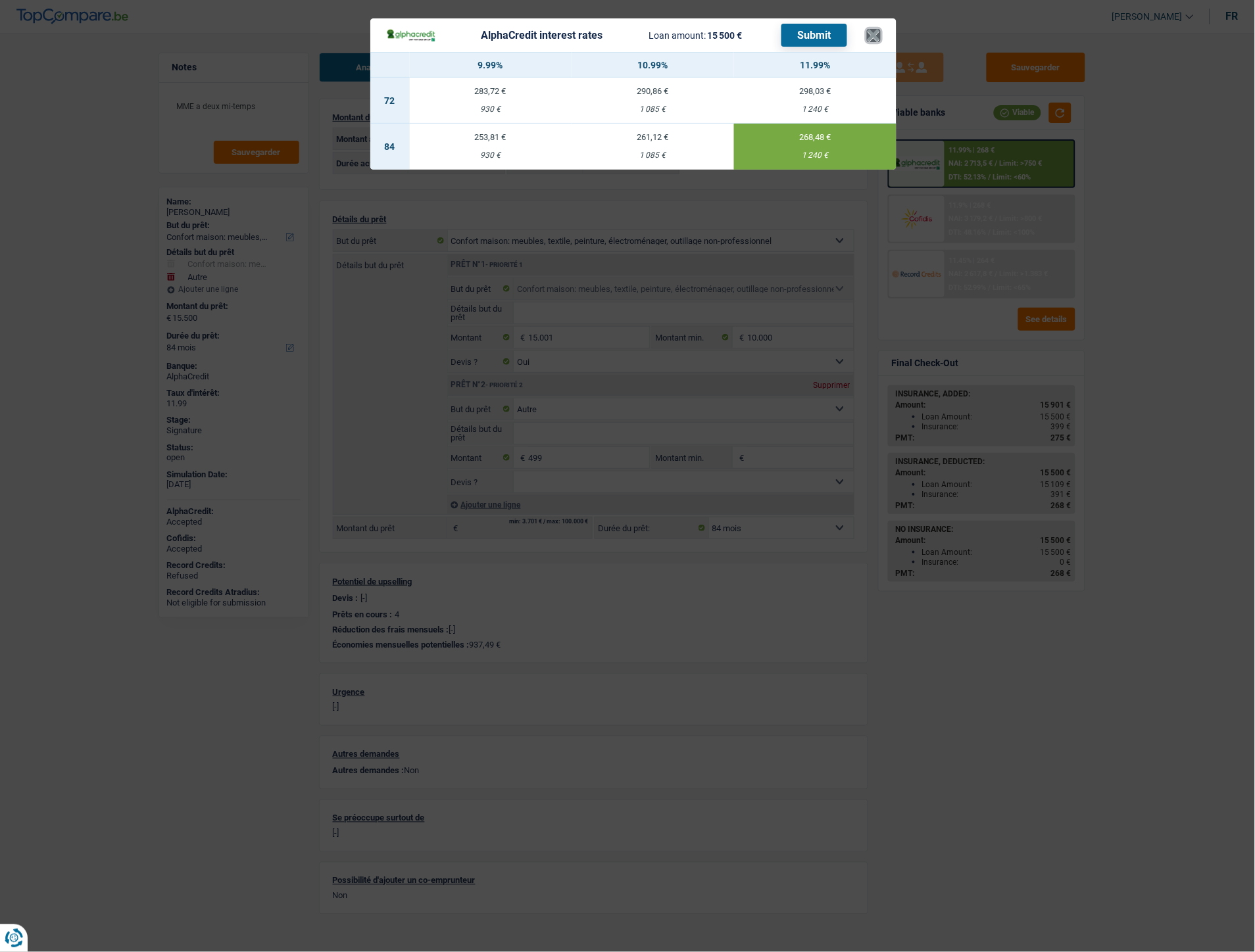
click at [874, 37] on button "×" at bounding box center [874, 35] width 14 height 13
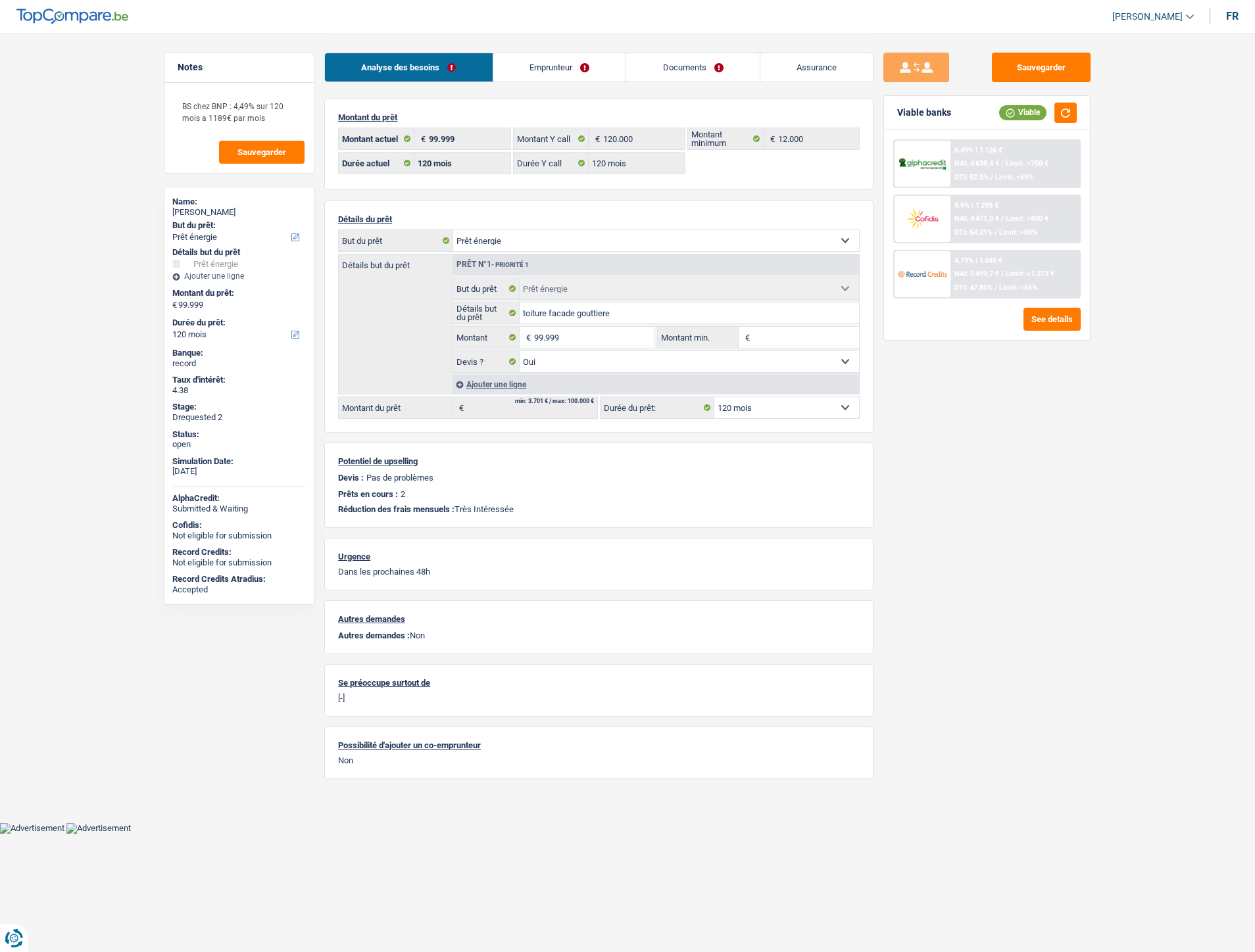
select select "energy"
select select "120"
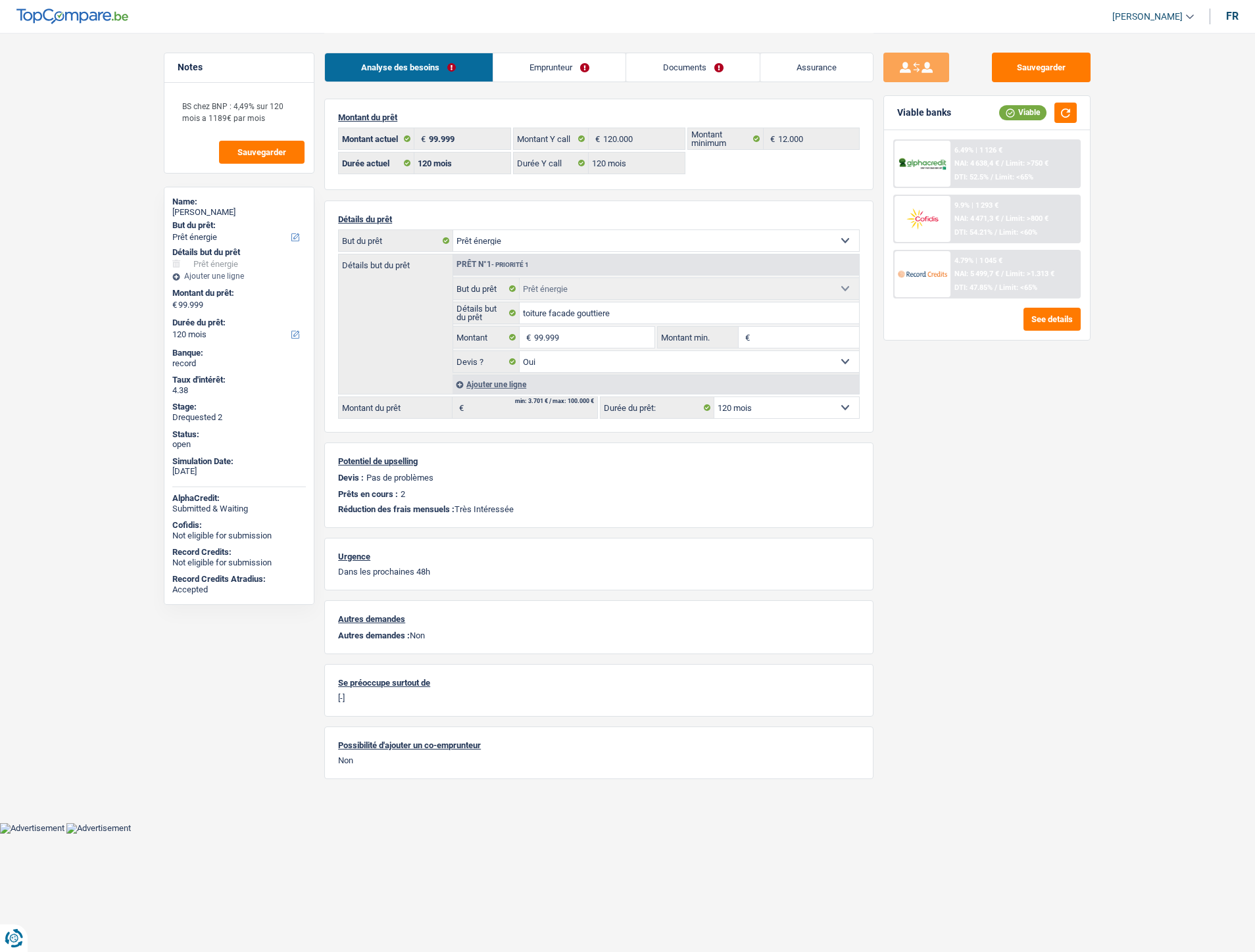
select select "energy"
select select "yes"
select select "120"
click at [976, 272] on span "NAI: 5 499,7 €" at bounding box center [976, 274] width 45 height 9
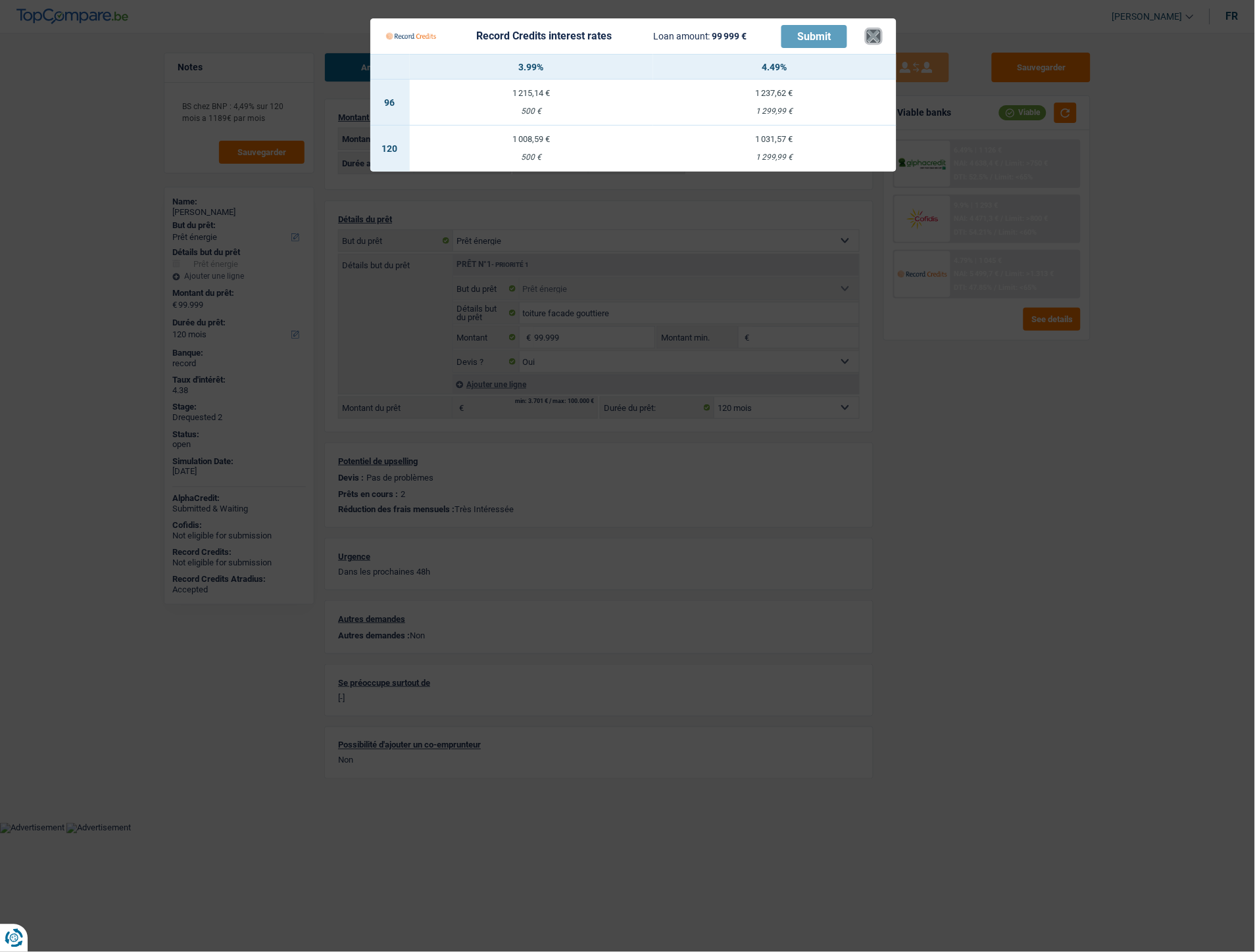
click at [870, 40] on button "×" at bounding box center [874, 36] width 14 height 13
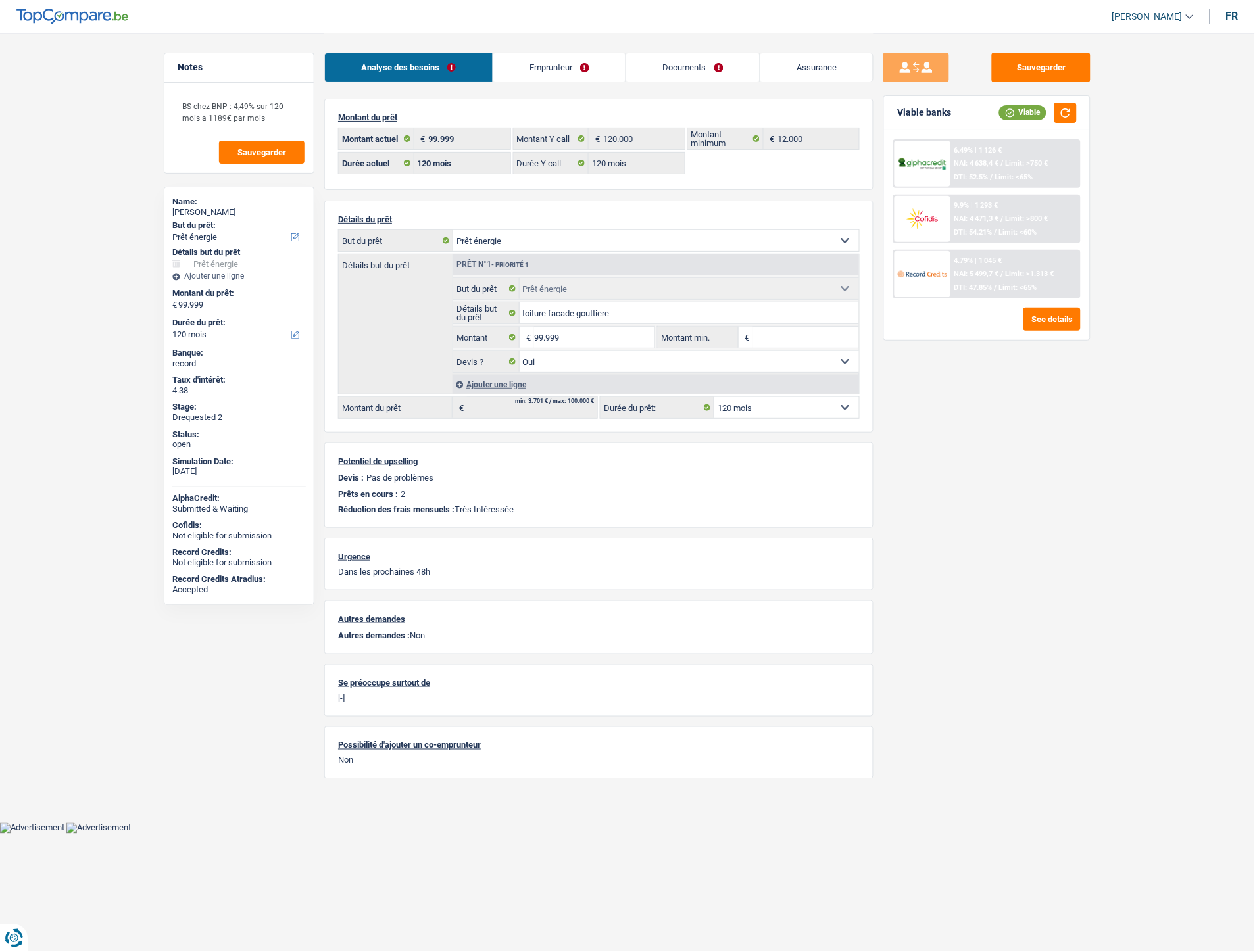
click at [719, 75] on link "Documents" at bounding box center [693, 67] width 133 height 28
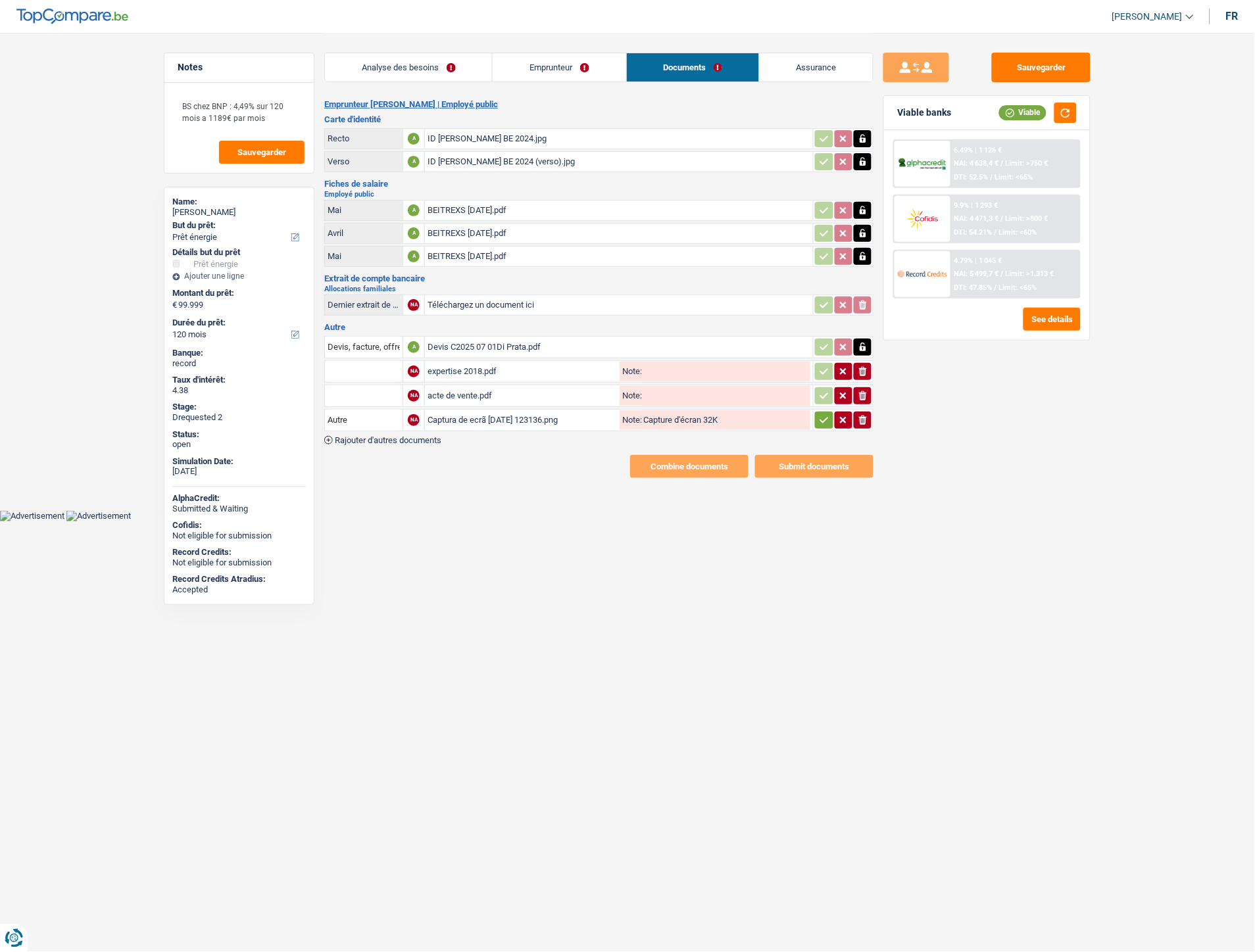
click at [818, 418] on button "button" at bounding box center [823, 421] width 18 height 17
click at [1061, 60] on button "Sauvegarder" at bounding box center [1042, 67] width 99 height 30
click at [439, 63] on link "Analyse des besoins" at bounding box center [408, 67] width 167 height 28
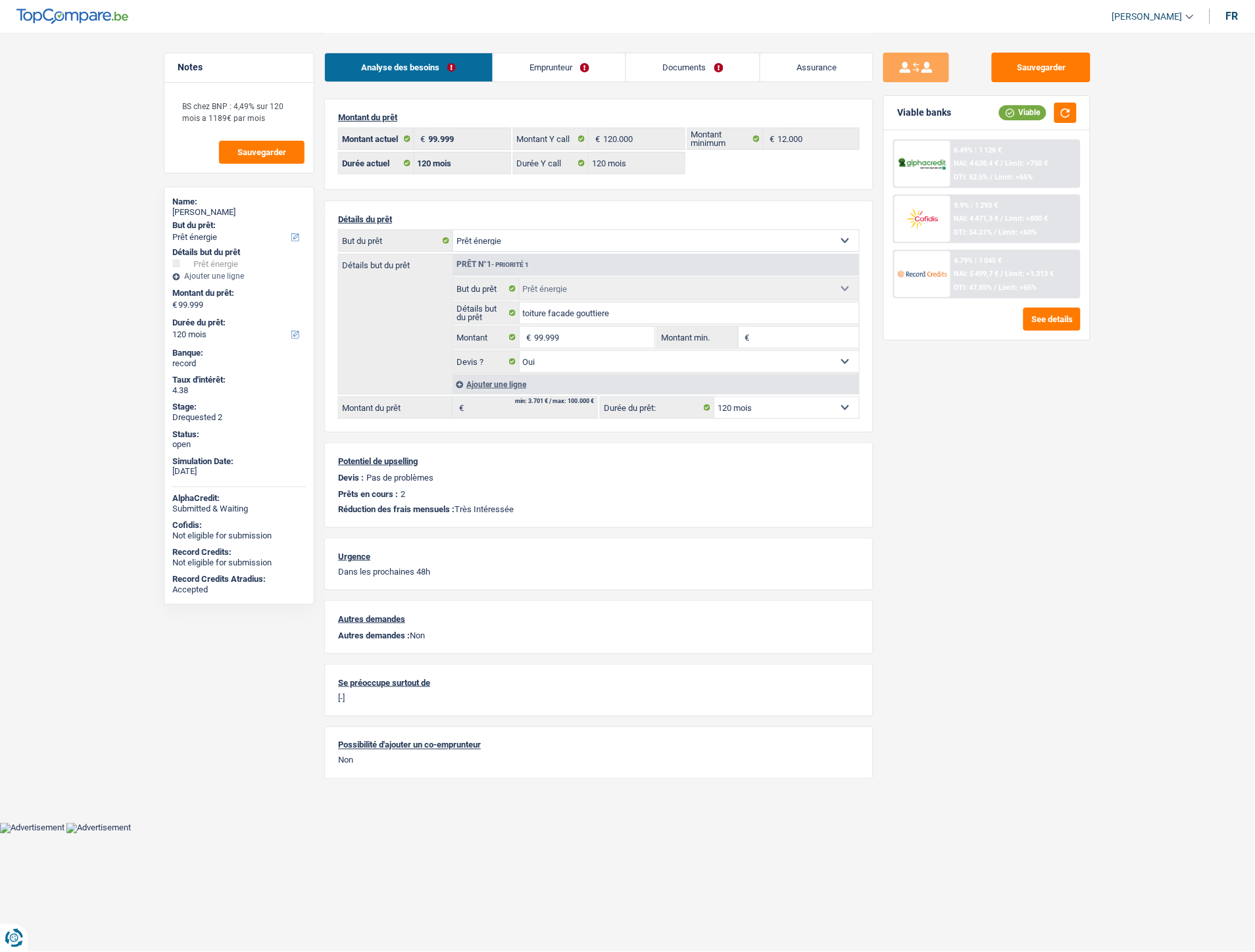
click at [583, 64] on link "Emprunteur" at bounding box center [560, 67] width 133 height 28
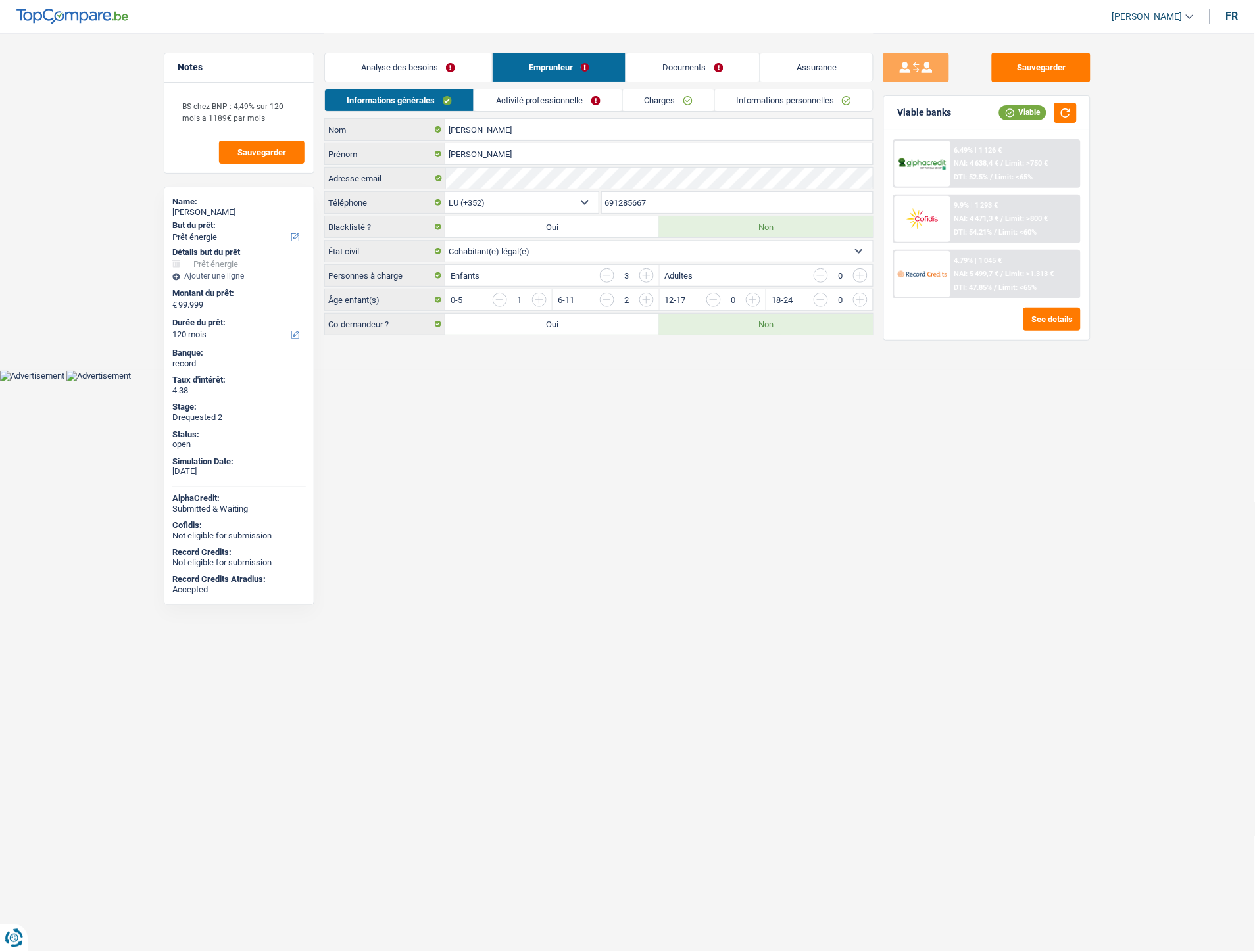
click at [526, 100] on link "Activité professionnelle" at bounding box center [548, 100] width 148 height 22
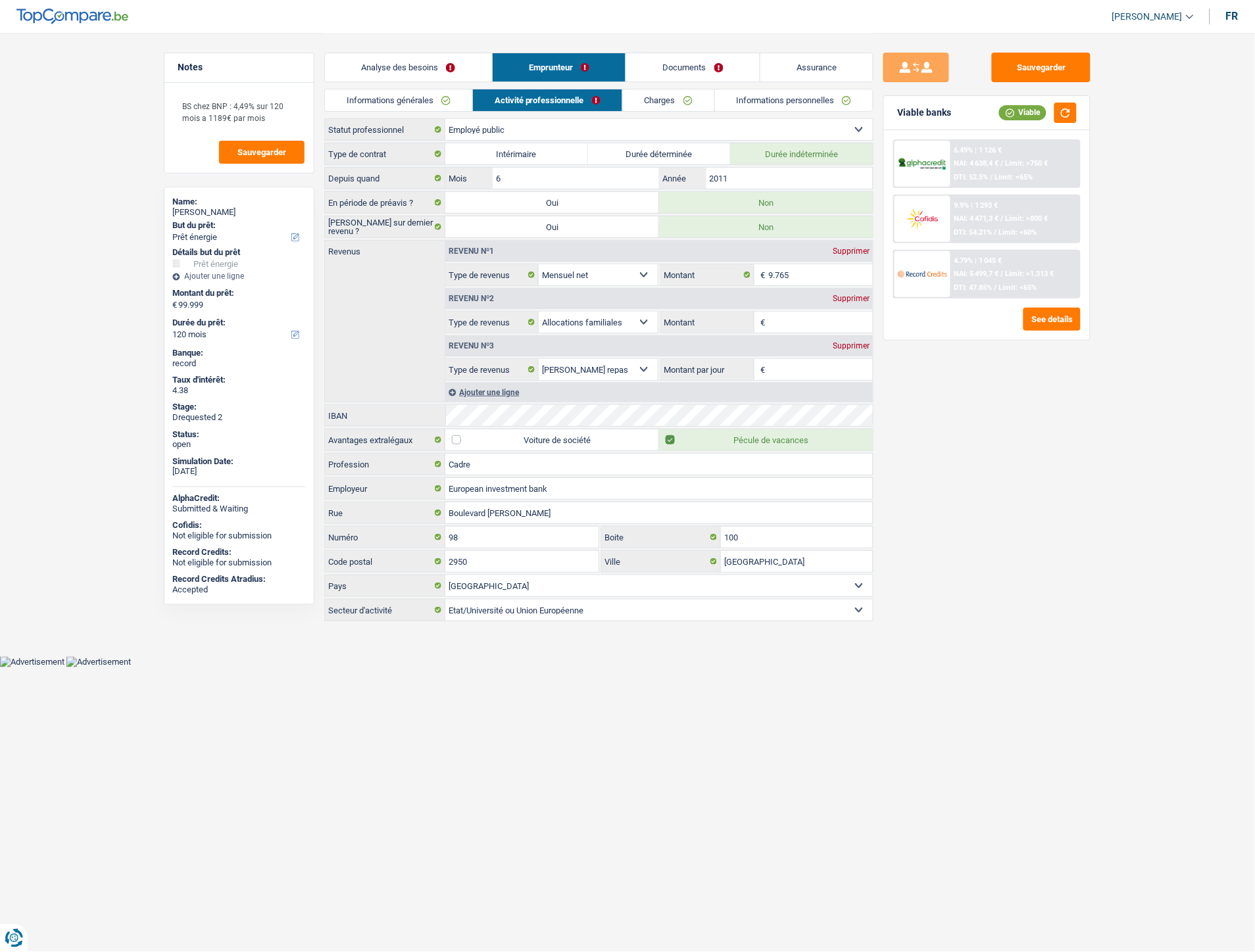
click at [688, 74] on link "Documents" at bounding box center [693, 67] width 133 height 28
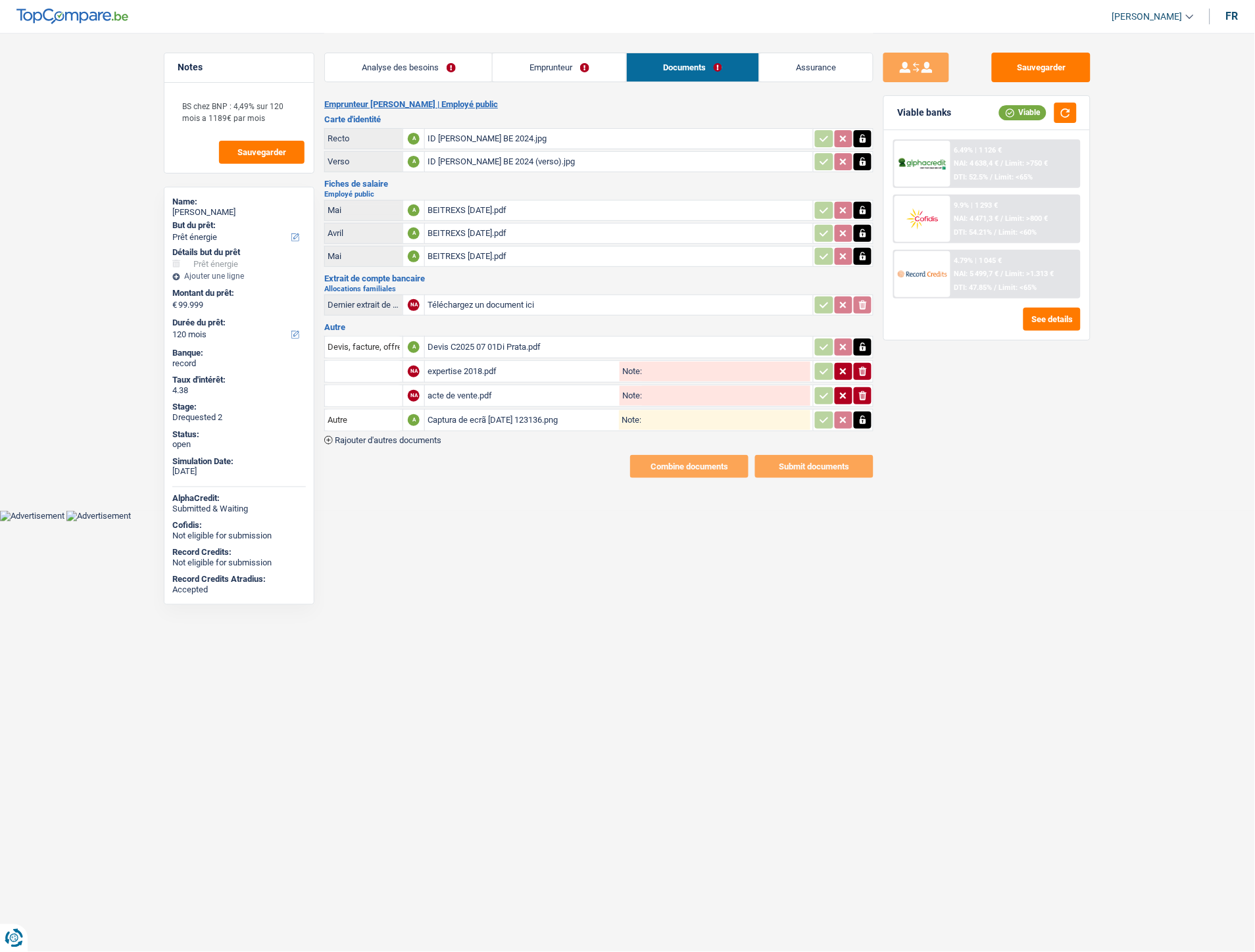
click at [478, 139] on div "ID Nicolas Di Prata BE 2024.jpg" at bounding box center [619, 138] width 383 height 20
click at [508, 162] on div "ID Nicolas Di Prata BE 2024 (verso).jpg" at bounding box center [619, 162] width 383 height 20
click at [492, 209] on div "BEITREXS July 2025.pdf" at bounding box center [619, 210] width 383 height 20
click at [470, 230] on div "BEITREXS May 2025.pdf" at bounding box center [619, 233] width 383 height 20
click at [448, 257] on div "BEITREXS June 2025.pdf" at bounding box center [619, 256] width 383 height 20
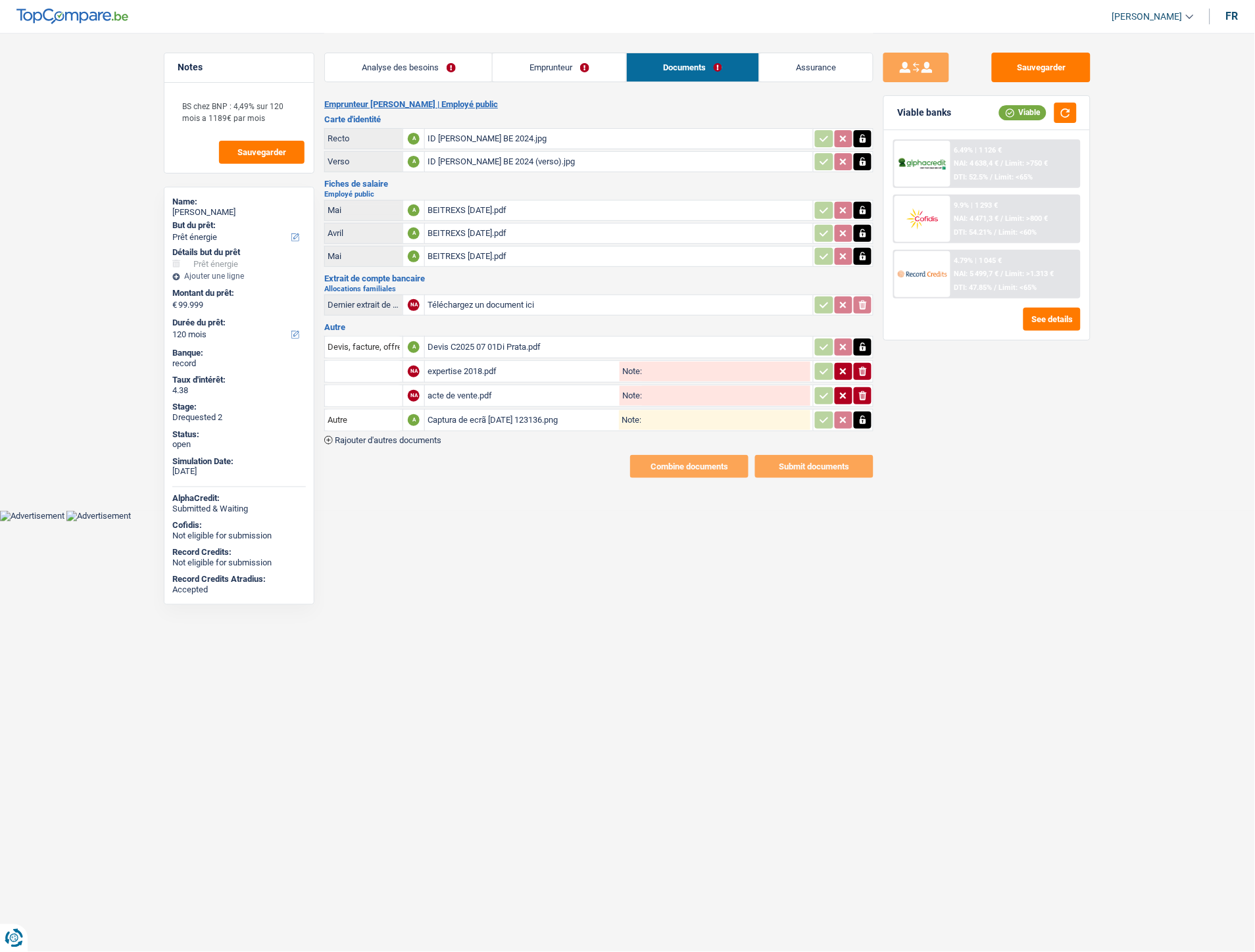
click at [467, 364] on div "expertise 2018.pdf" at bounding box center [522, 371] width 189 height 20
click at [472, 390] on div "acte de vente.pdf" at bounding box center [522, 396] width 189 height 20
click at [494, 418] on div "Captura de ecrã 2025-09-02 123136.png" at bounding box center [524, 420] width 192 height 20
click at [471, 386] on div "acte de vente.pdf" at bounding box center [522, 396] width 189 height 20
click at [482, 363] on div "expertise 2018.pdf" at bounding box center [522, 371] width 189 height 20
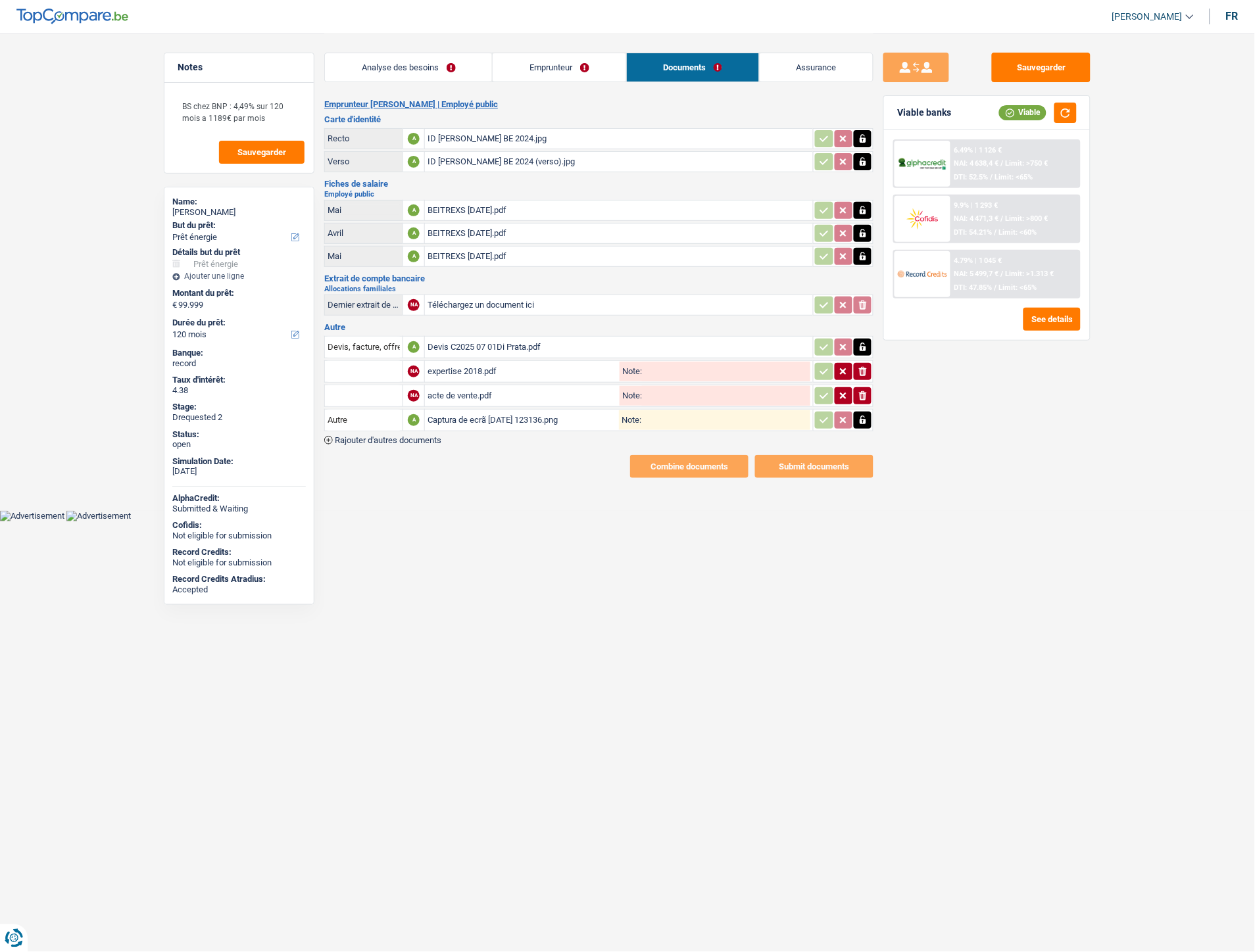
click at [494, 209] on div "BEITREXS July 2025.pdf" at bounding box center [619, 210] width 383 height 20
click at [508, 257] on div "BEITREXS June 2025.pdf" at bounding box center [619, 256] width 383 height 20
click at [488, 227] on div "BEITREXS May 2025.pdf" at bounding box center [619, 233] width 383 height 20
click at [452, 201] on div "BEITREXS July 2025.pdf" at bounding box center [619, 210] width 383 height 20
click at [562, 64] on link "Emprunteur" at bounding box center [559, 67] width 133 height 28
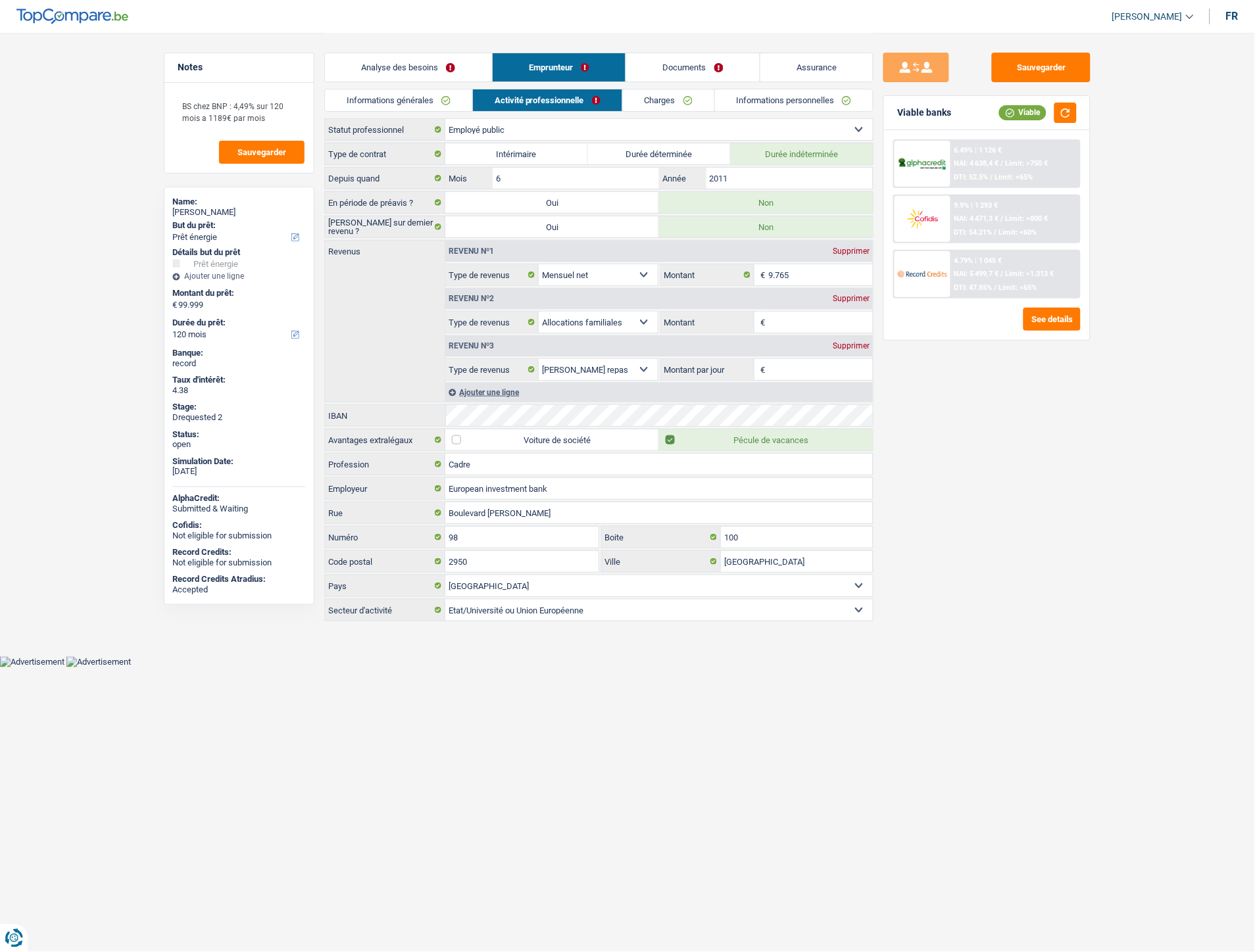
click at [671, 64] on link "Documents" at bounding box center [693, 67] width 133 height 28
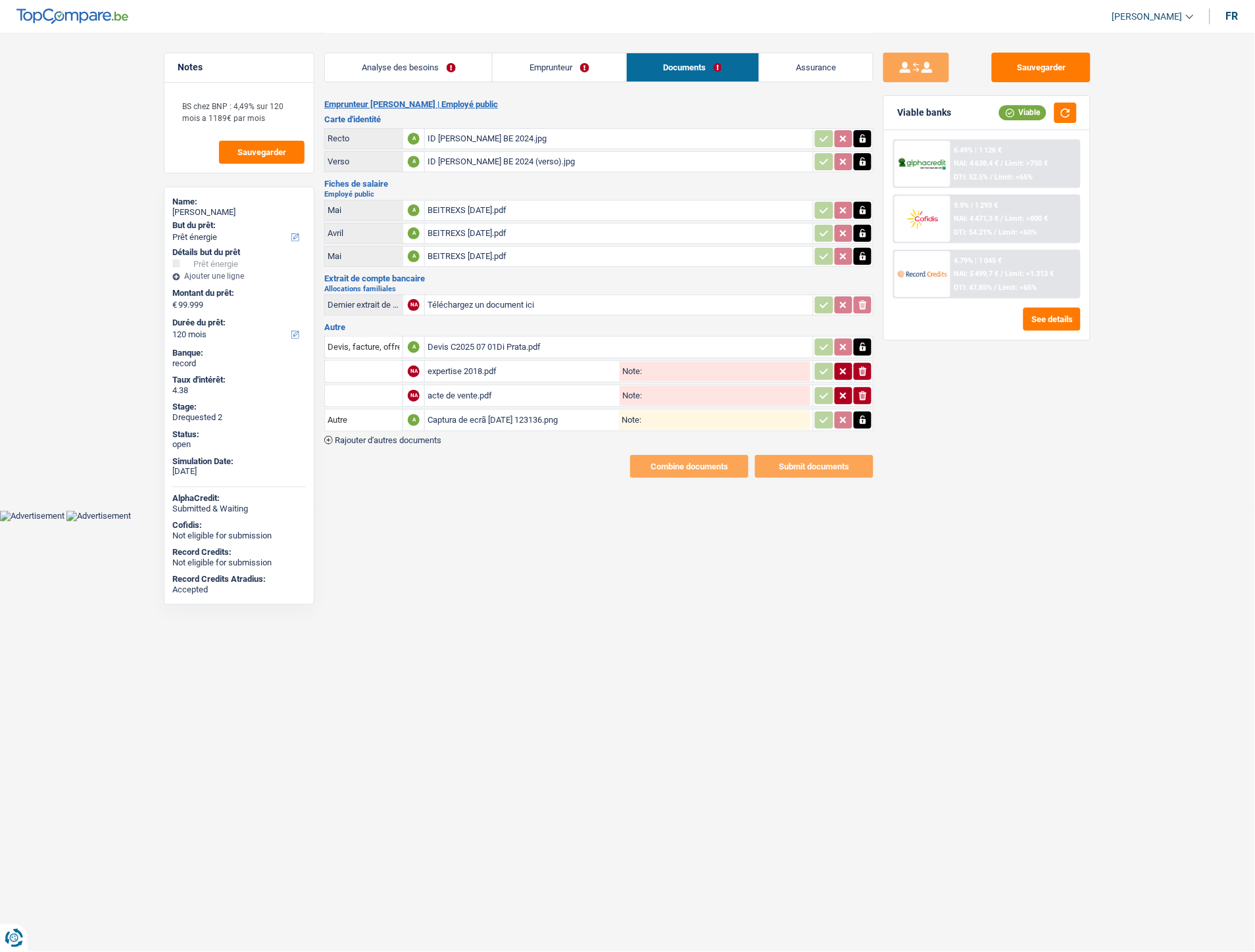
click at [456, 226] on div "BEITREXS May 2025.pdf" at bounding box center [619, 233] width 383 height 20
click at [487, 253] on div "BEITREXS June 2025.pdf" at bounding box center [619, 256] width 383 height 20
click at [502, 206] on div "BEITREXS July 2025.pdf" at bounding box center [619, 210] width 383 height 20
click at [548, 74] on link "Emprunteur" at bounding box center [559, 67] width 133 height 28
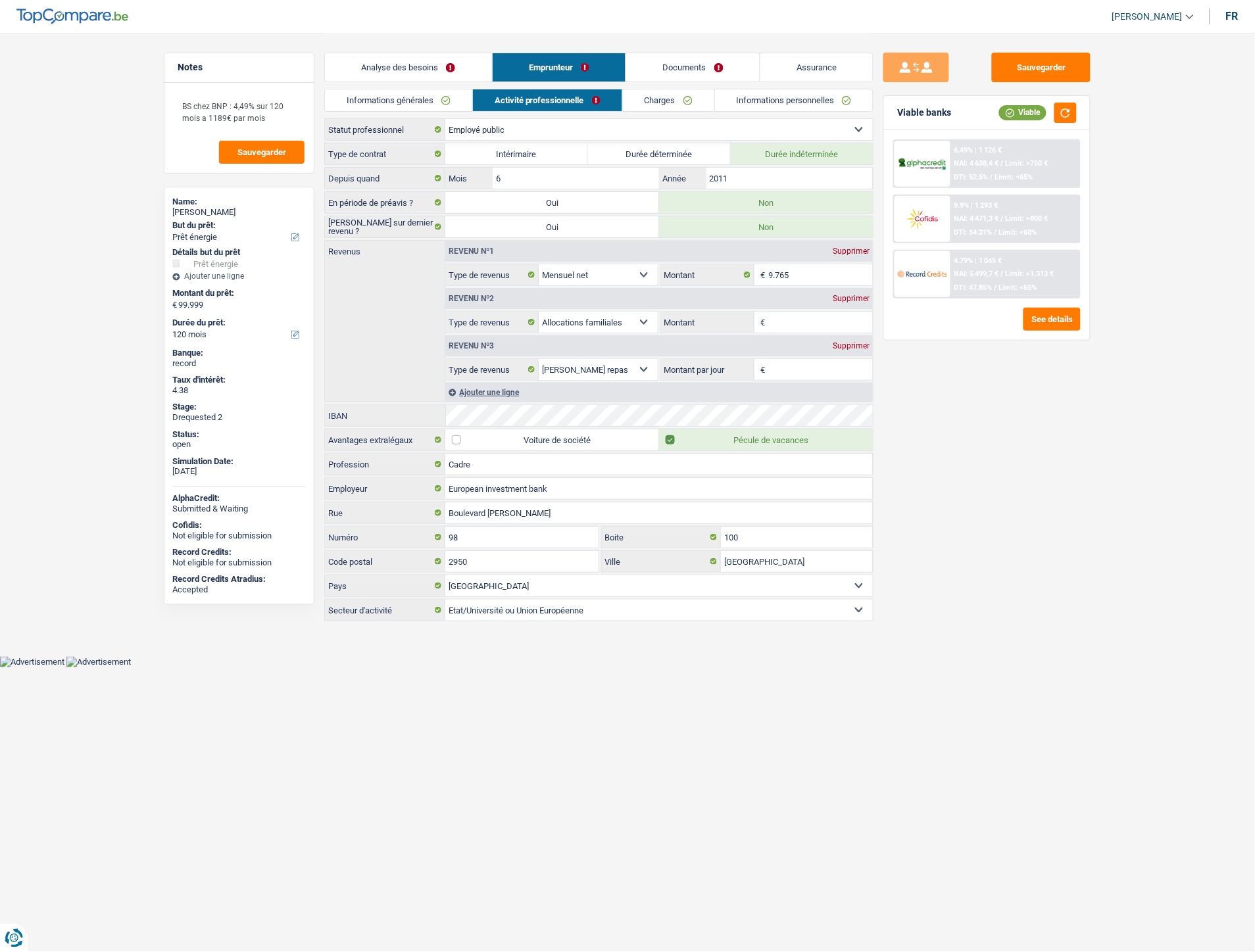
click at [421, 66] on link "Analyse des besoins" at bounding box center [408, 67] width 167 height 28
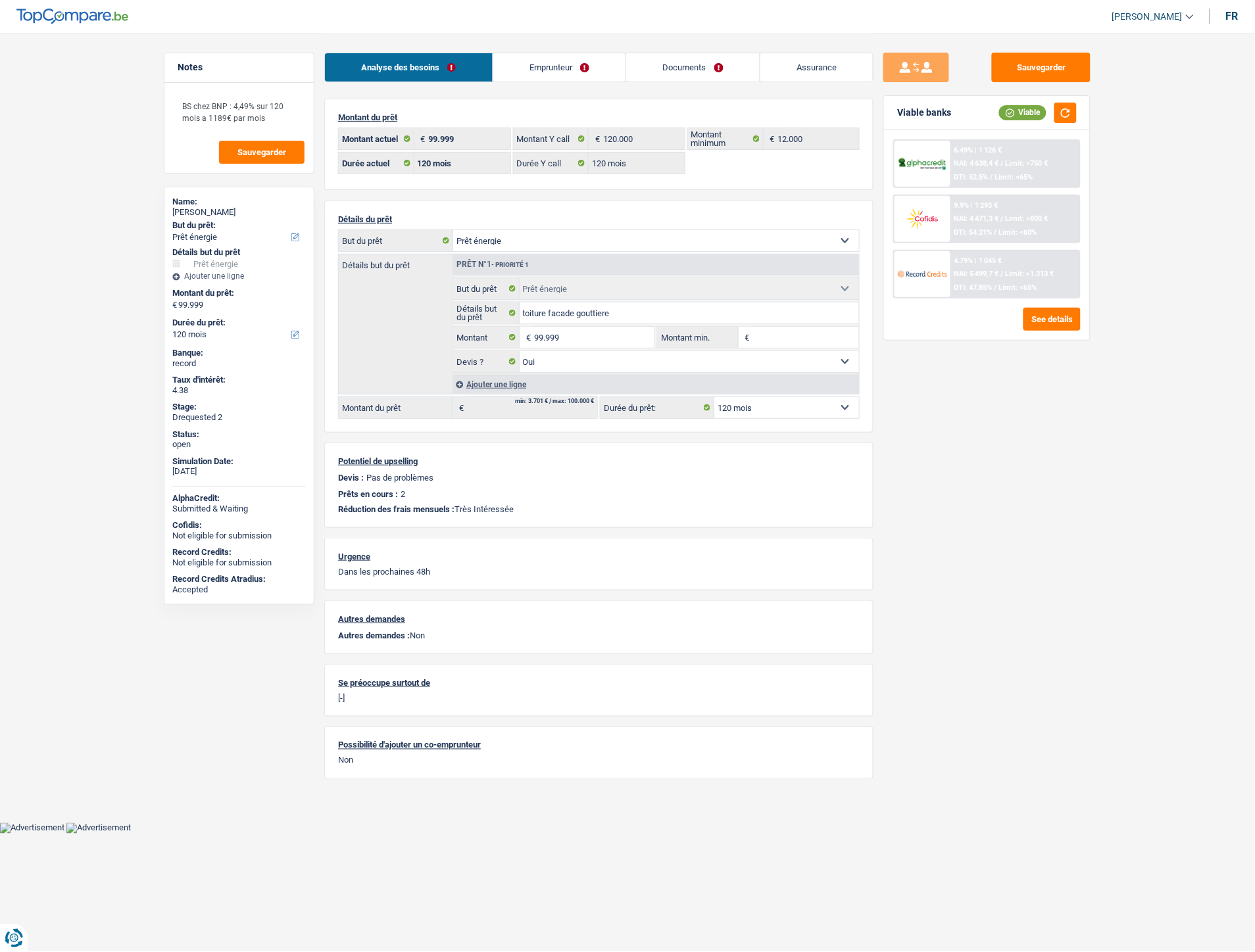
click at [696, 63] on link "Documents" at bounding box center [693, 67] width 133 height 28
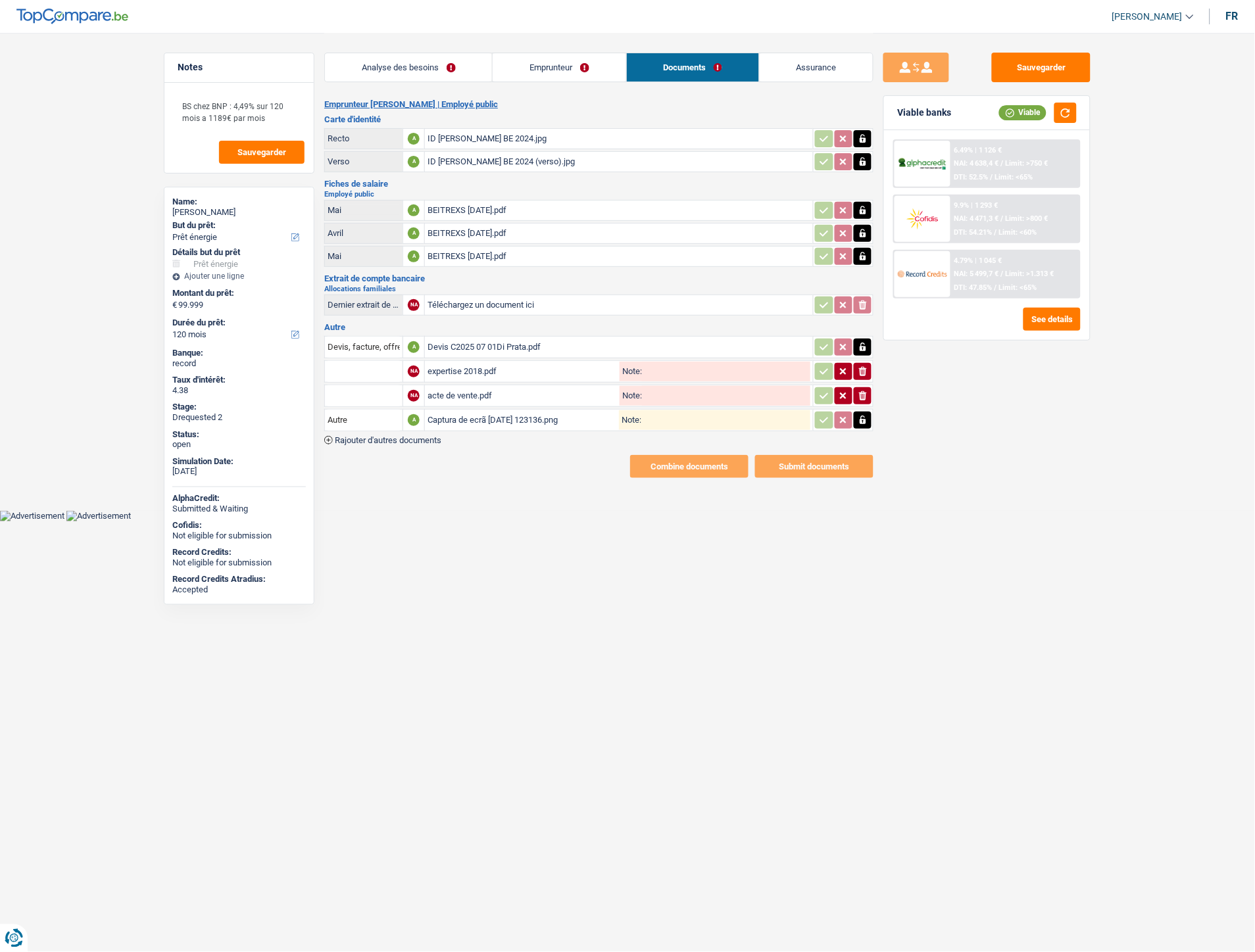
click at [542, 79] on link "Emprunteur" at bounding box center [559, 67] width 133 height 28
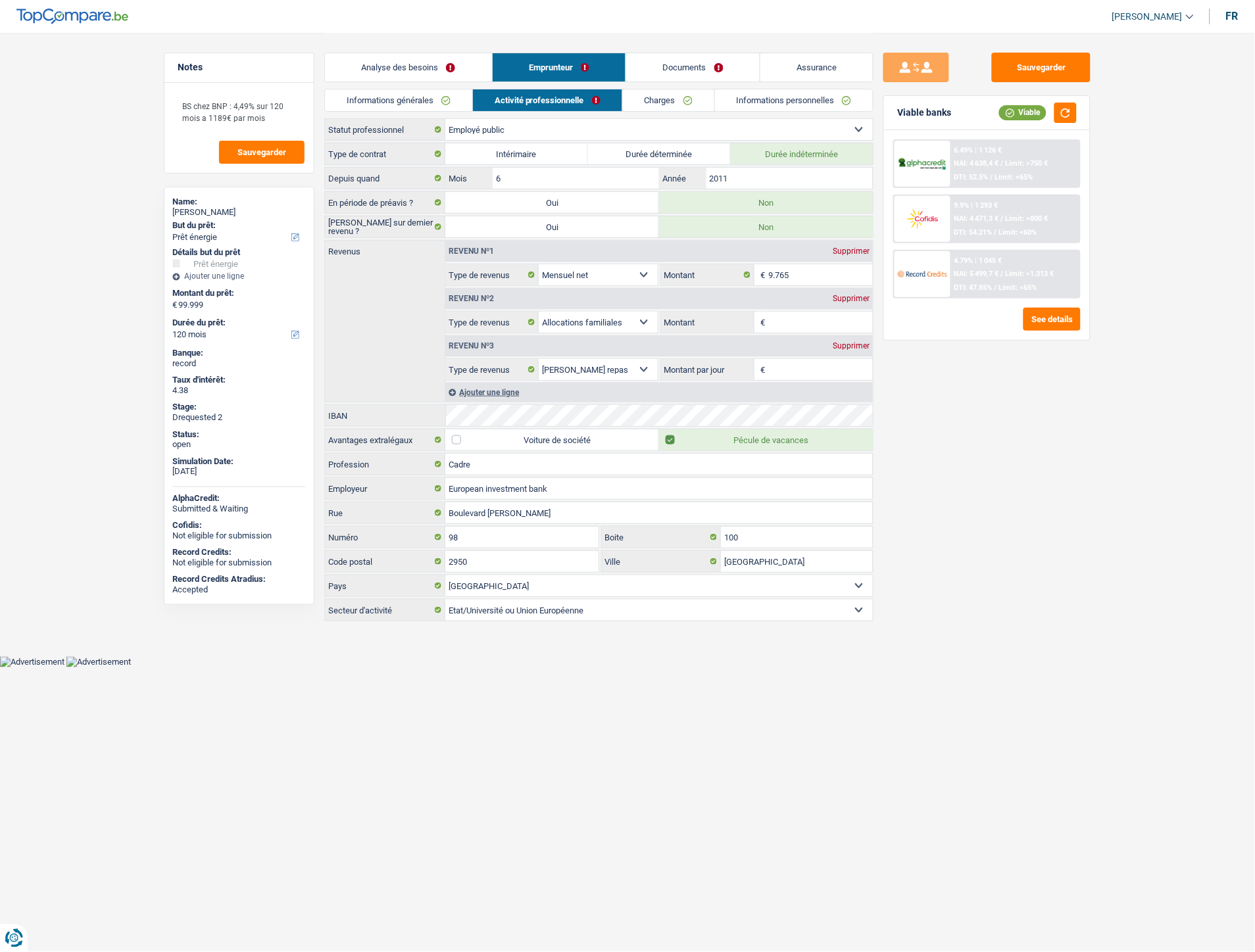
click at [863, 294] on div "Supprimer" at bounding box center [851, 298] width 43 height 8
select select "mealVouchers"
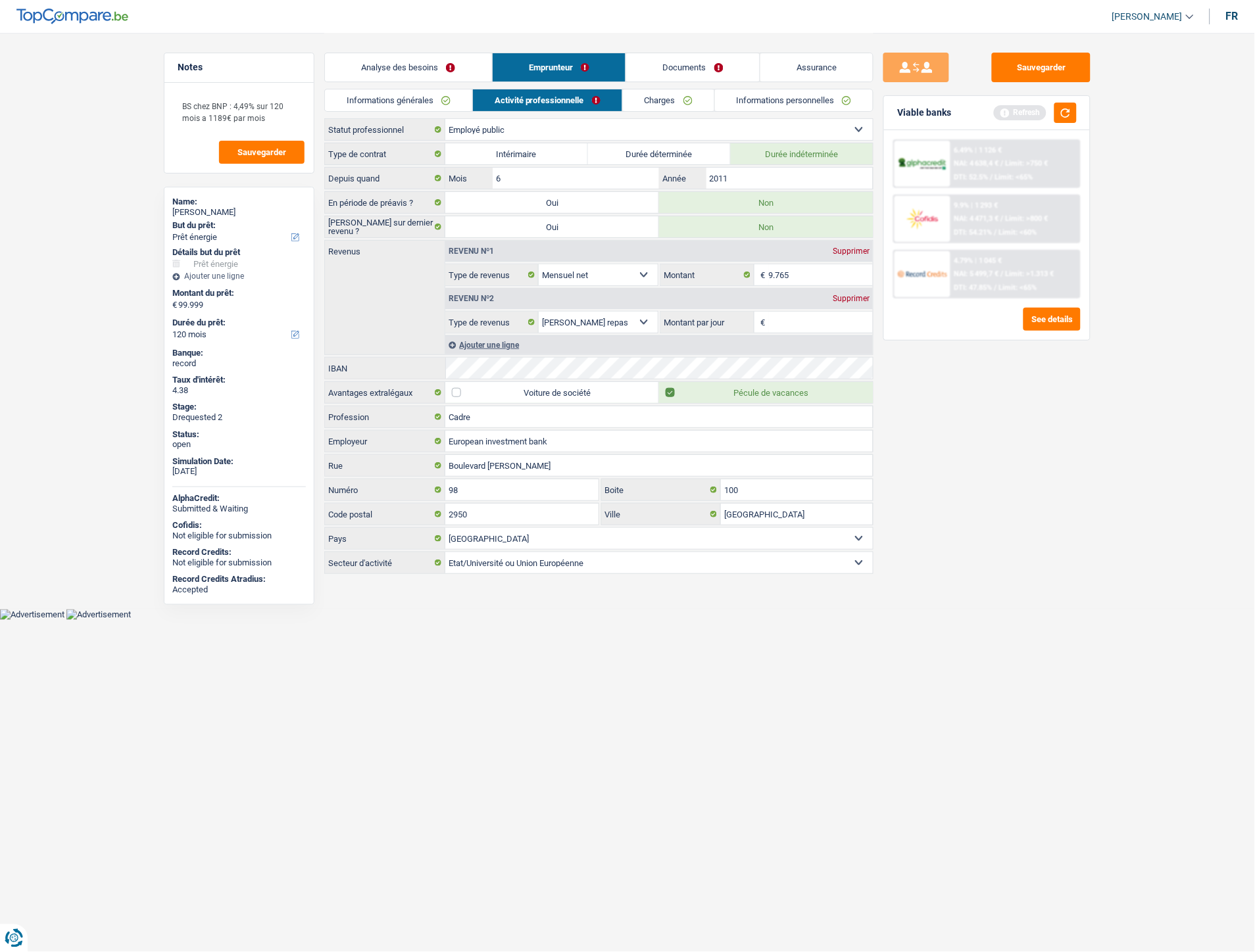
click at [857, 299] on div "Supprimer" at bounding box center [851, 298] width 43 height 8
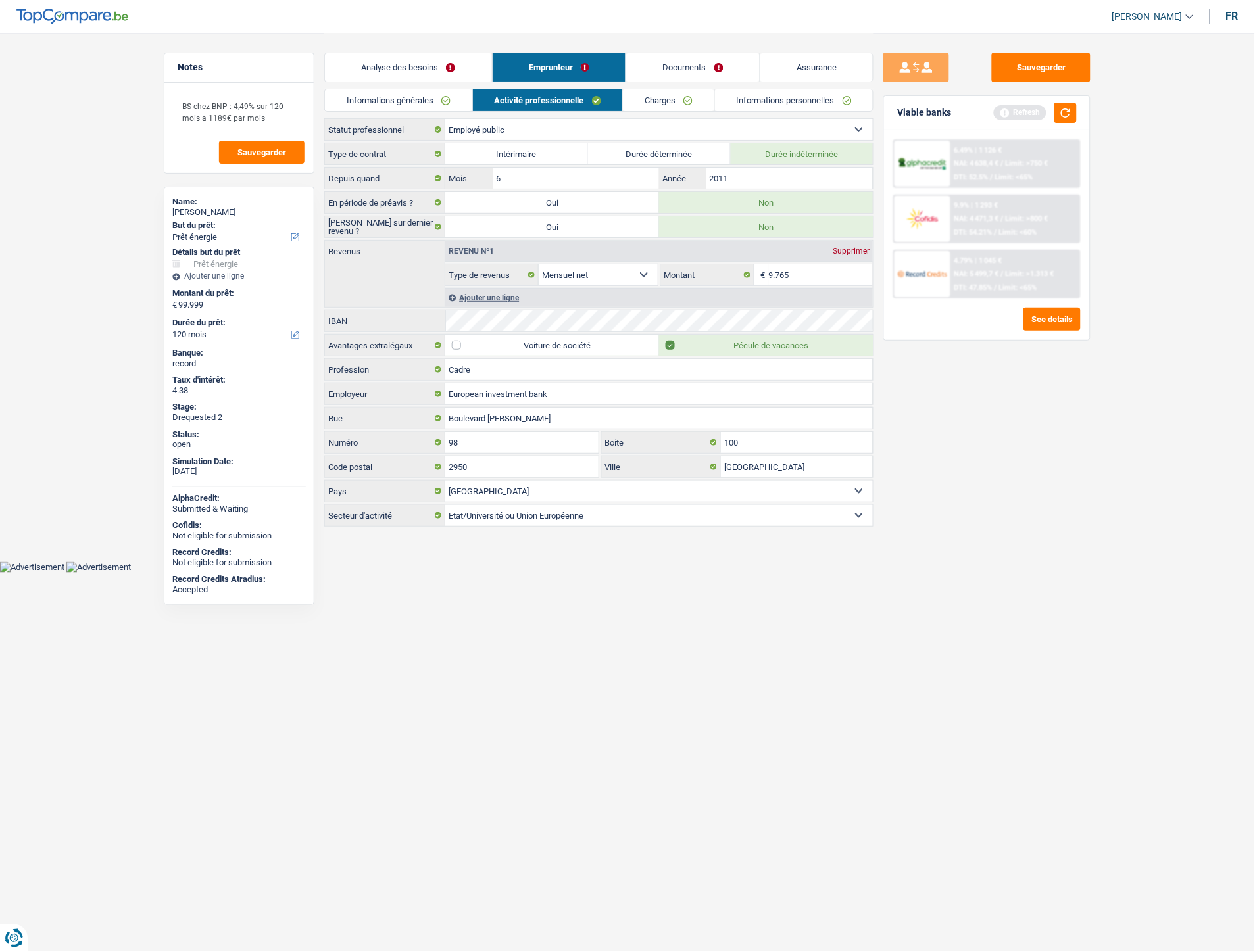
click at [695, 96] on link "Charges" at bounding box center [669, 100] width 91 height 22
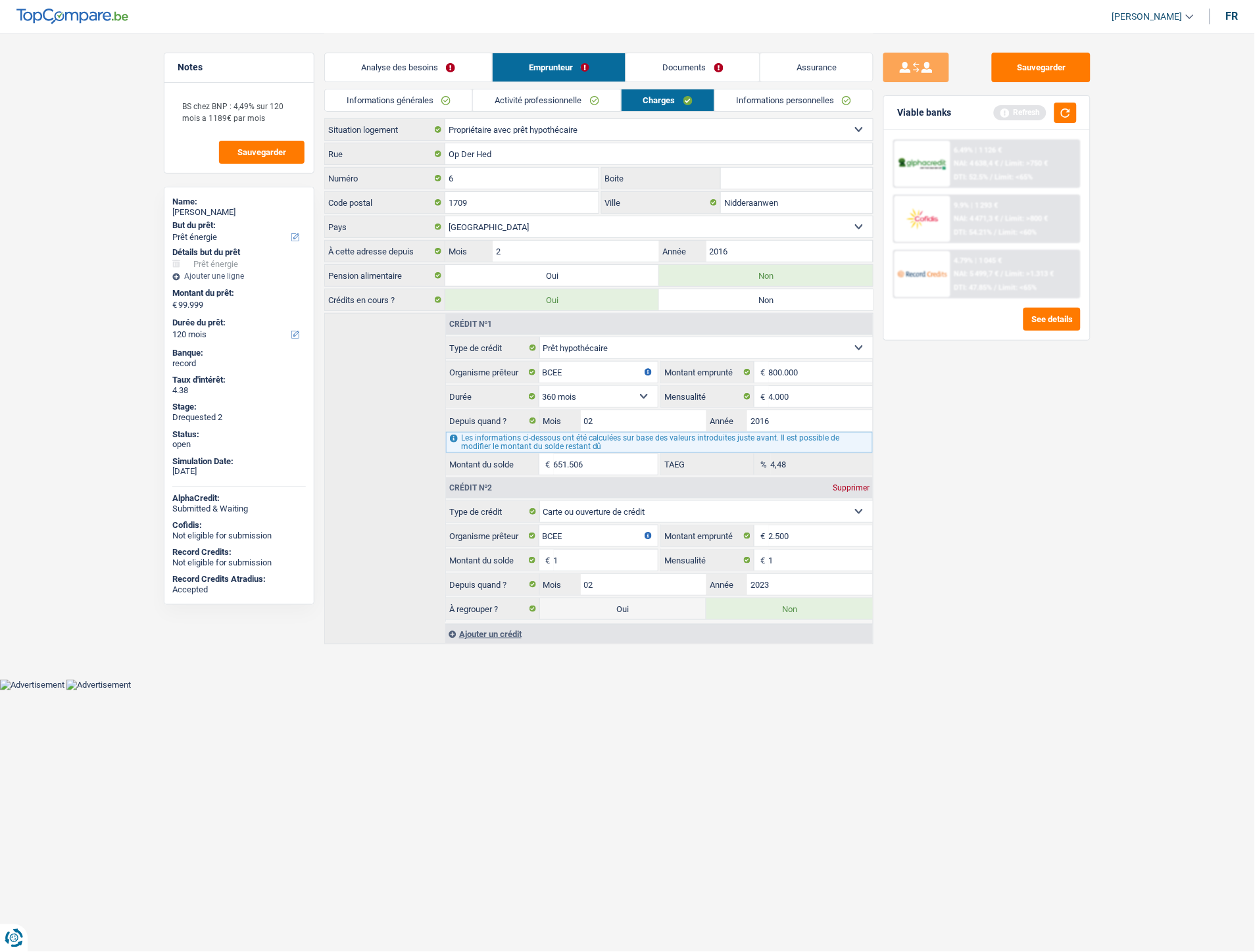
click at [741, 93] on link "Informations personnelles" at bounding box center [794, 100] width 159 height 22
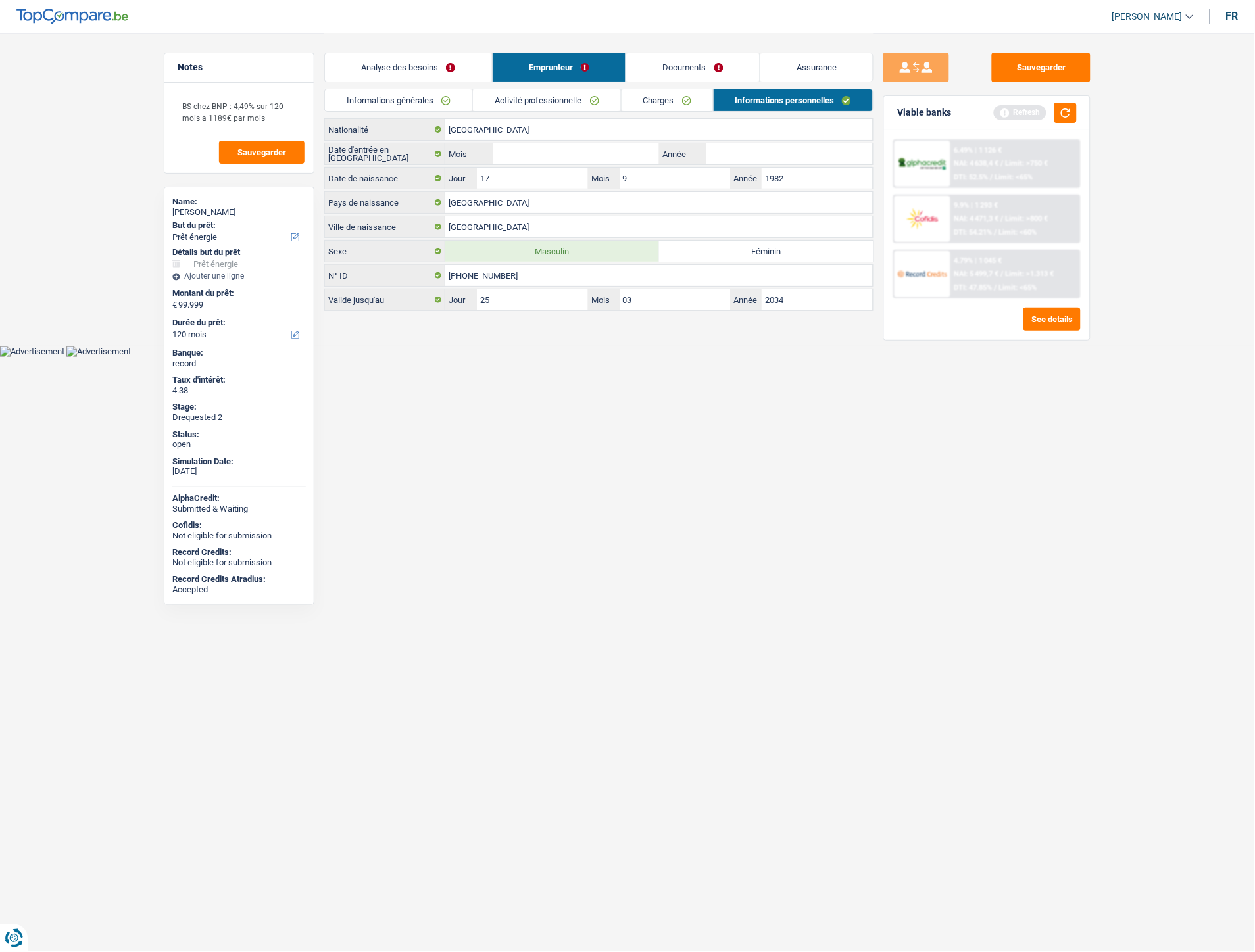
click at [573, 104] on link "Activité professionnelle" at bounding box center [547, 100] width 148 height 22
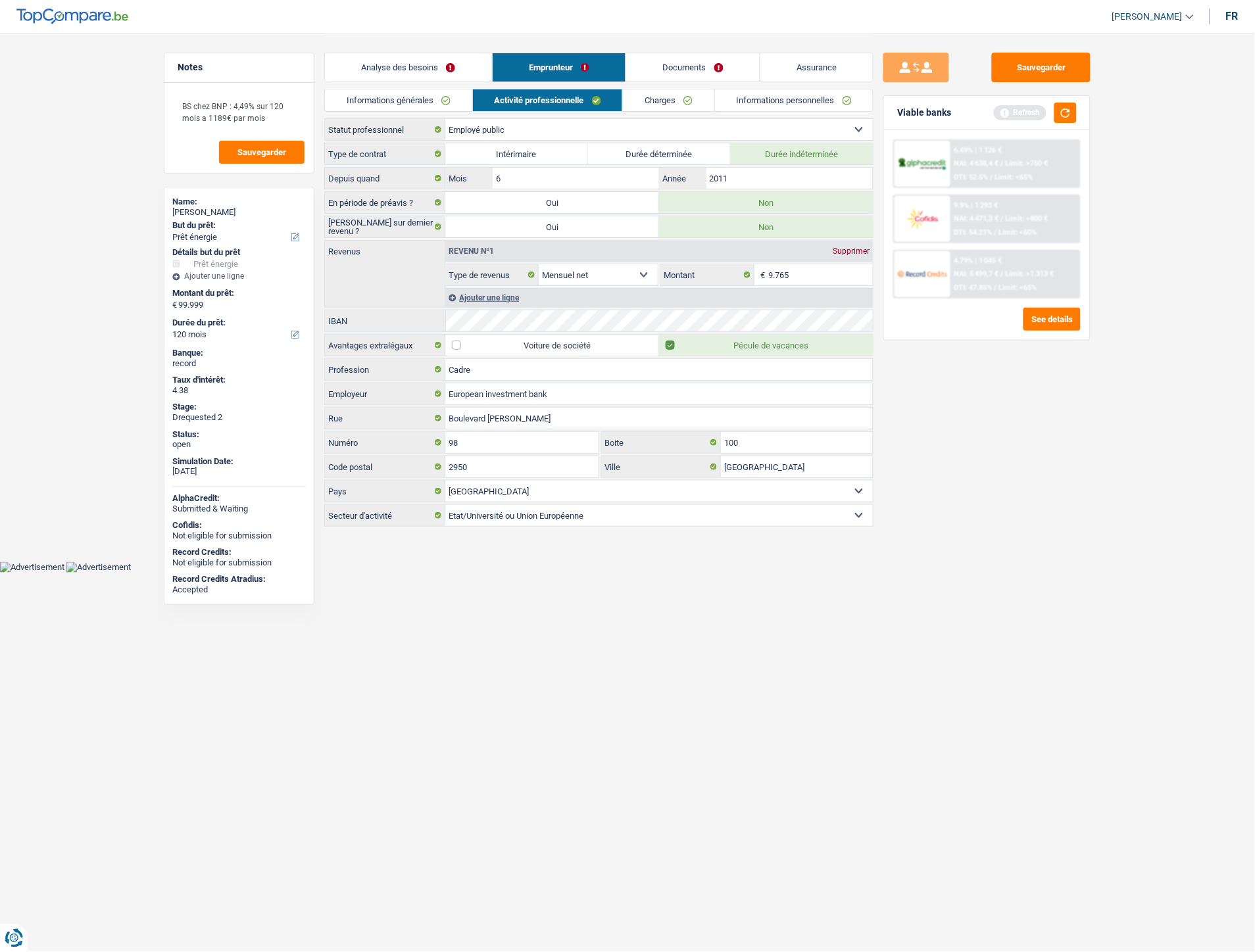
click at [454, 96] on link "Informations générales" at bounding box center [399, 100] width 148 height 22
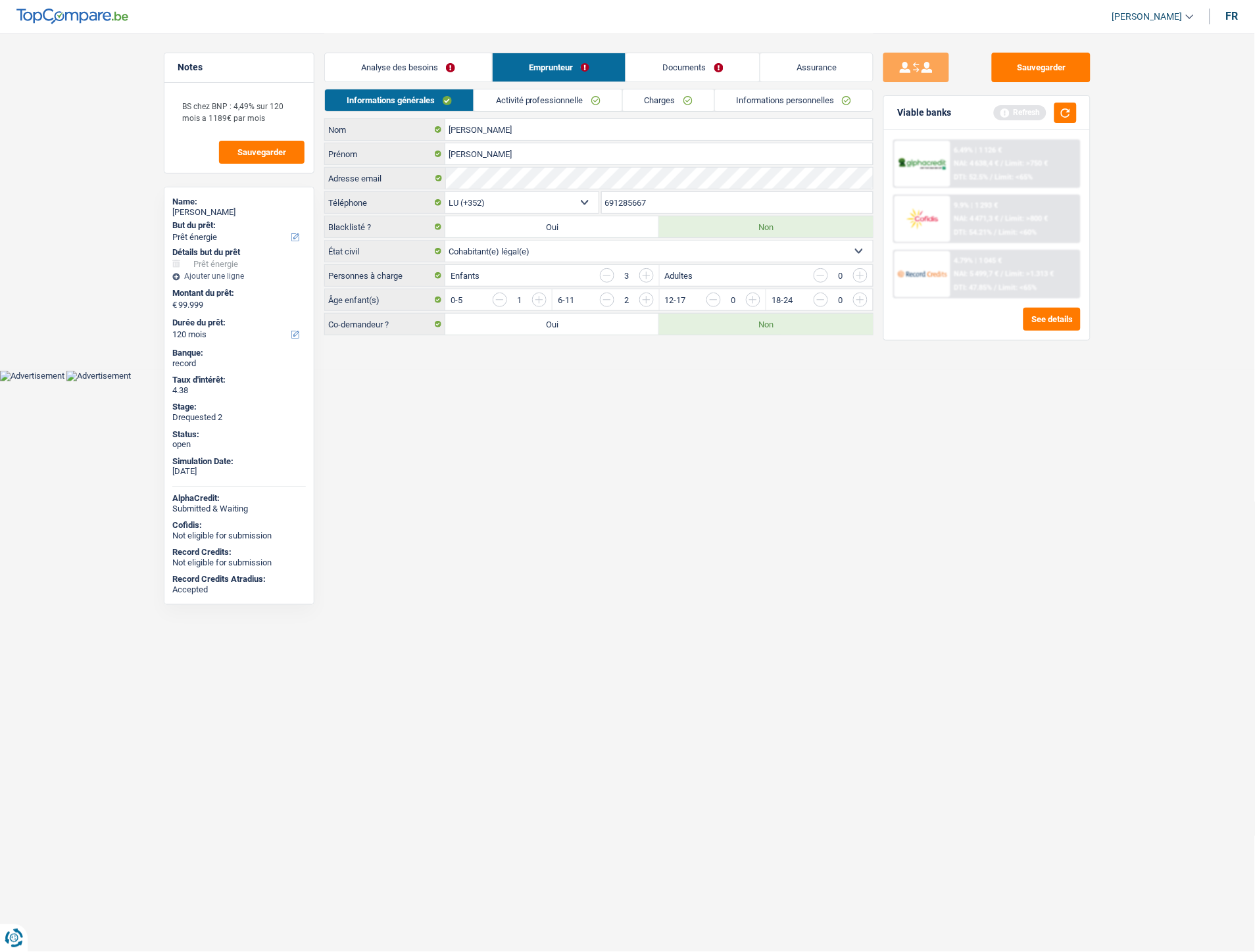
click at [554, 93] on link "Activité professionnelle" at bounding box center [548, 100] width 148 height 22
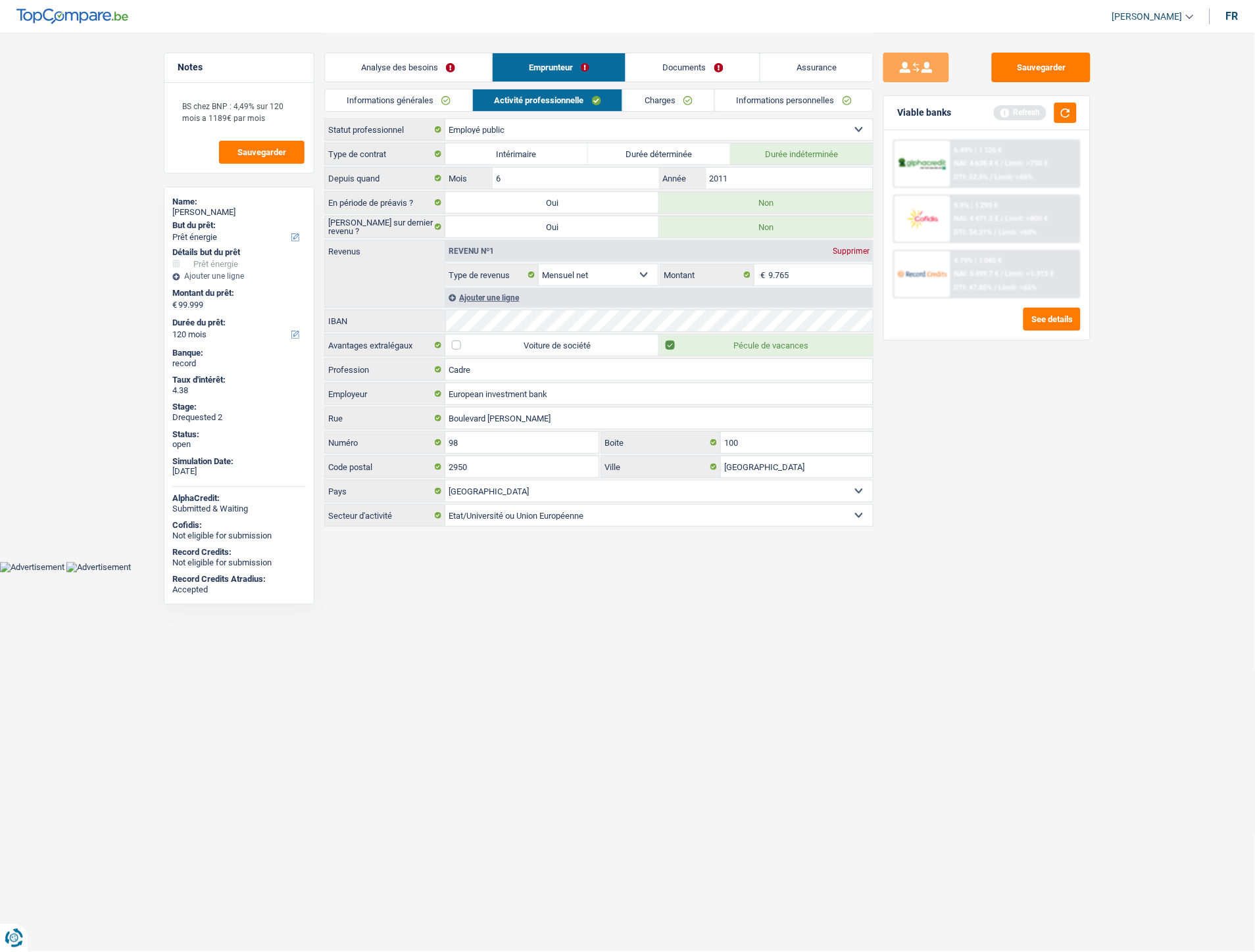
click at [647, 93] on link "Charges" at bounding box center [669, 100] width 91 height 22
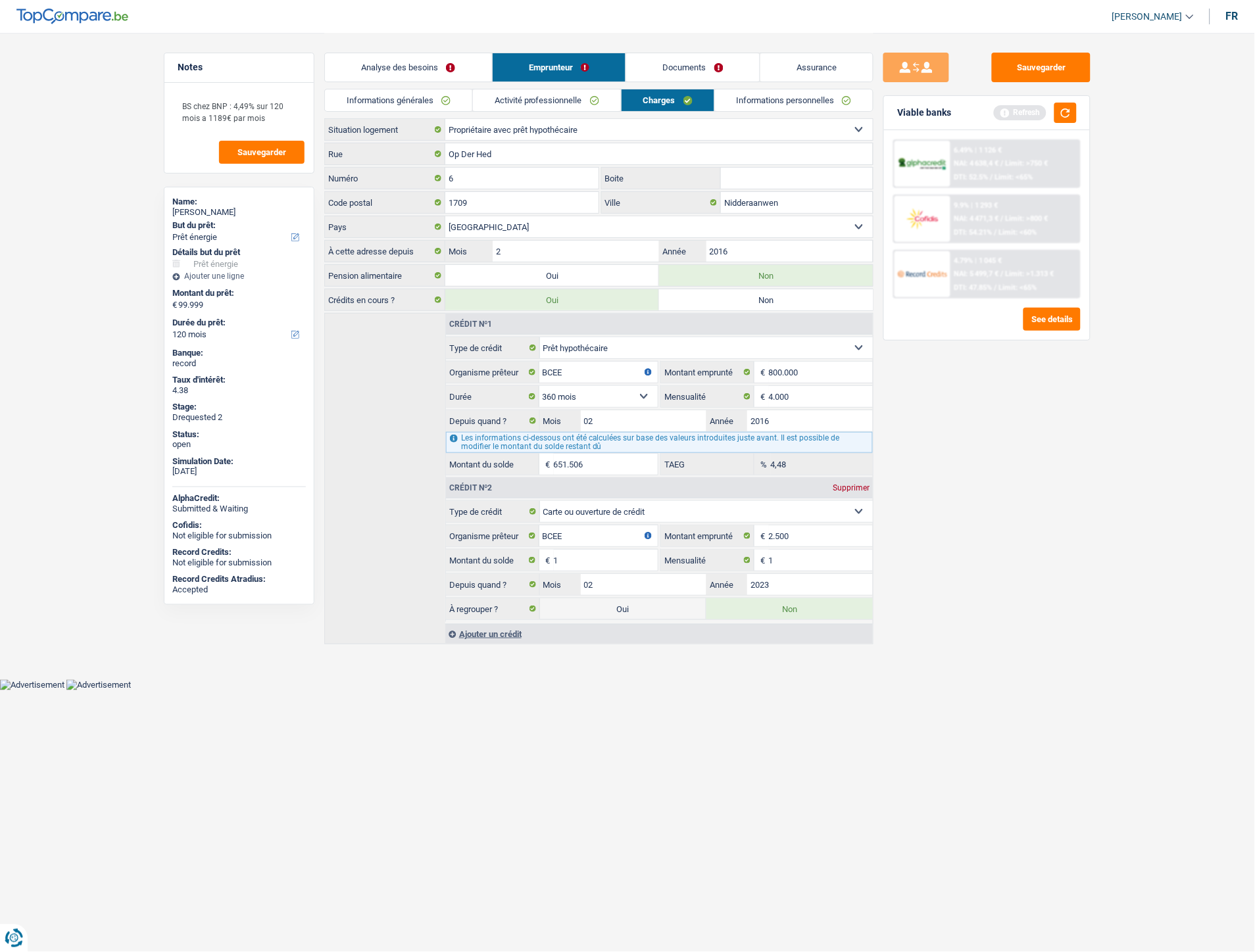
click at [584, 93] on link "Activité professionnelle" at bounding box center [547, 100] width 148 height 22
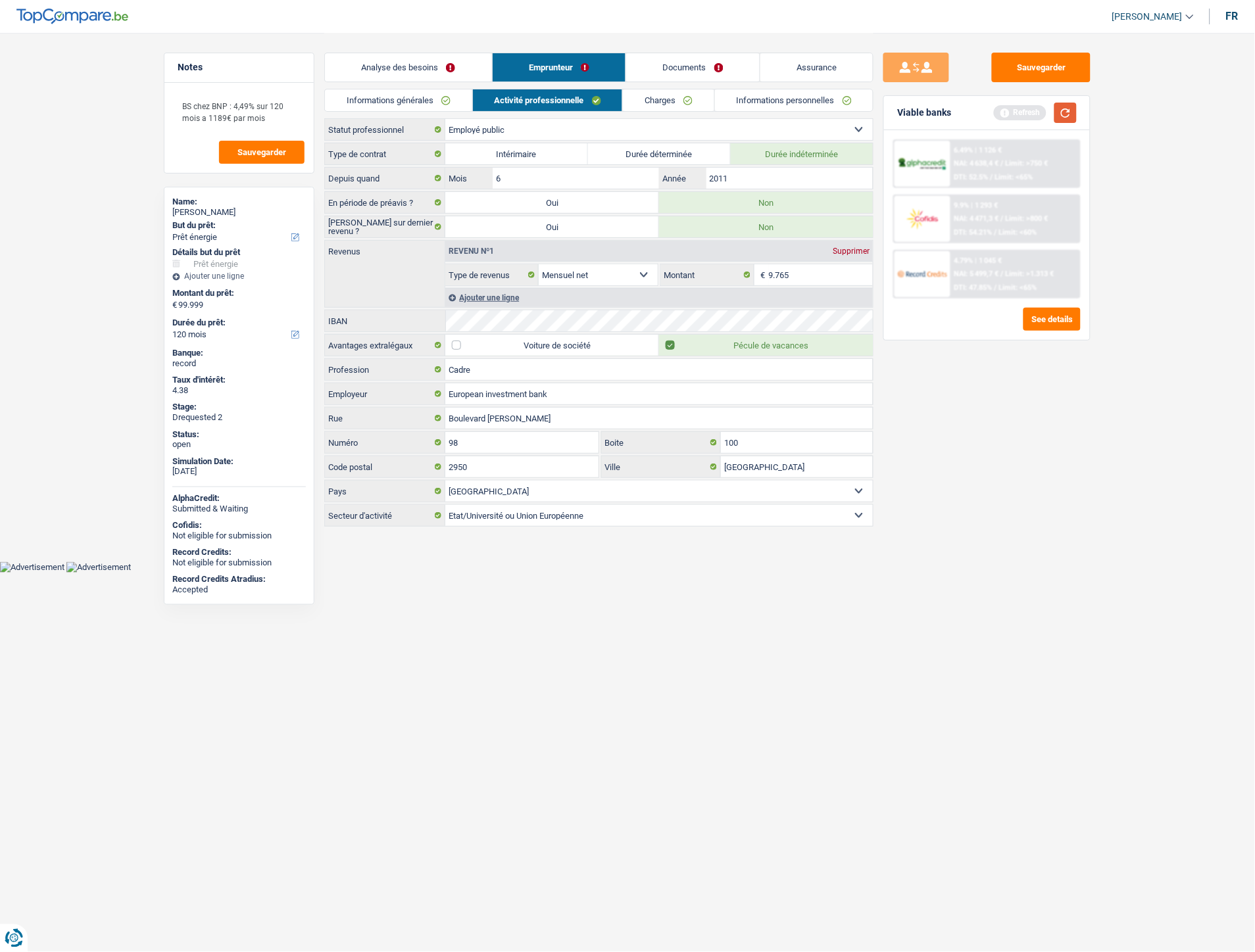
click at [1062, 108] on button "button" at bounding box center [1065, 113] width 22 height 20
click at [1004, 283] on span "Limit: <65%" at bounding box center [1018, 287] width 38 height 9
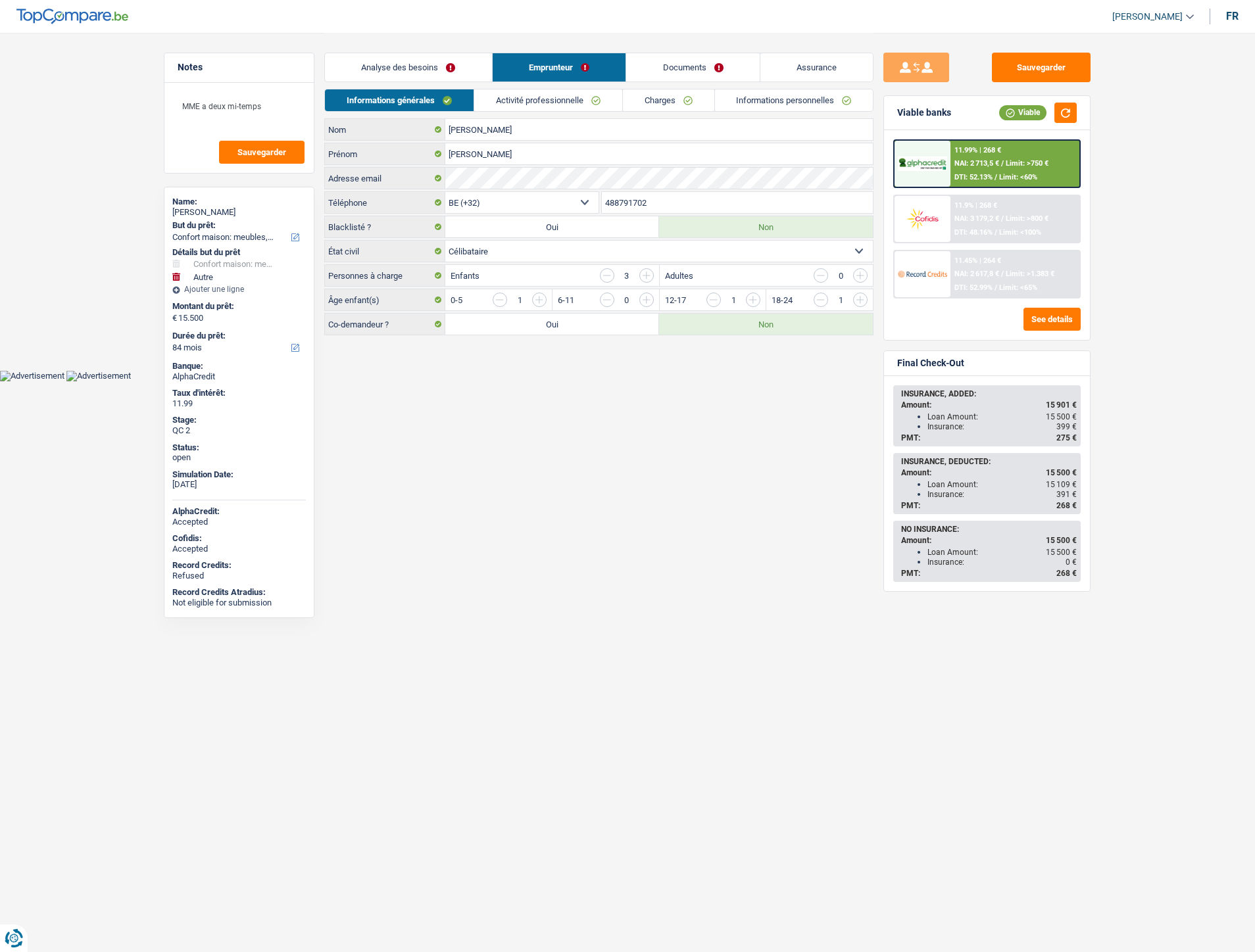
select select "household"
select select "other"
select select "84"
select select "32"
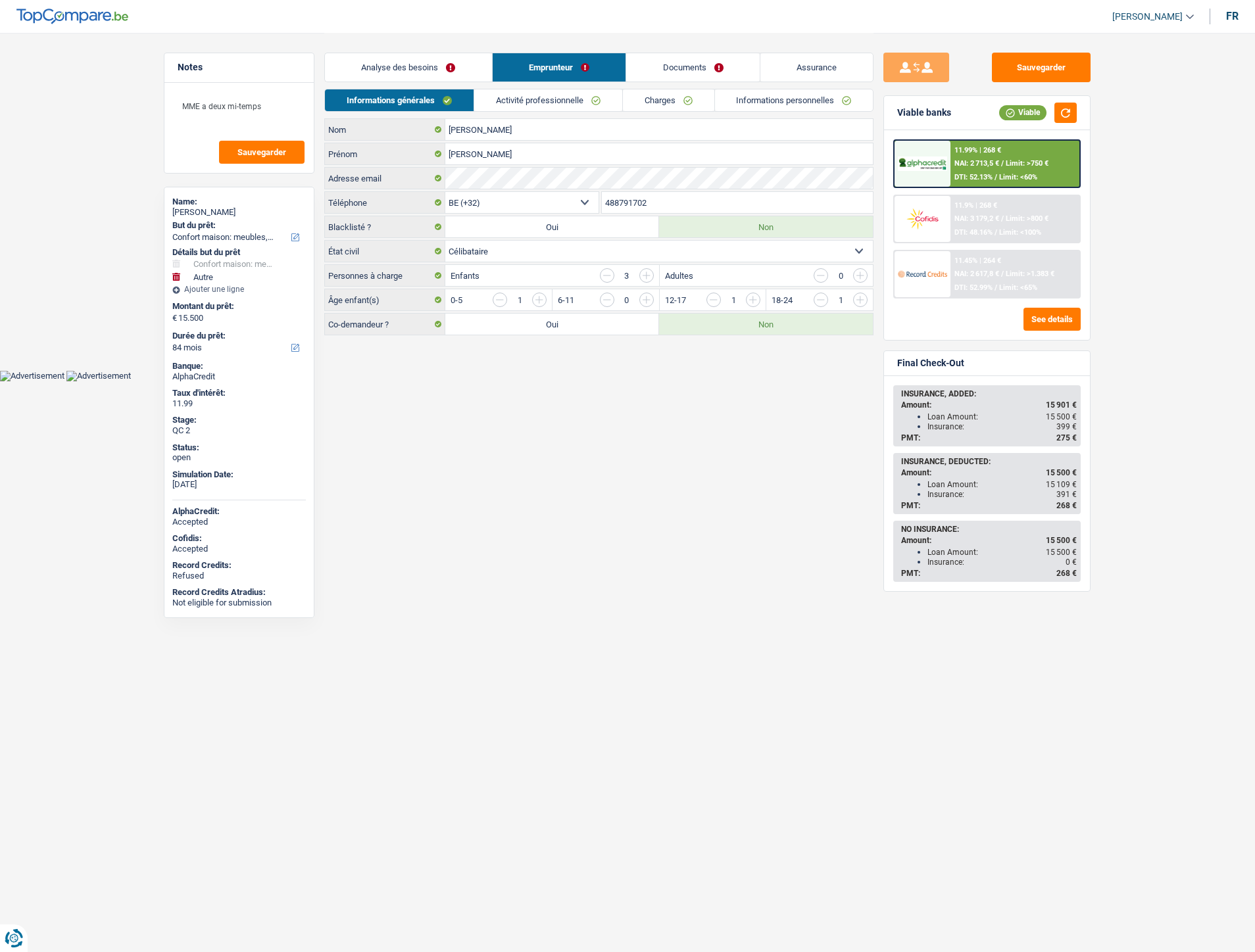
select select "single"
